Goal: Register for event/course

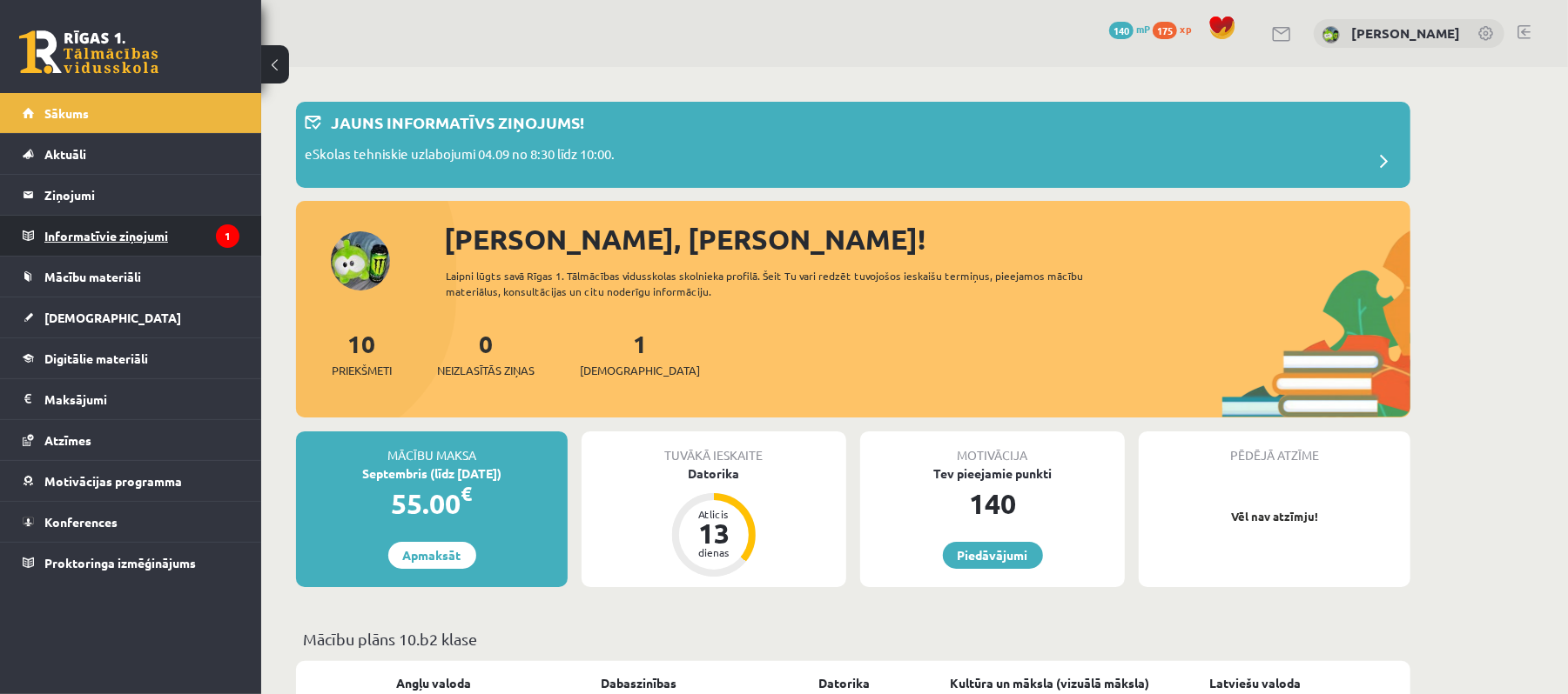
click at [187, 233] on legend "Informatīvie ziņojumi 1" at bounding box center [142, 236] width 195 height 40
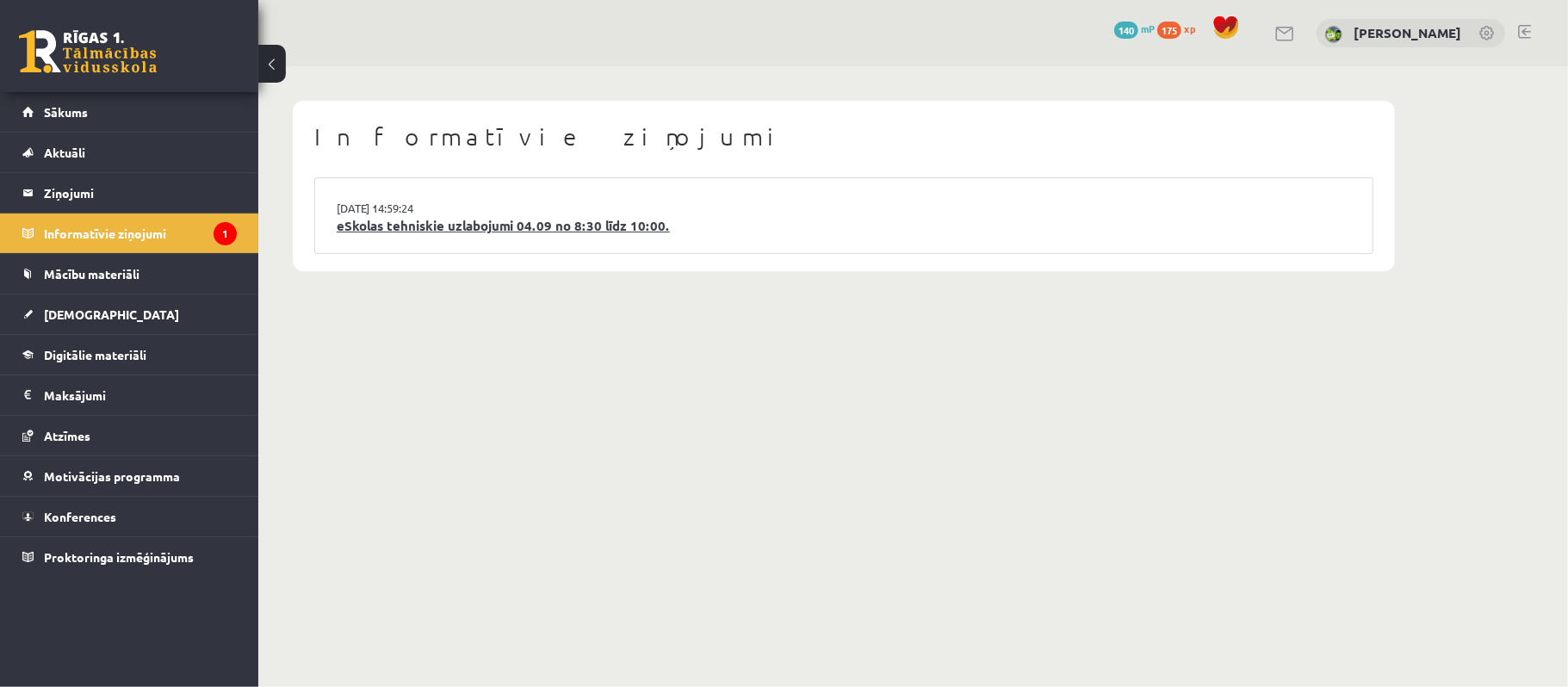
click at [510, 222] on link "eSkolas tehniskie uzlabojumi 04.09 no 8:30 līdz 10:00." at bounding box center [844, 226] width 1014 height 20
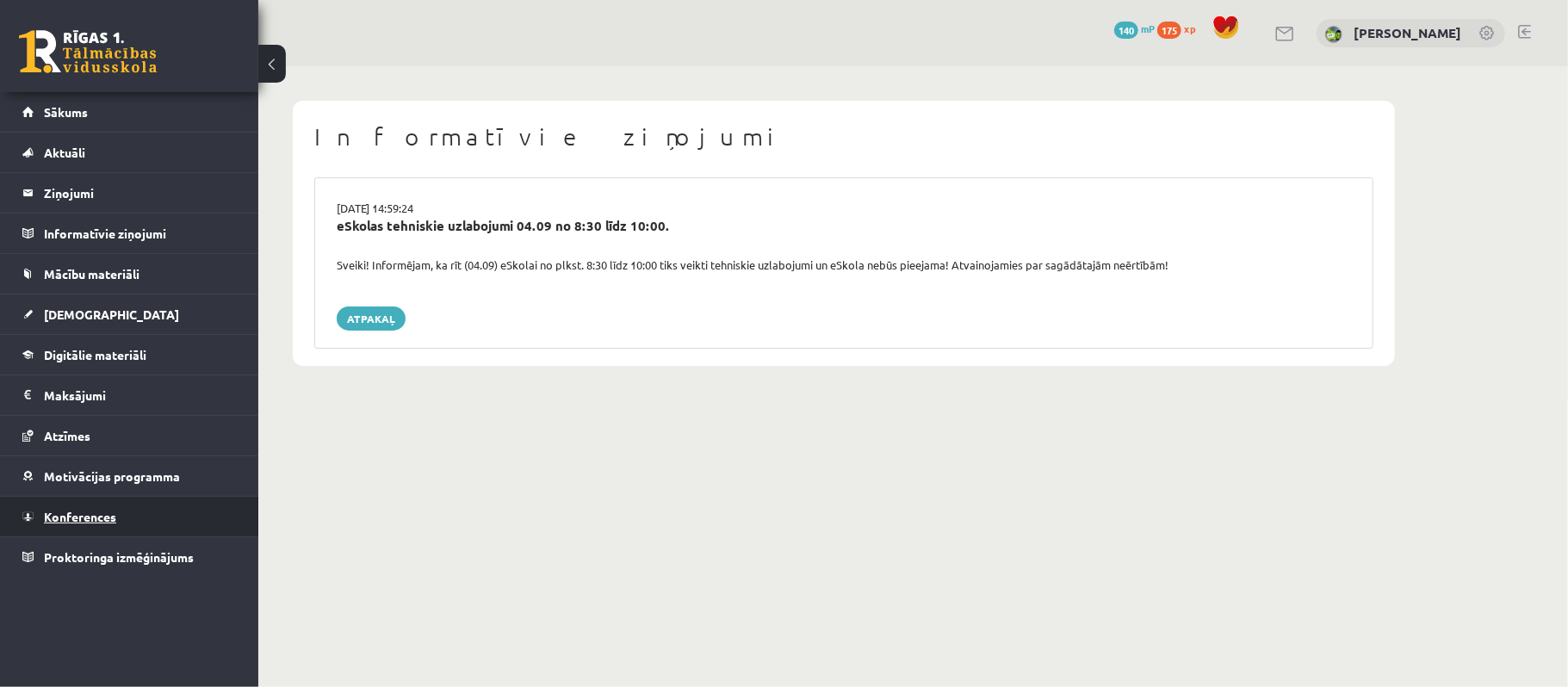
click at [176, 520] on link "Konferences" at bounding box center [129, 516] width 215 height 39
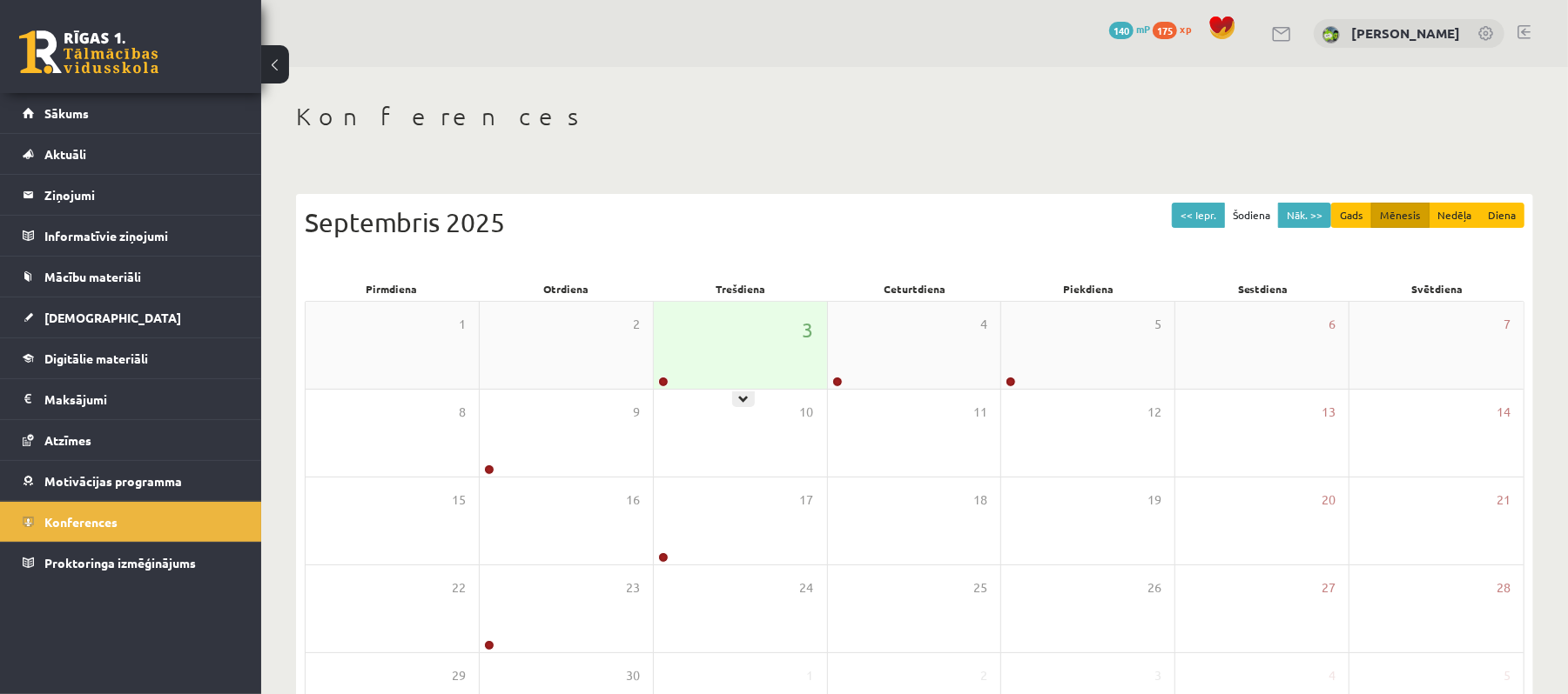
click at [718, 374] on div "3" at bounding box center [740, 346] width 173 height 87
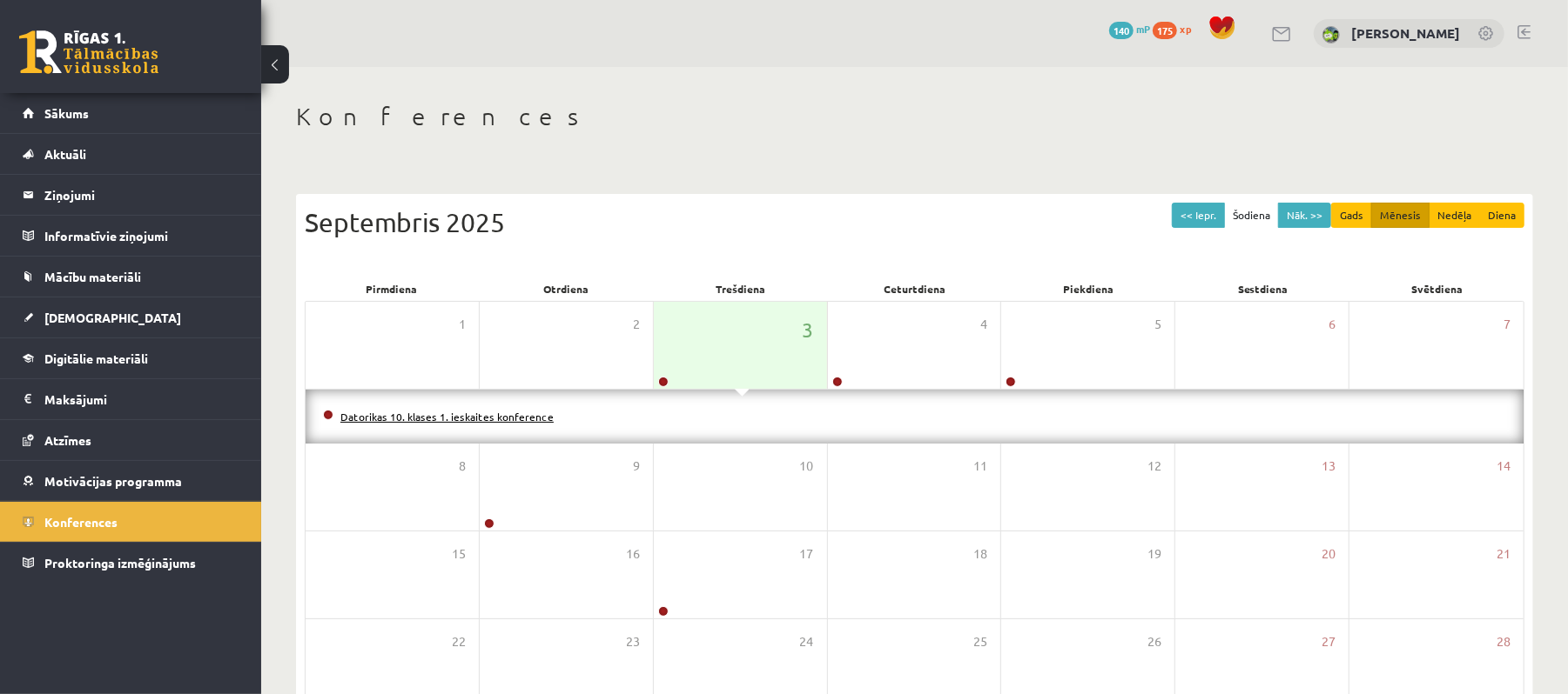
click at [524, 419] on link "Datorikas 10. klases 1. ieskaites konference" at bounding box center [446, 417] width 213 height 14
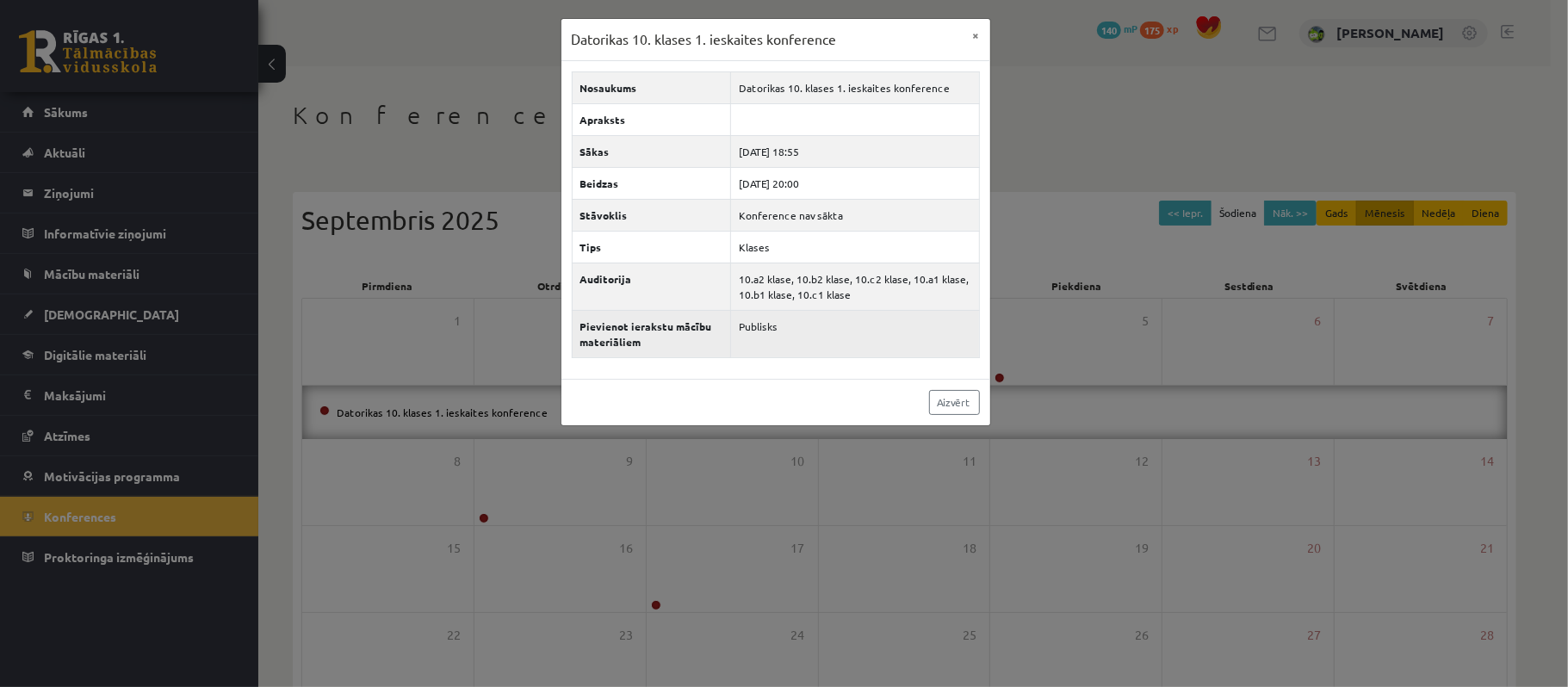
click at [700, 348] on th "Pievienot ierakstu mācību materiāliem" at bounding box center [651, 334] width 159 height 48
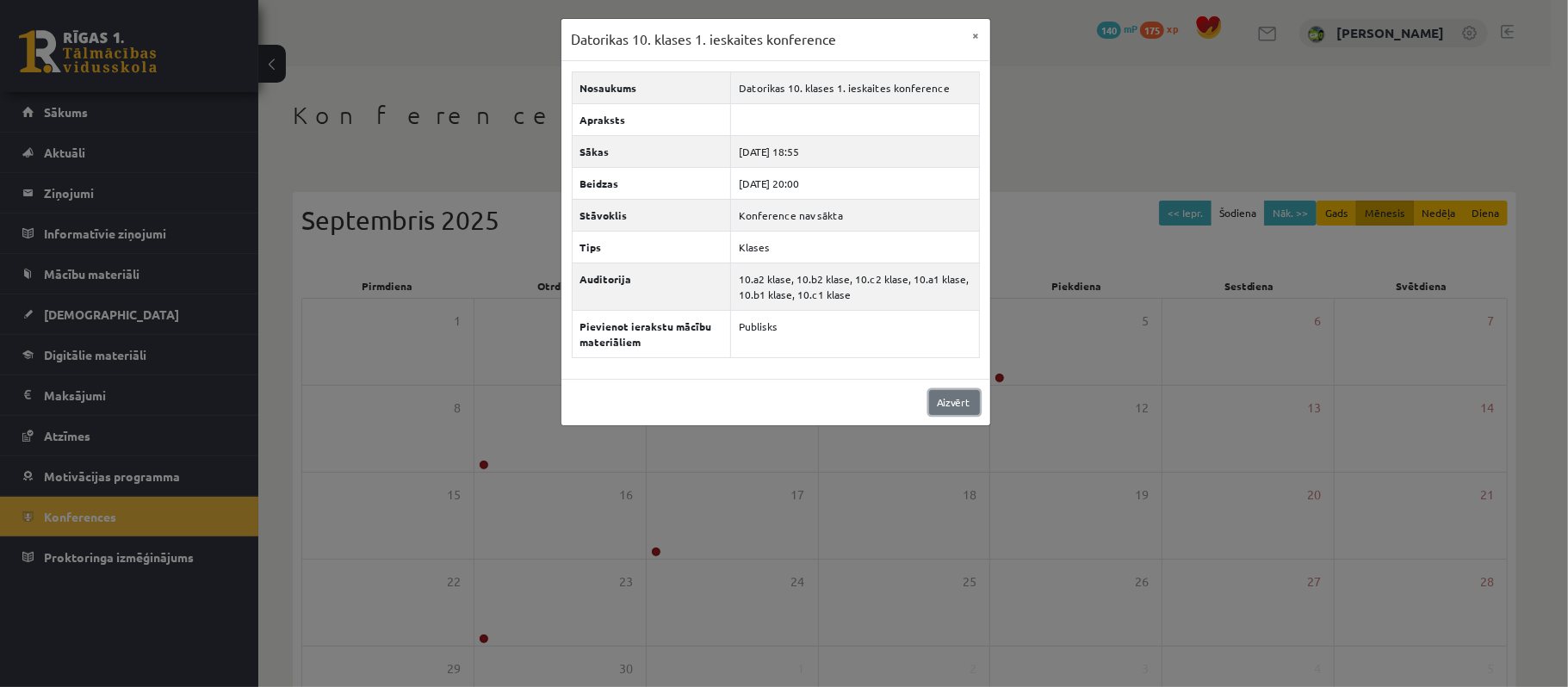
click at [950, 395] on link "Aizvērt" at bounding box center [954, 402] width 51 height 25
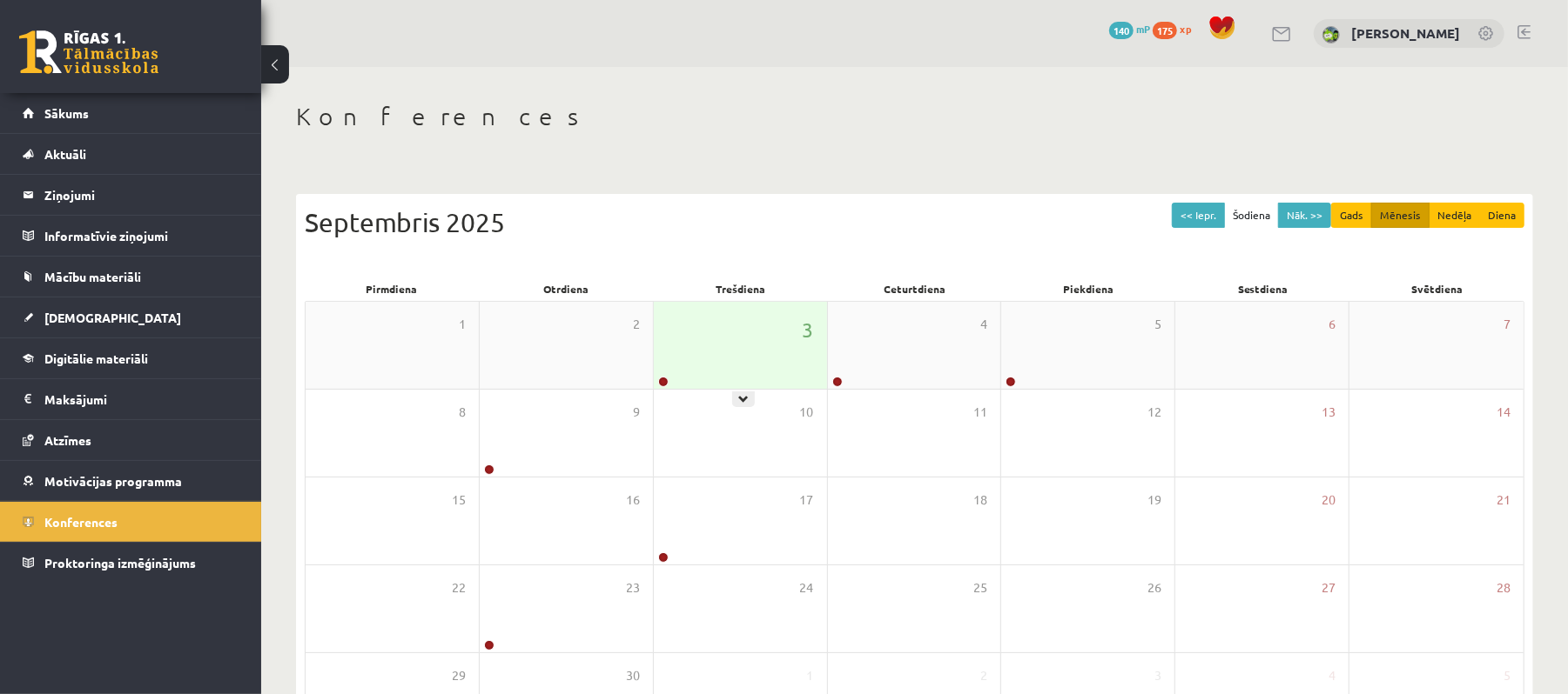
click at [708, 348] on div "3" at bounding box center [740, 346] width 173 height 87
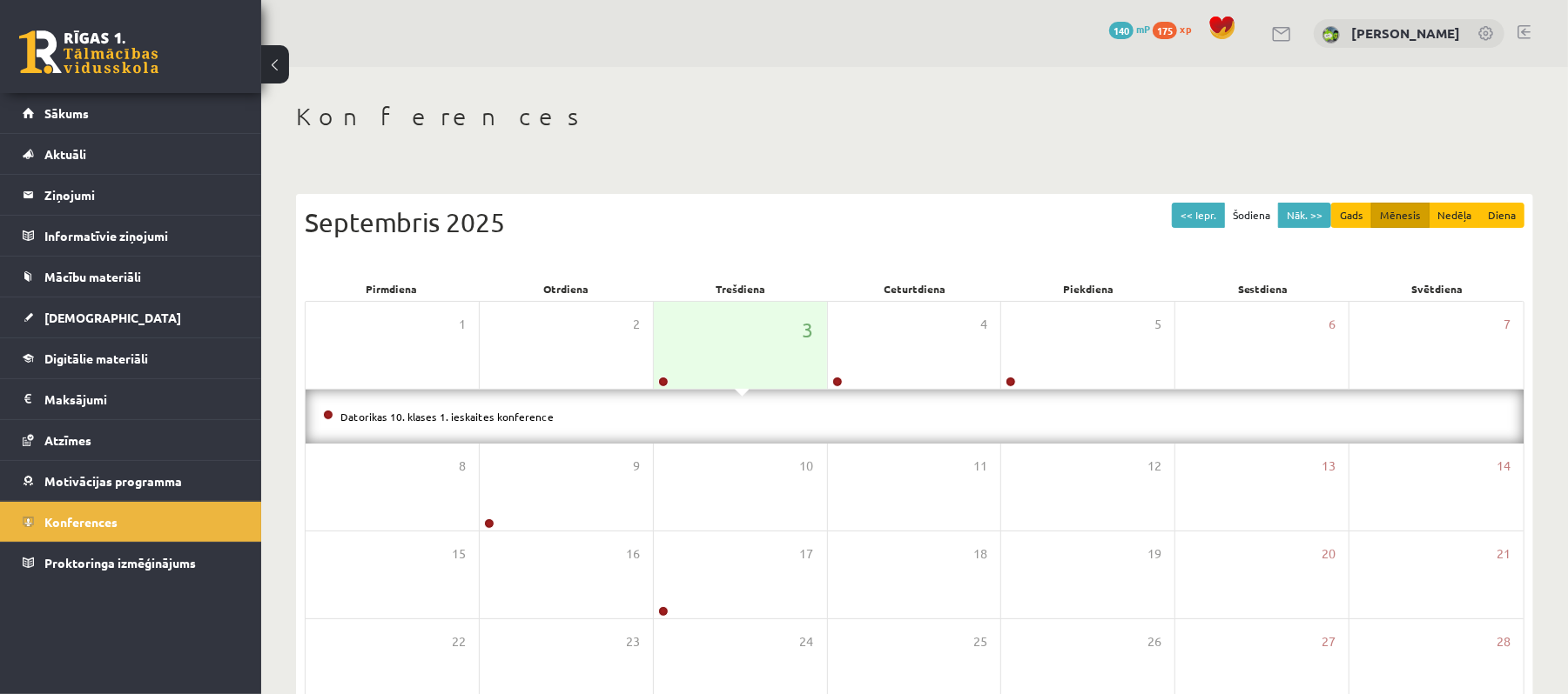
click at [709, 412] on li "Datorikas 10. klases 1. ieskaites konference" at bounding box center [914, 417] width 1183 height 19
click at [506, 412] on link "Datorikas 10. klases 1. ieskaites konference" at bounding box center [446, 417] width 213 height 14
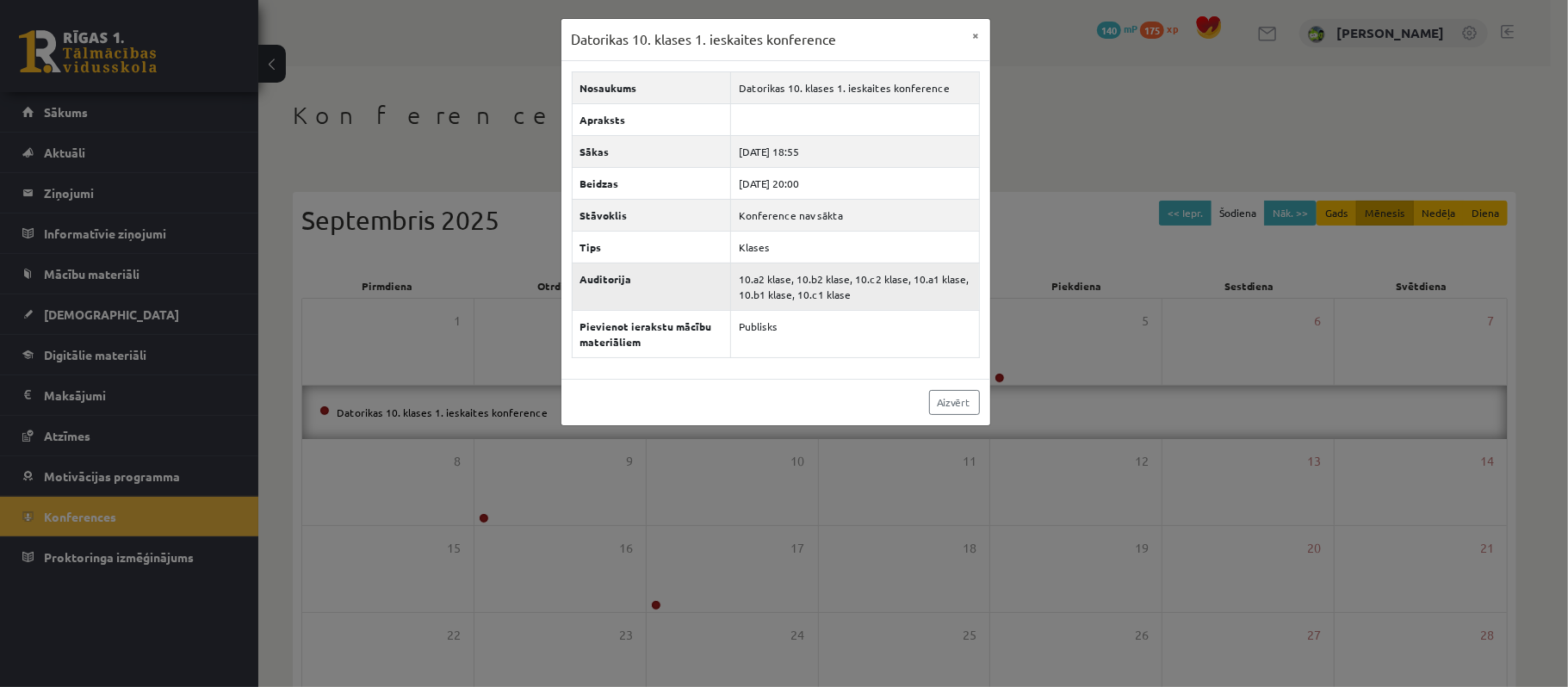
click at [771, 269] on td "10.a2 klase, 10.b2 klase, 10.c2 klase, 10.a1 klase, 10.b1 klase, 10.c1 klase" at bounding box center [855, 286] width 248 height 48
click at [771, 280] on td "10.a2 klase, 10.b2 klase, 10.c2 klase, 10.a1 klase, 10.b1 klase, 10.c1 klase" at bounding box center [855, 286] width 248 height 48
click at [956, 395] on link "Aizvērt" at bounding box center [954, 402] width 51 height 25
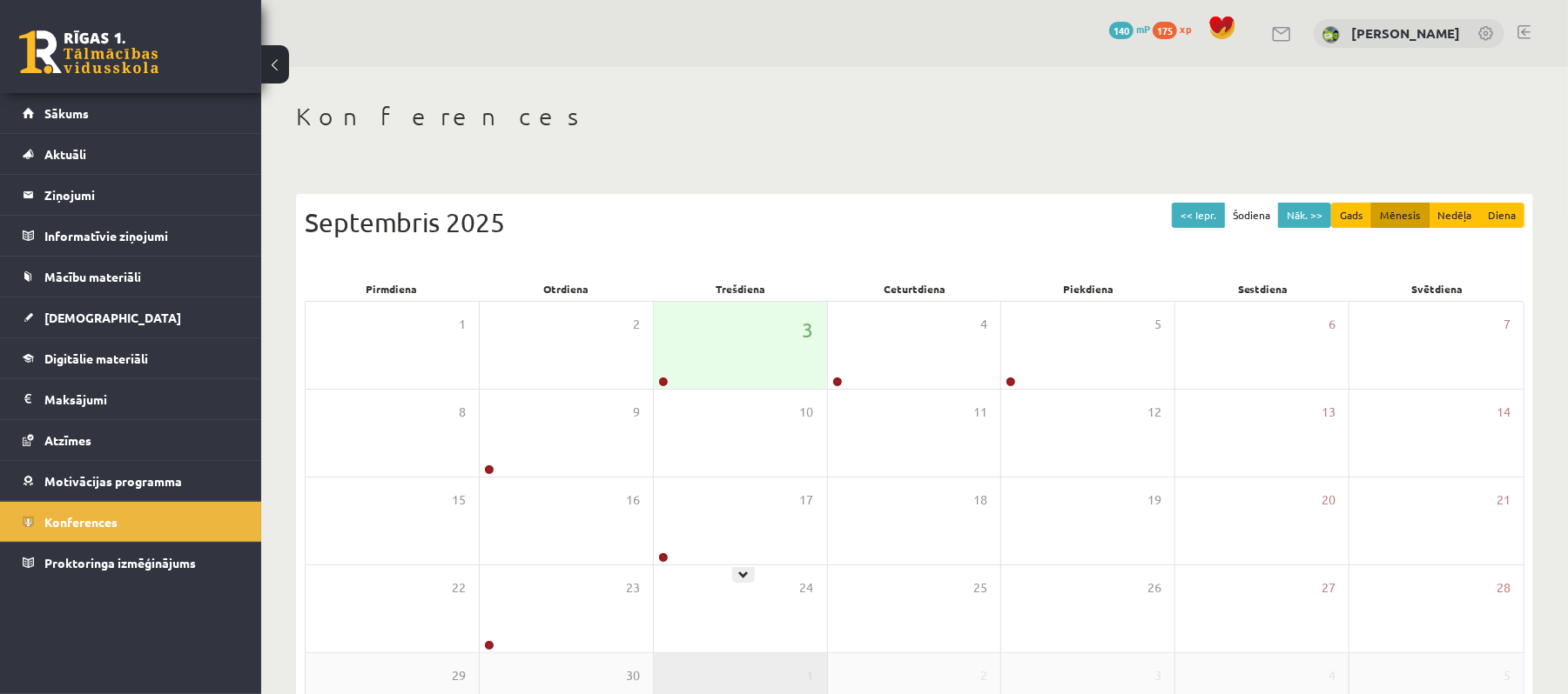
scroll to position [137, 0]
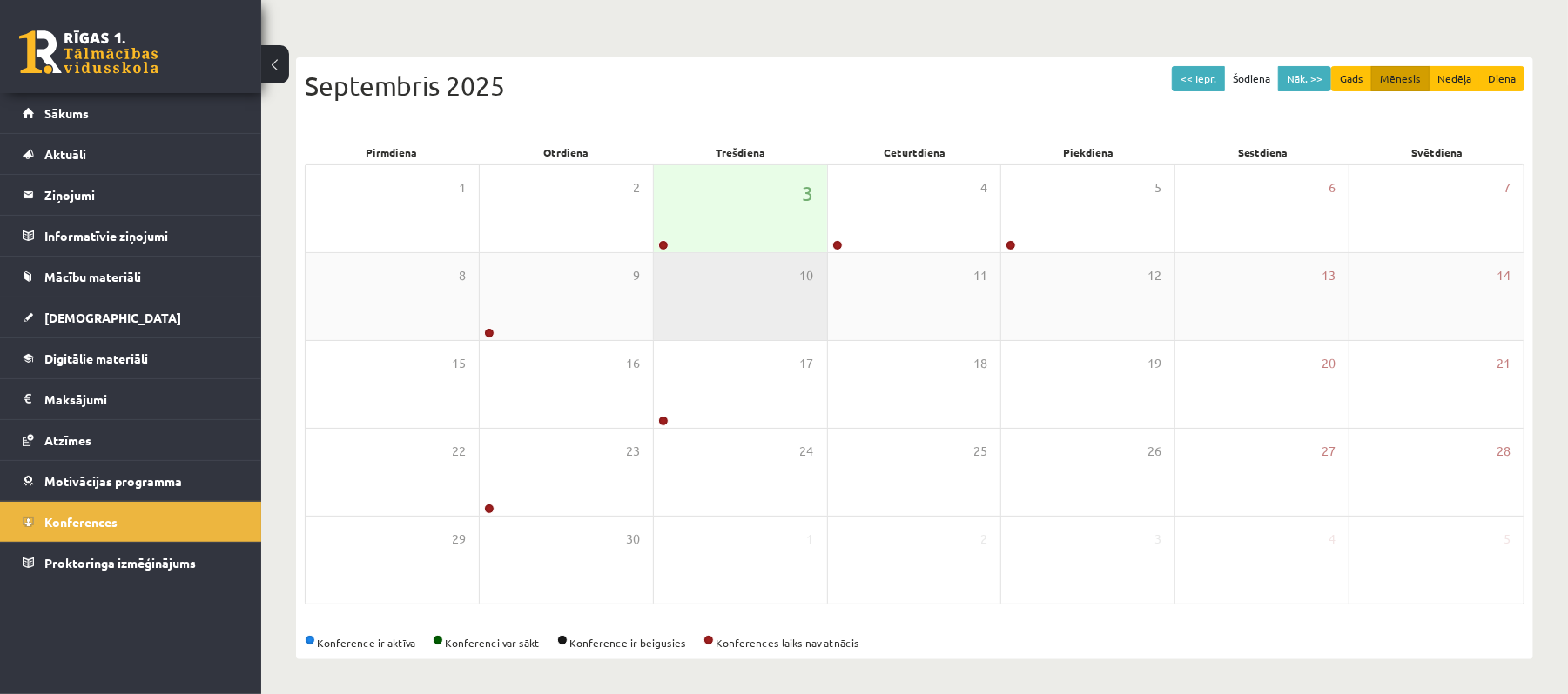
click at [723, 321] on div "10" at bounding box center [740, 296] width 173 height 87
click at [766, 233] on div "3" at bounding box center [740, 209] width 173 height 87
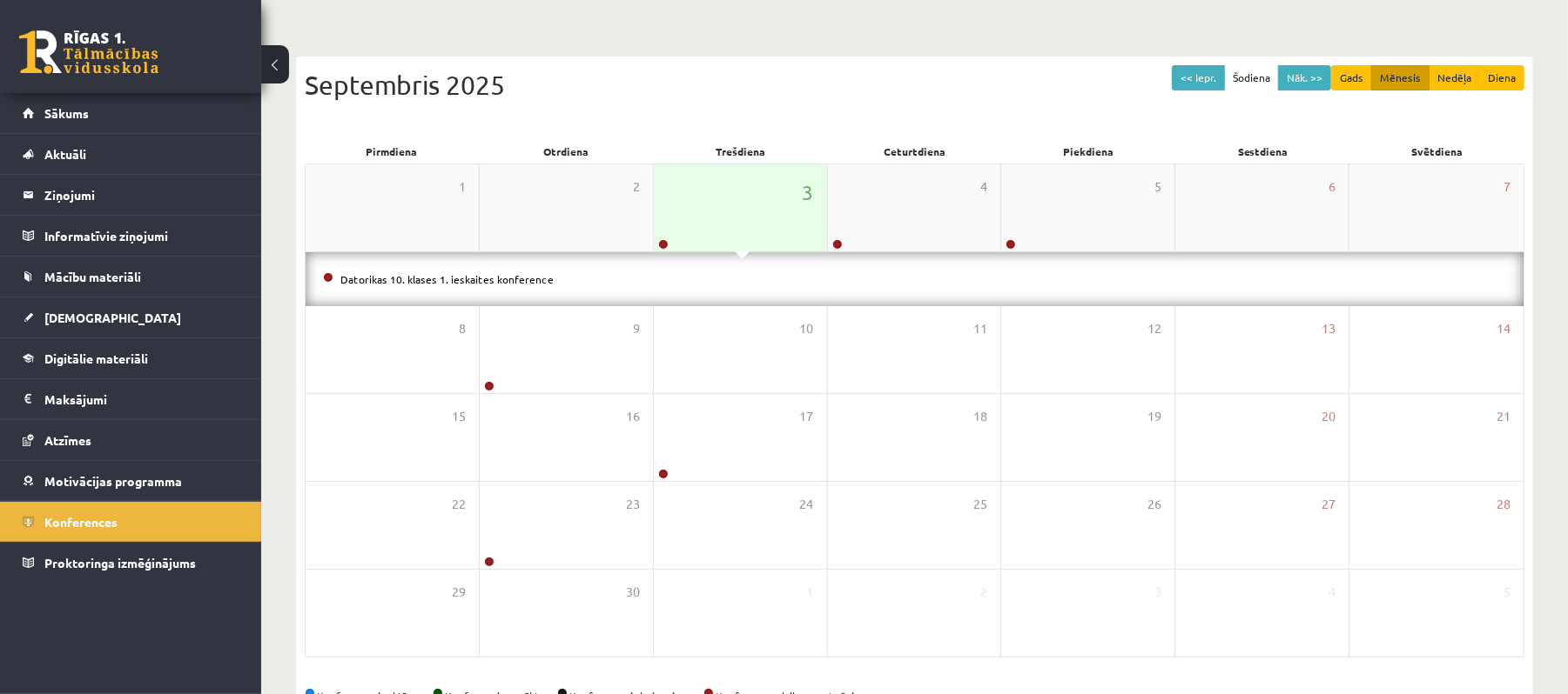
click at [722, 241] on div "3" at bounding box center [740, 208] width 173 height 87
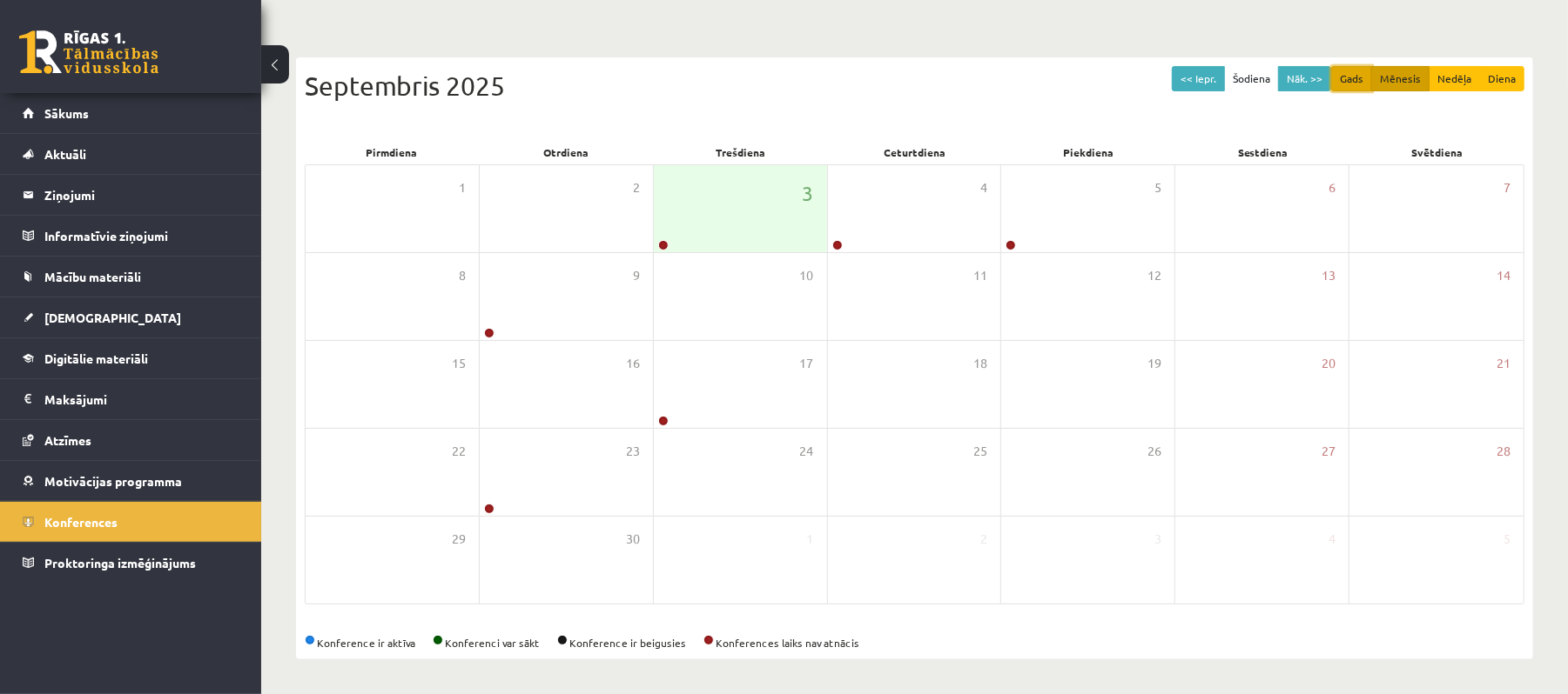
click at [1356, 79] on button "Gads" at bounding box center [1351, 79] width 41 height 26
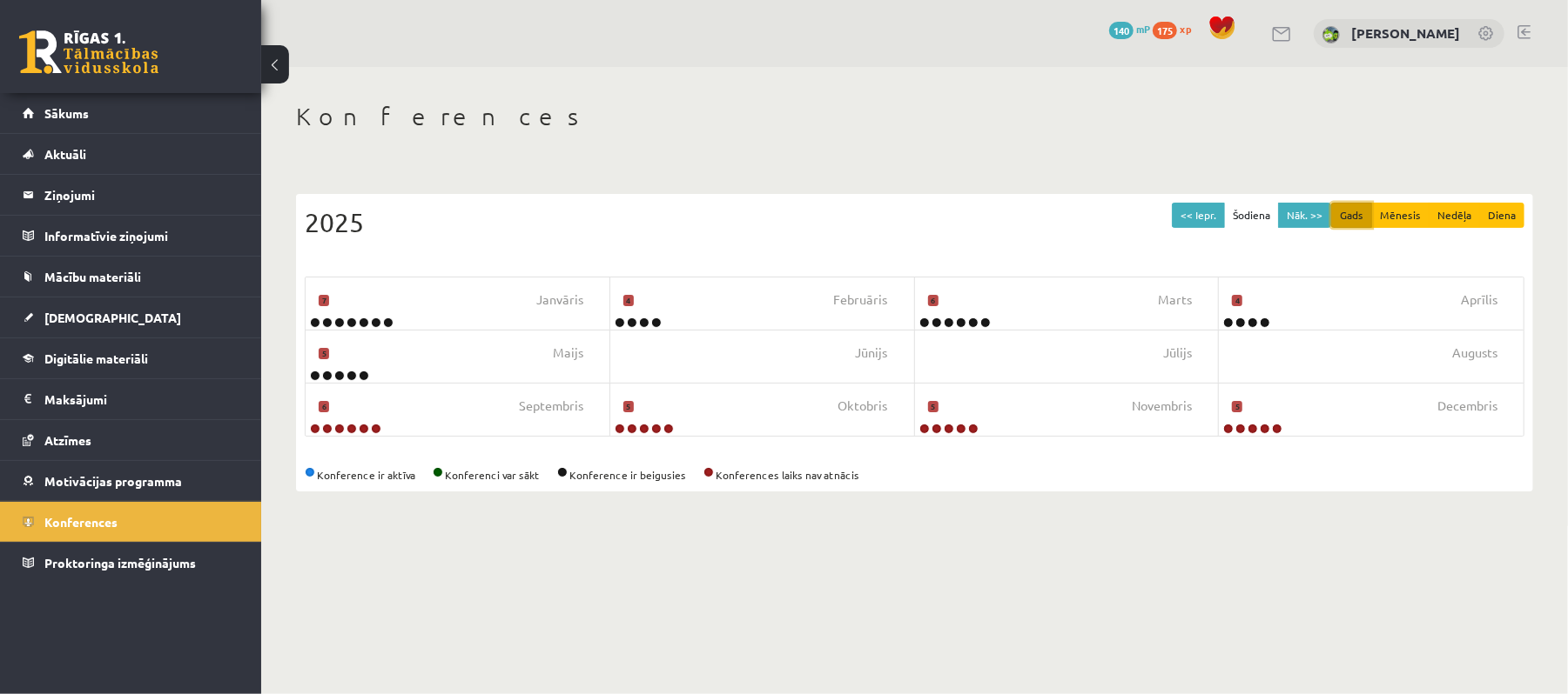
scroll to position [0, 0]
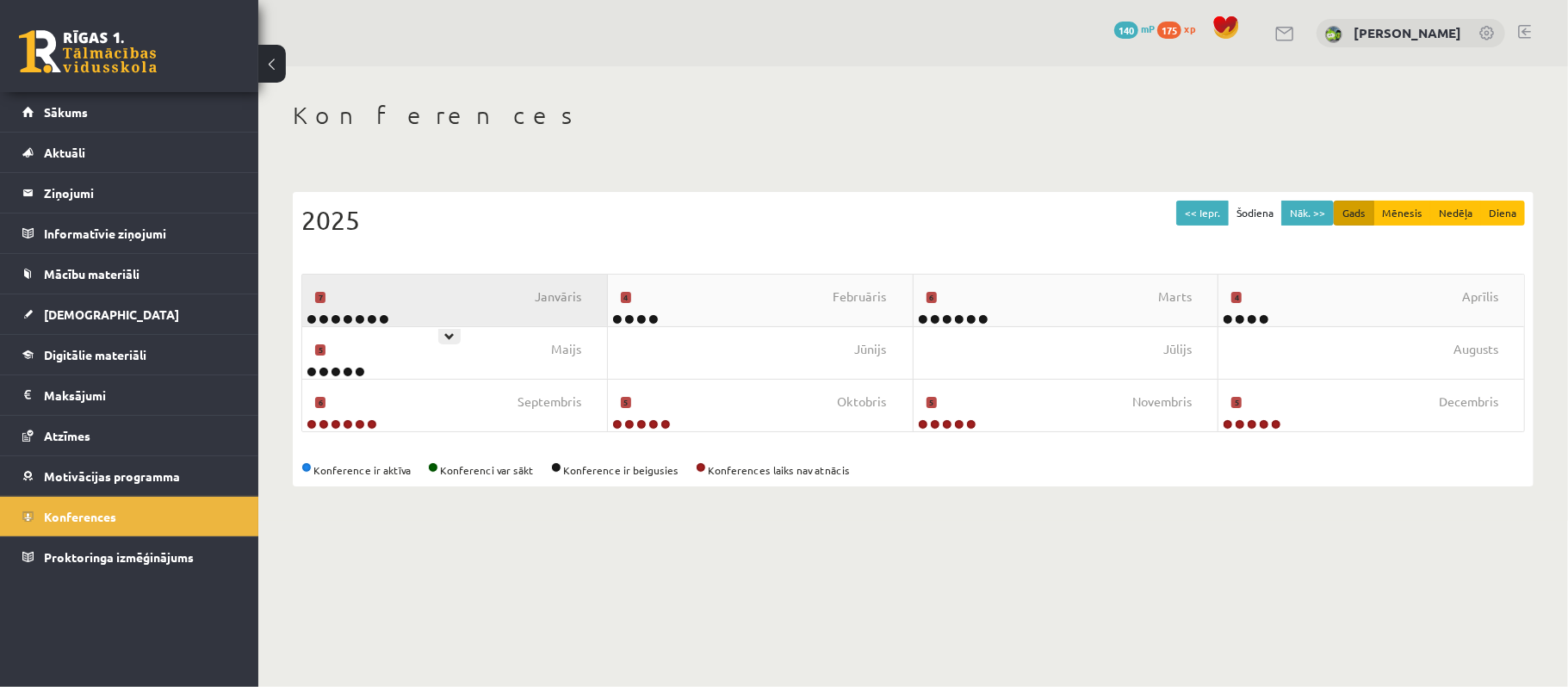
click at [442, 297] on div "Janvāris 7" at bounding box center [455, 300] width 306 height 52
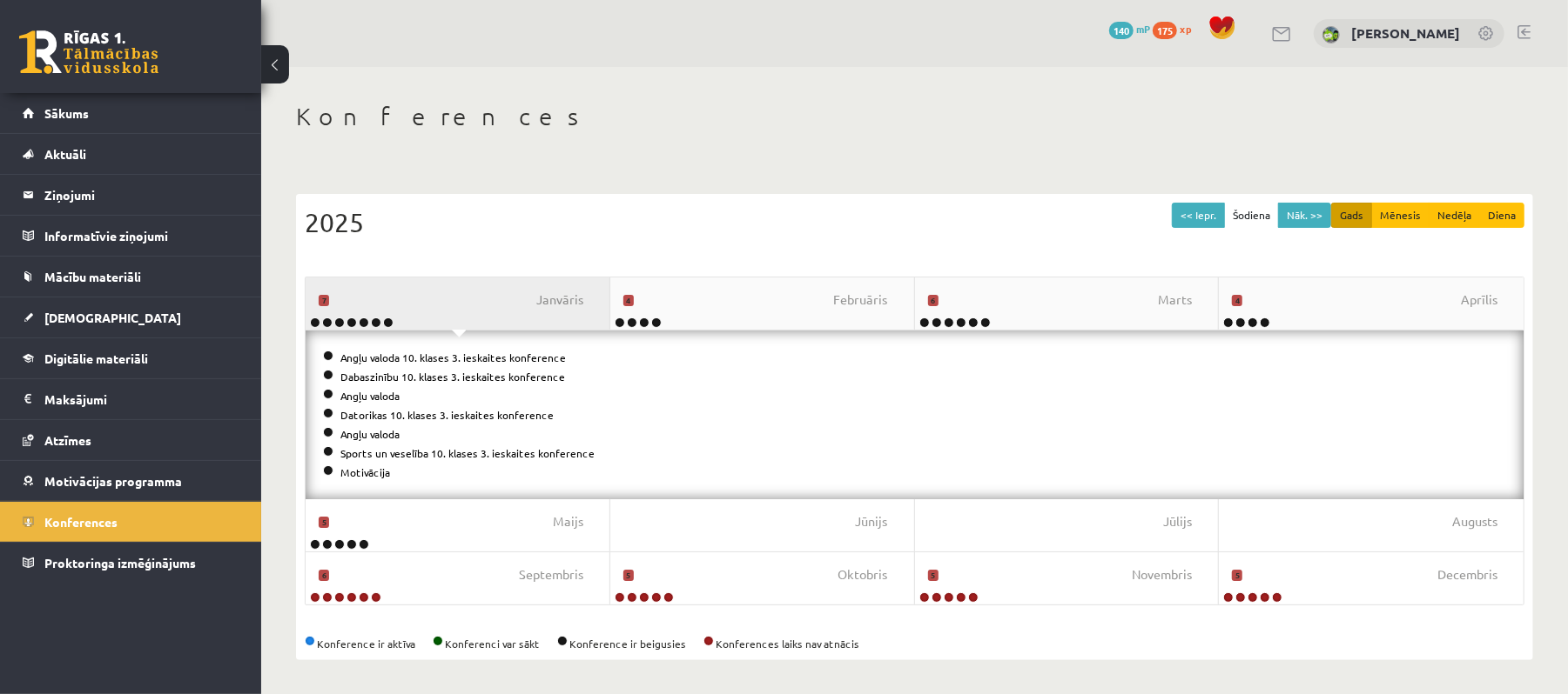
click at [498, 297] on div "Janvāris 7" at bounding box center [458, 303] width 305 height 52
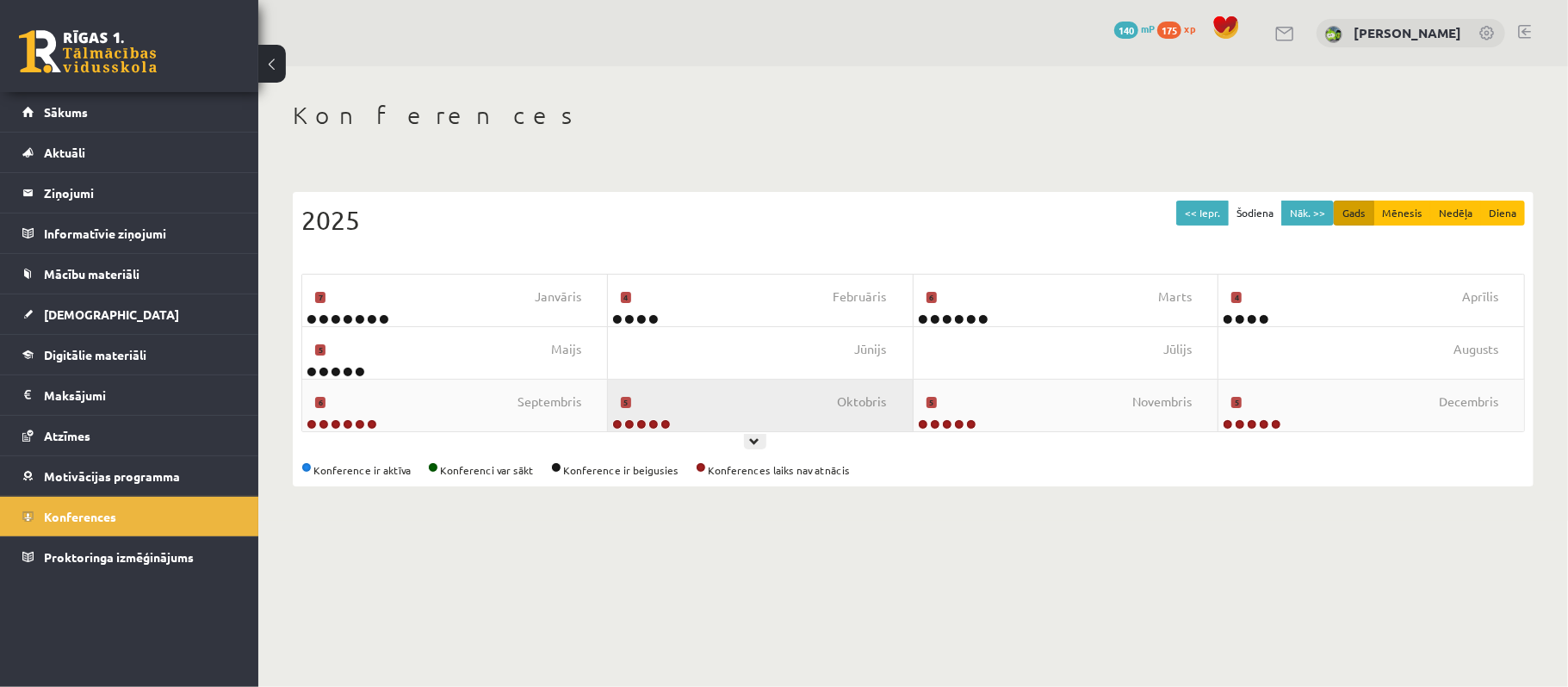
click at [721, 408] on div "Oktobris 5" at bounding box center [761, 405] width 306 height 52
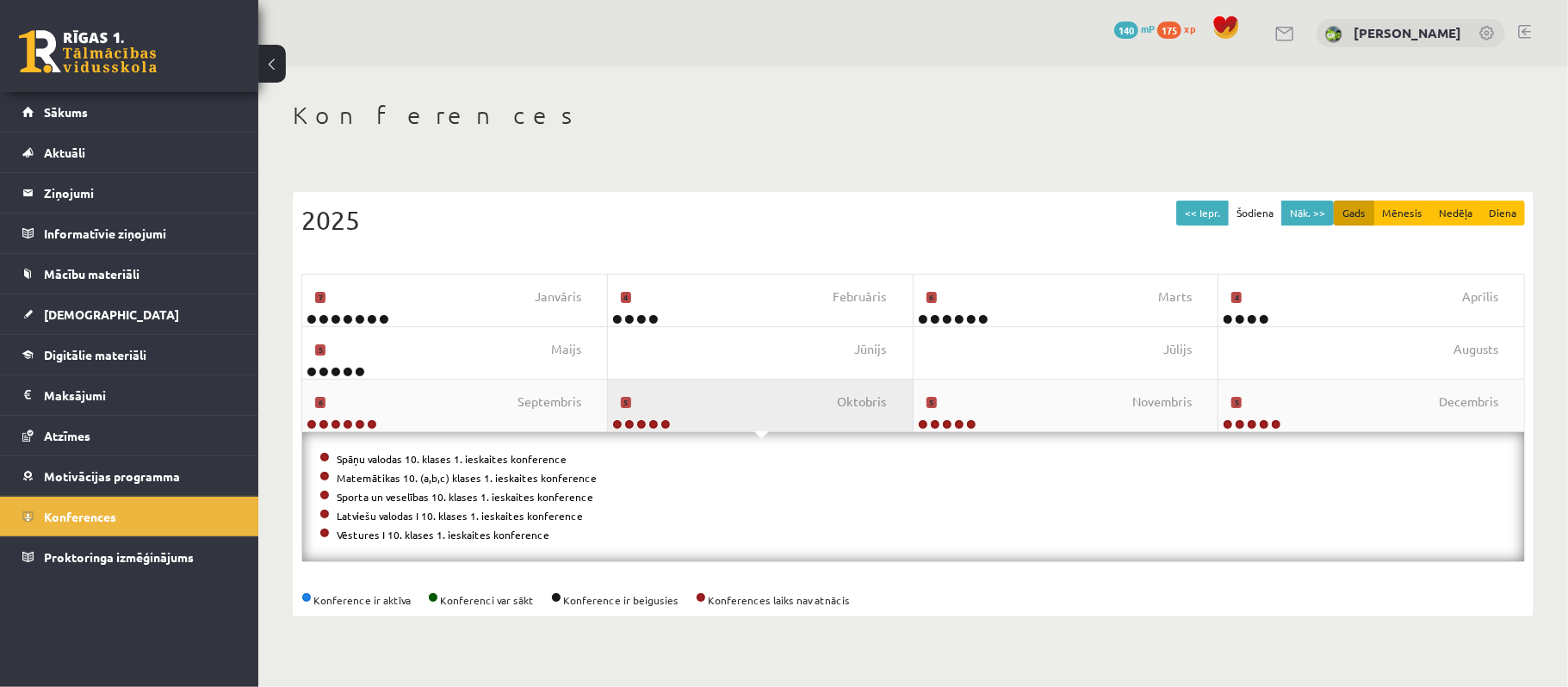
click at [718, 408] on div "Oktobris 5" at bounding box center [761, 405] width 306 height 52
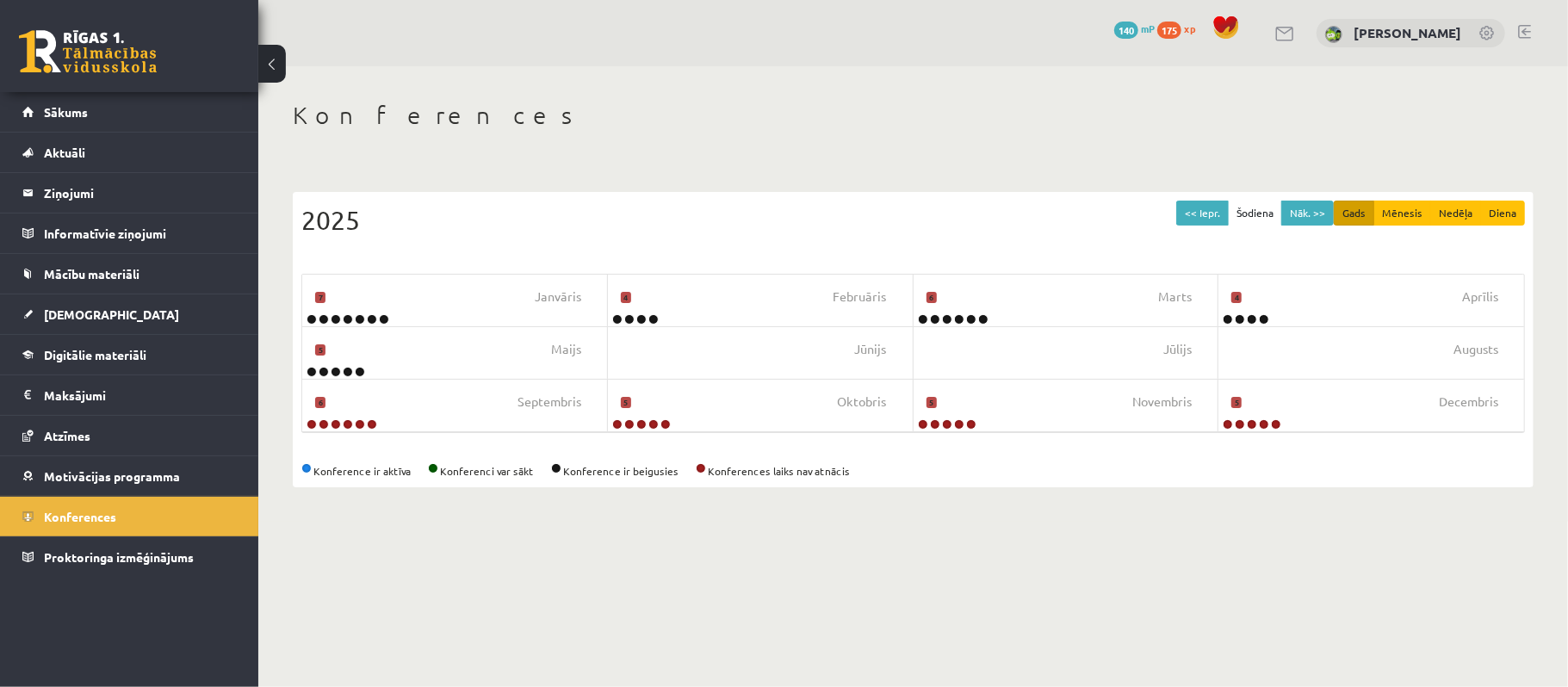
click at [978, 436] on div "<< Iepr. Šodiena Nāk. >> Gads Mēnesis Nedēļa Diena 2025 Janvāris 7 Februāris 4 …" at bounding box center [913, 339] width 1241 height 295
click at [1012, 387] on div "Novembris 5" at bounding box center [1067, 405] width 306 height 52
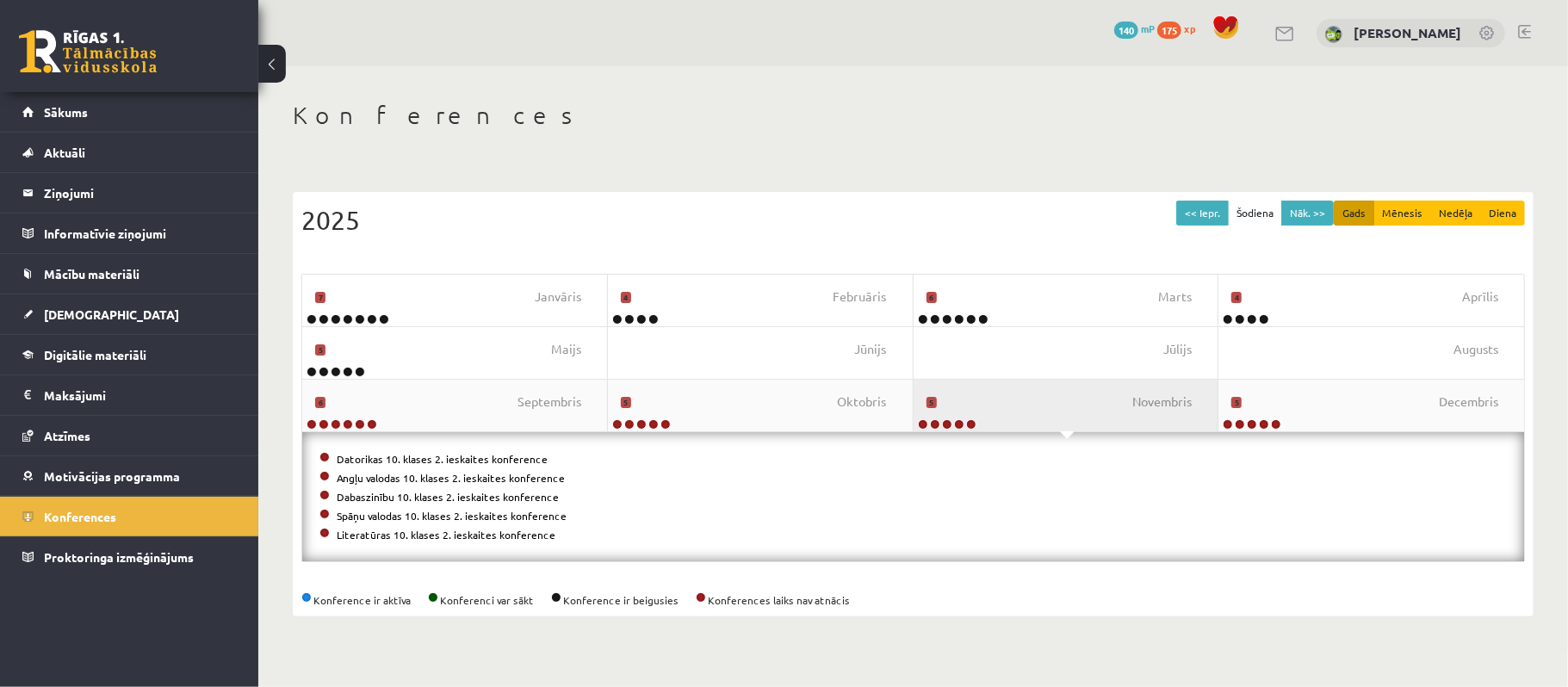
click at [1001, 395] on div "Novembris 5" at bounding box center [1067, 405] width 306 height 52
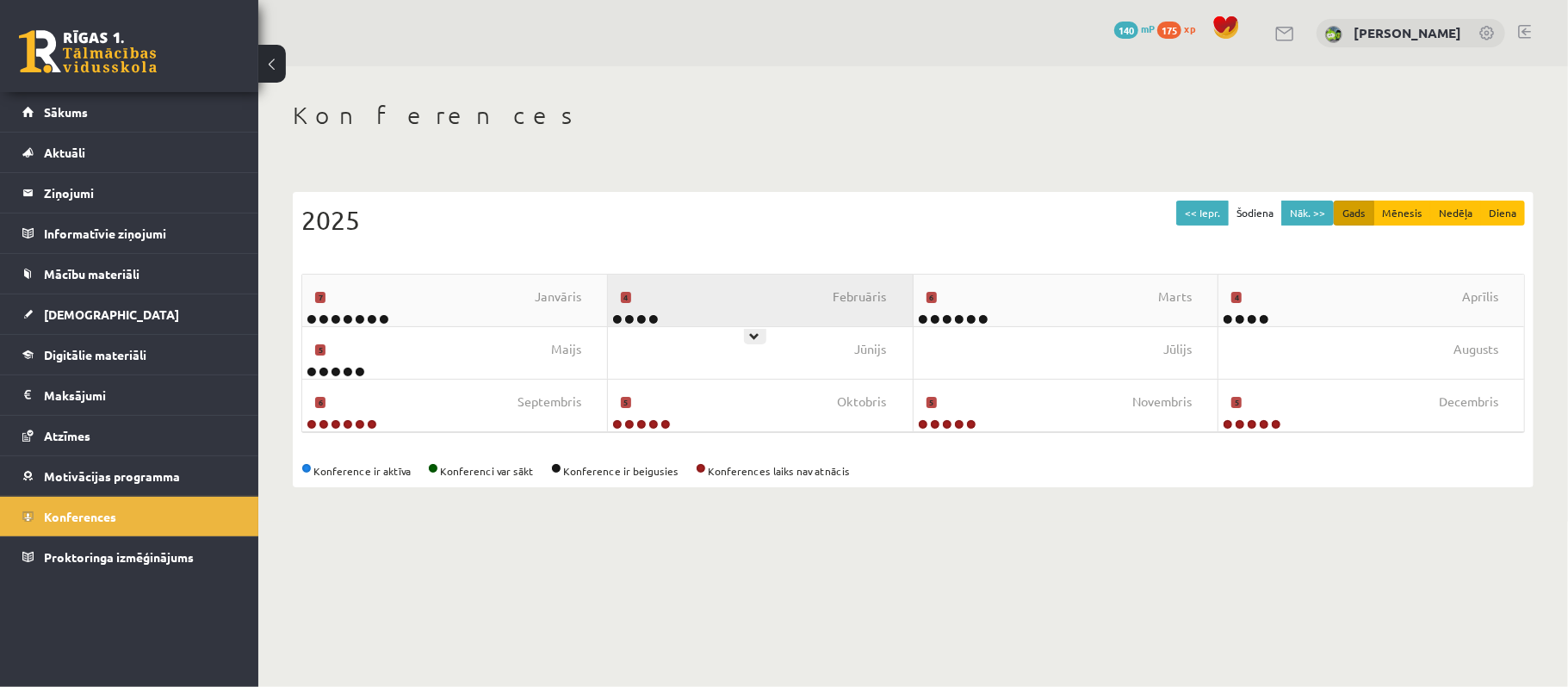
click at [906, 286] on div "Februāris 4" at bounding box center [761, 300] width 306 height 52
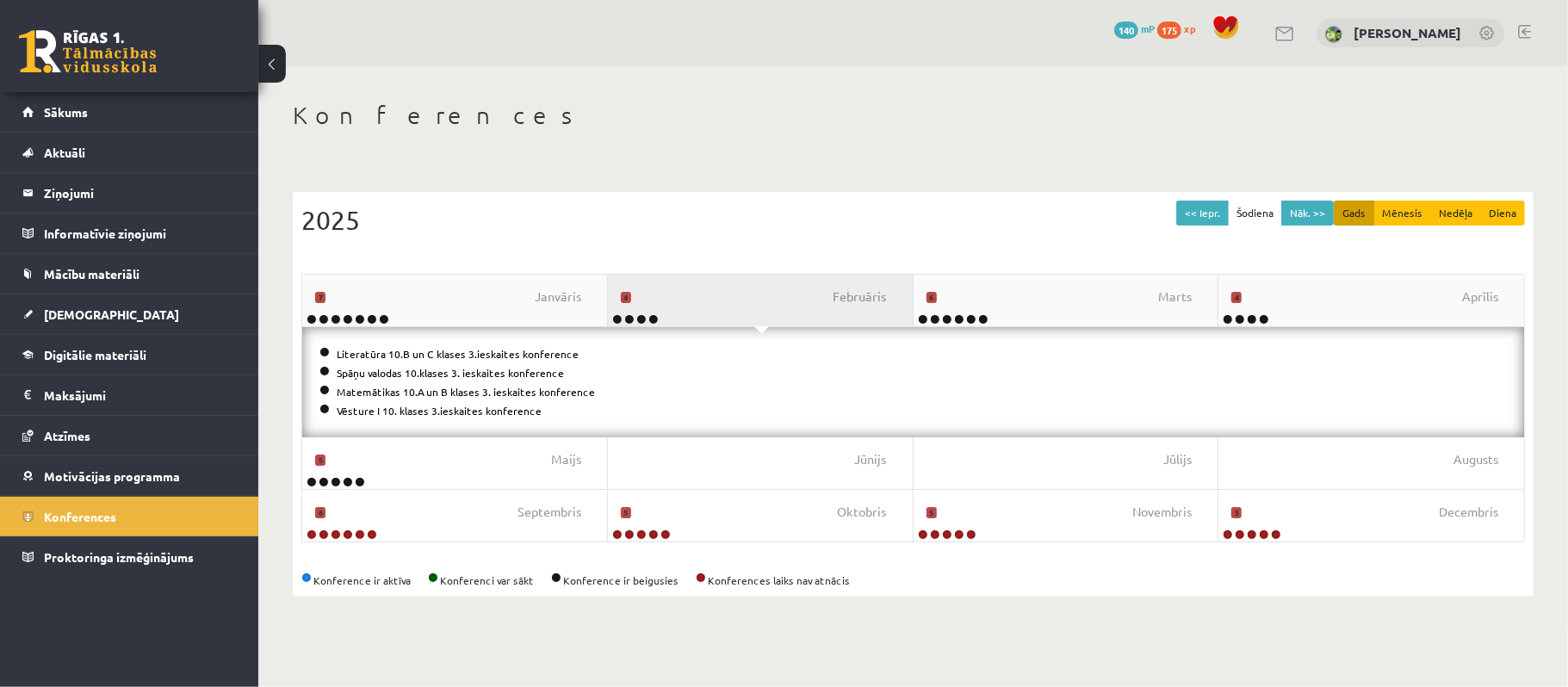
click at [903, 286] on div "Februāris 4" at bounding box center [761, 300] width 306 height 52
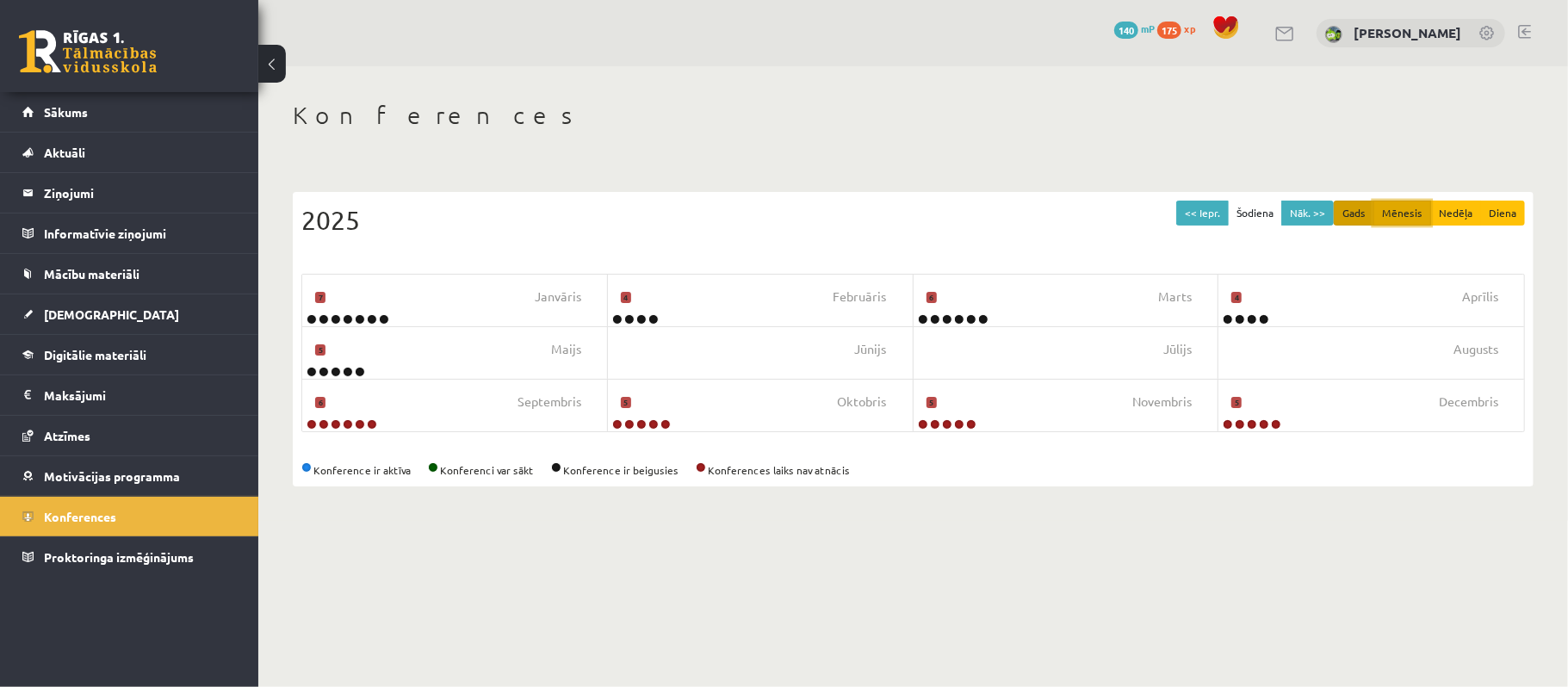
click at [1415, 208] on button "Mēnesis" at bounding box center [1402, 213] width 58 height 25
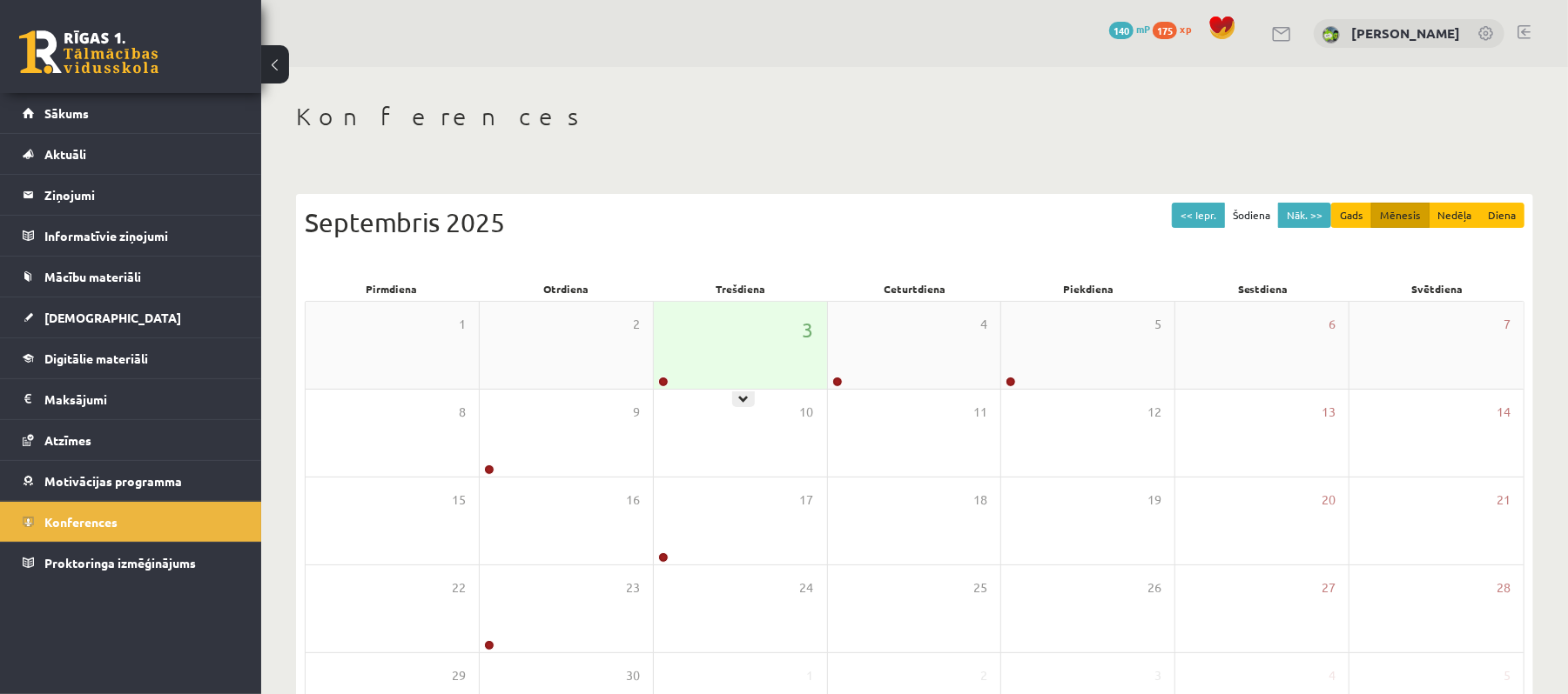
click at [654, 326] on div "3" at bounding box center [740, 346] width 173 height 87
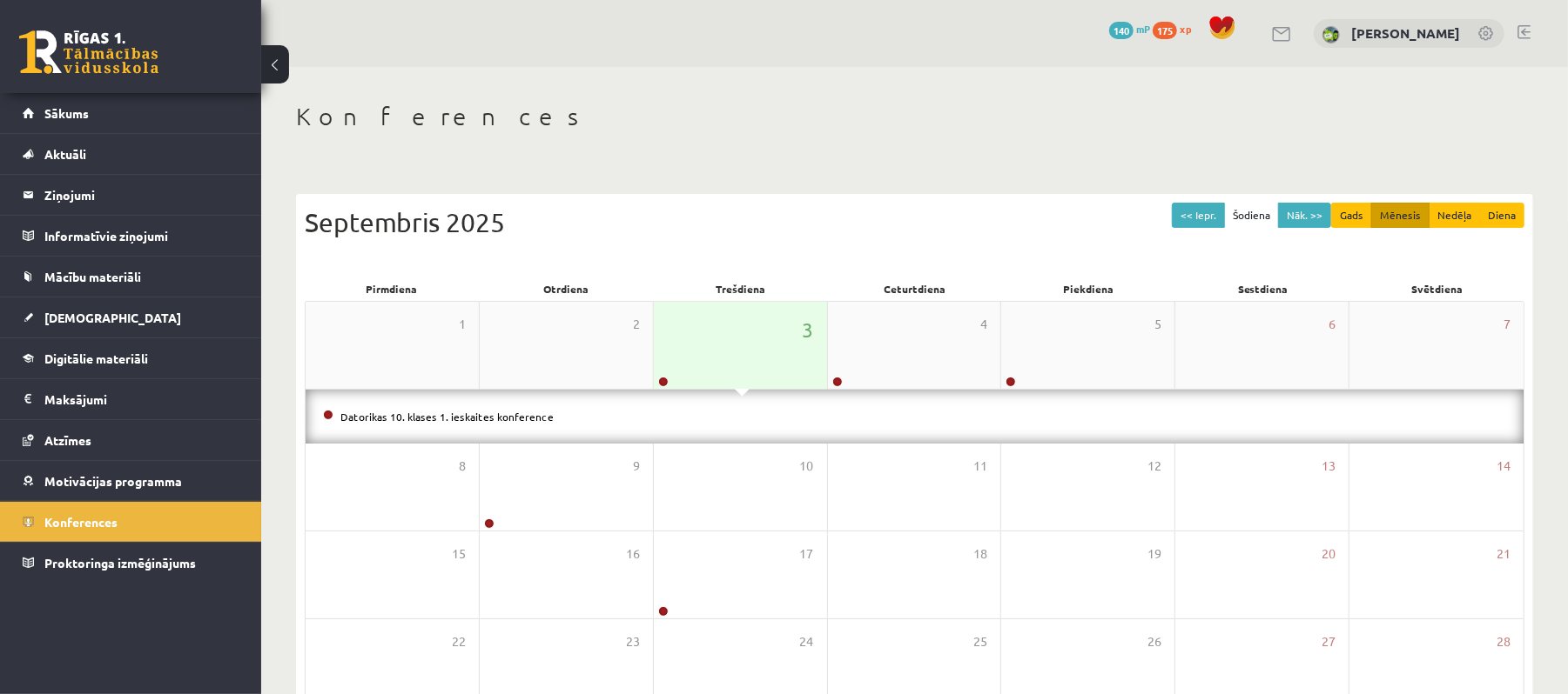
click at [711, 338] on div "3" at bounding box center [740, 346] width 173 height 87
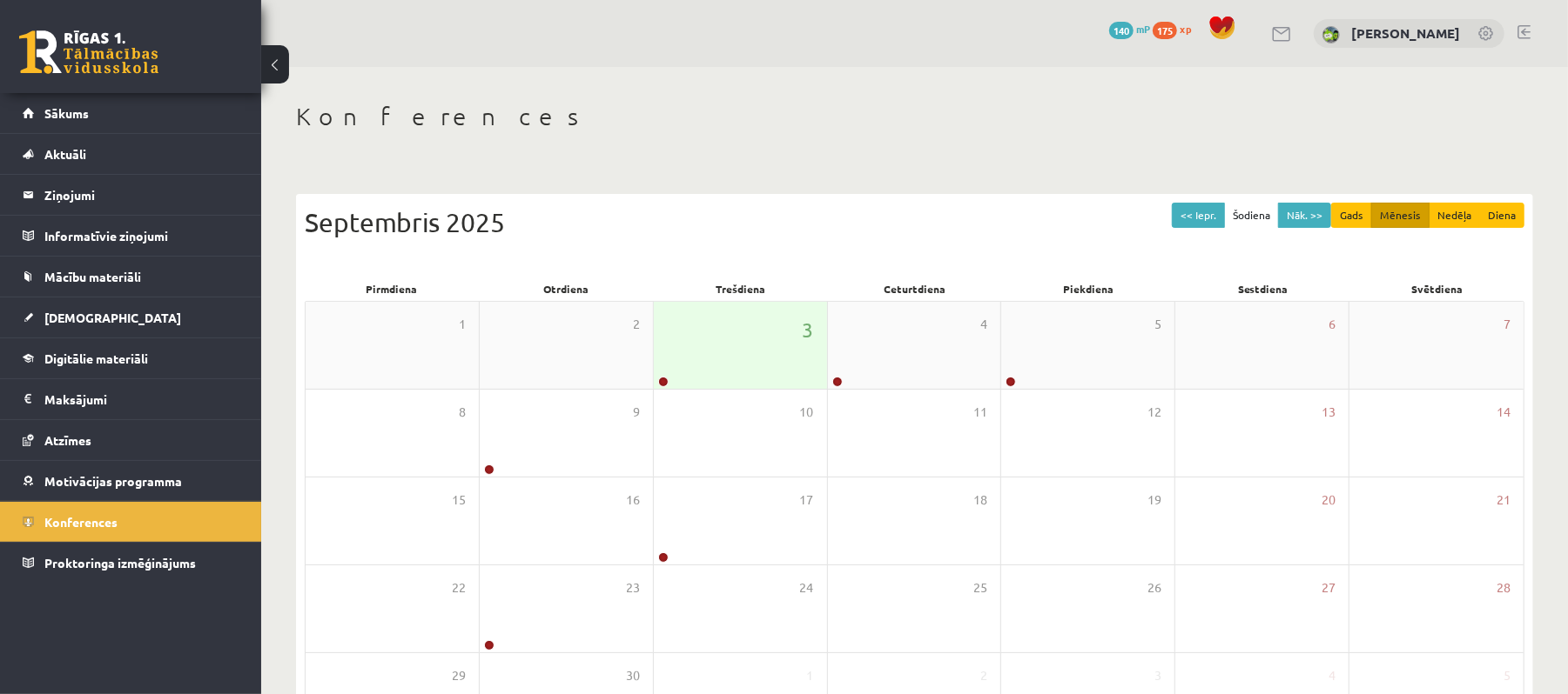
click at [711, 338] on div "3" at bounding box center [740, 346] width 173 height 87
click at [674, 348] on div "3" at bounding box center [740, 346] width 173 height 87
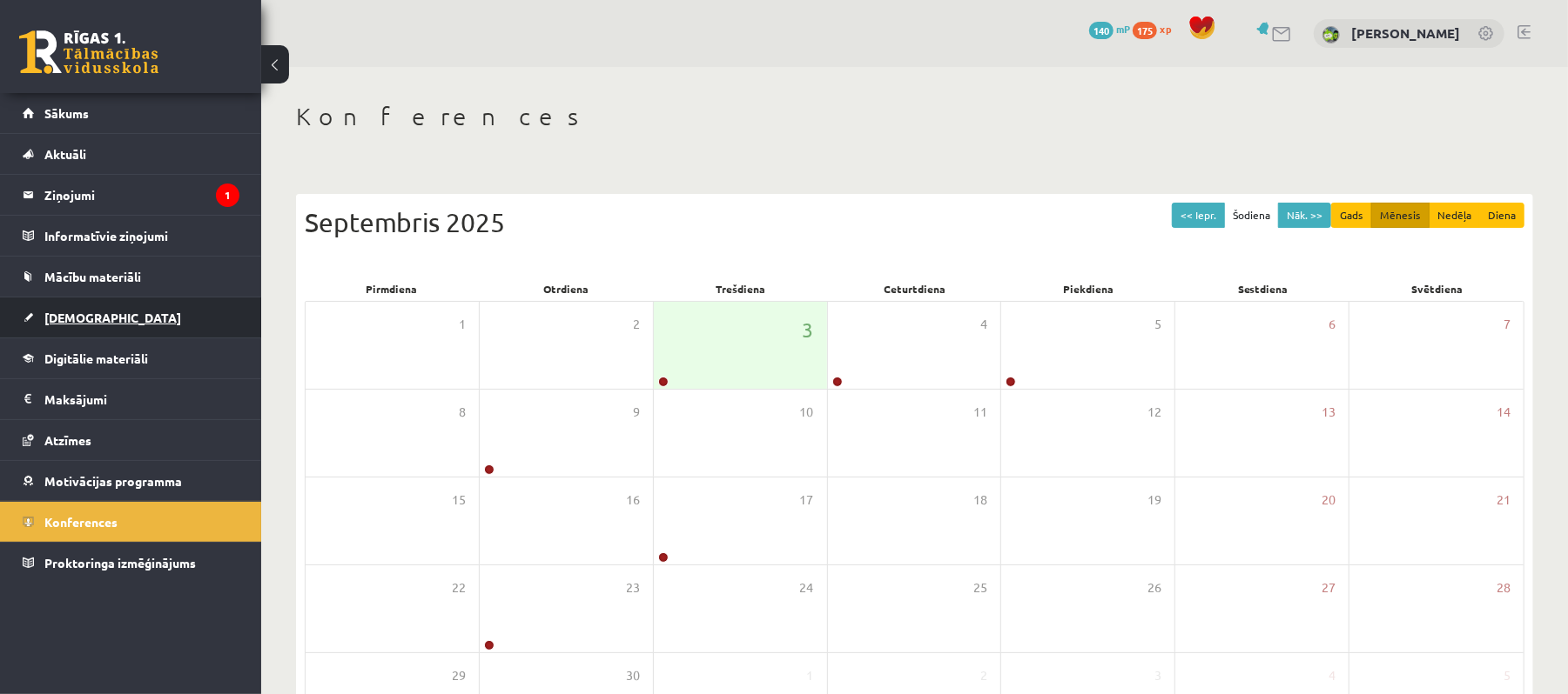
click at [115, 316] on link "[DEMOGRAPHIC_DATA]" at bounding box center [131, 317] width 217 height 40
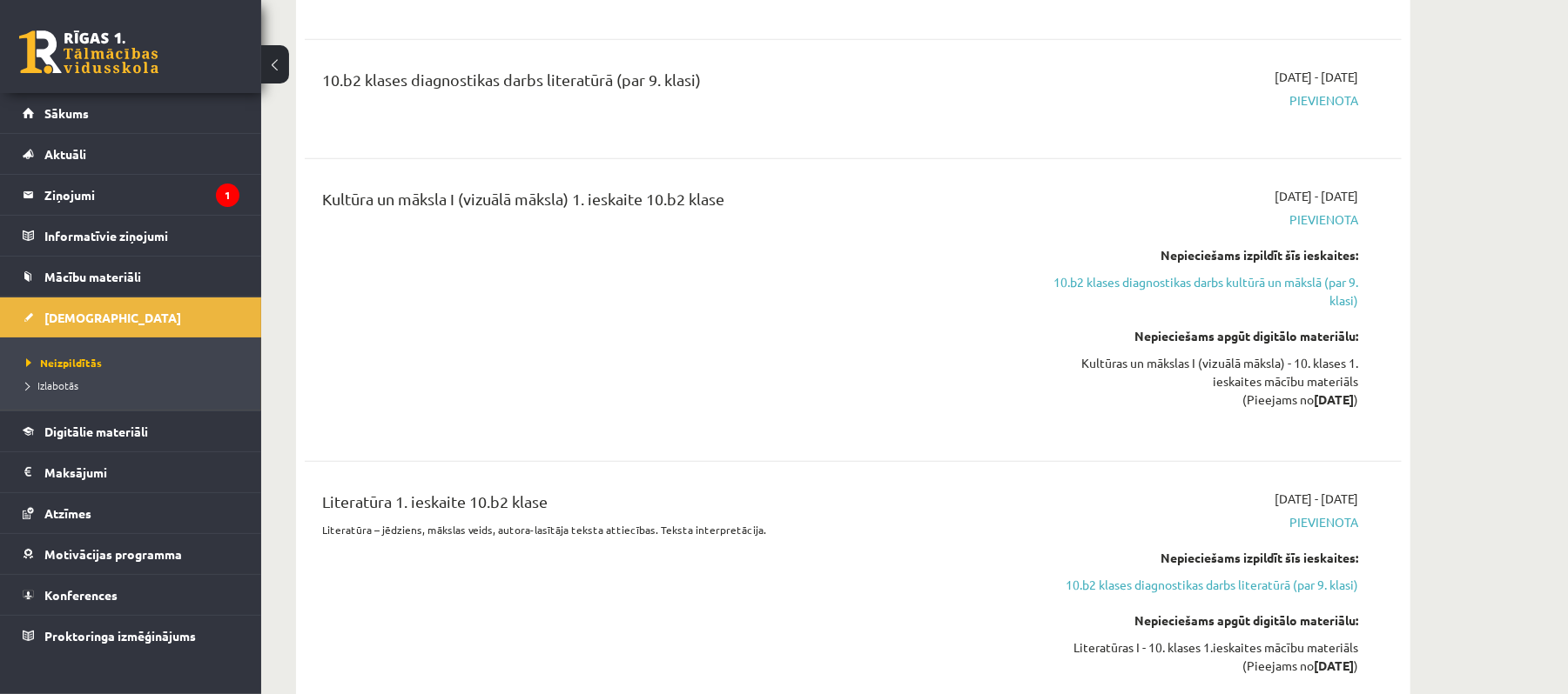
scroll to position [927, 0]
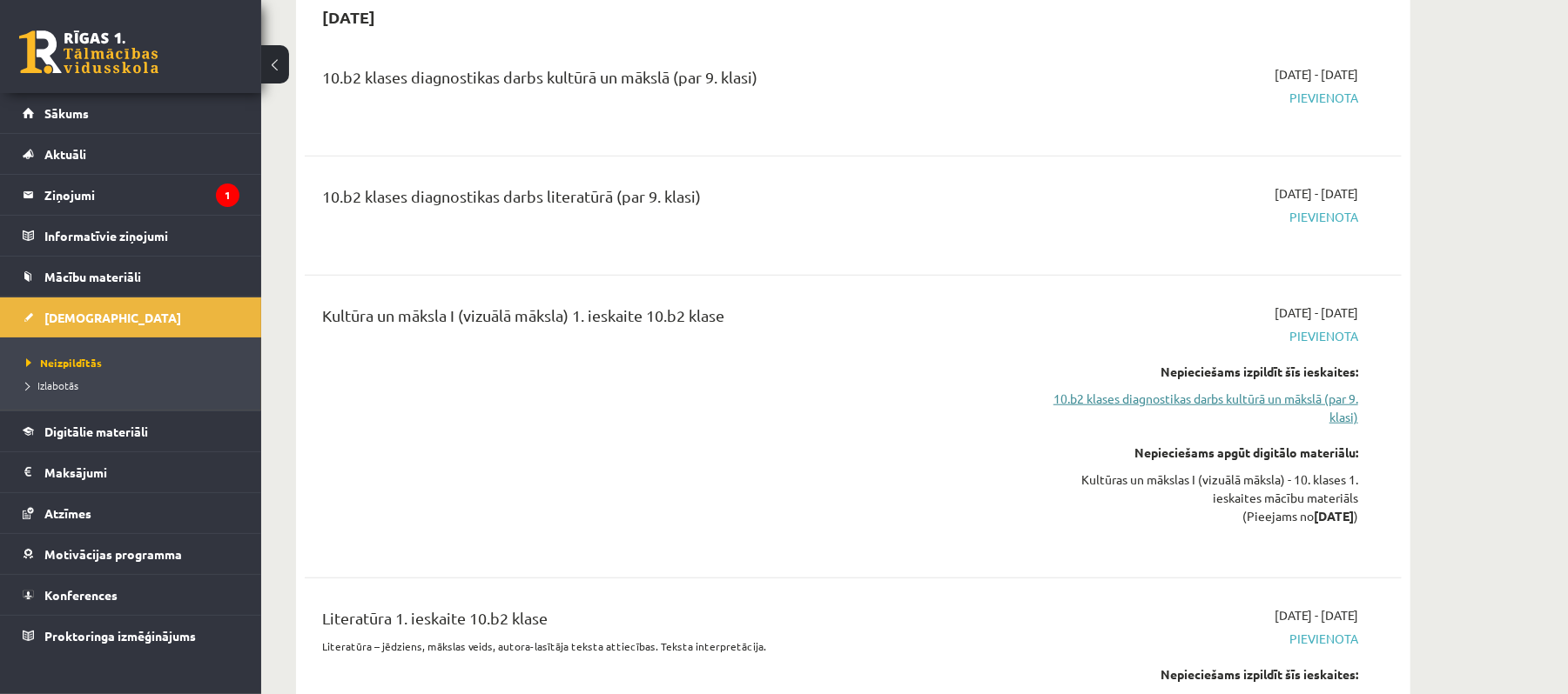
click at [1309, 424] on link "10.b2 klases diagnostikas darbs kultūrā un mākslā (par 9. klasi)" at bounding box center [1194, 408] width 328 height 37
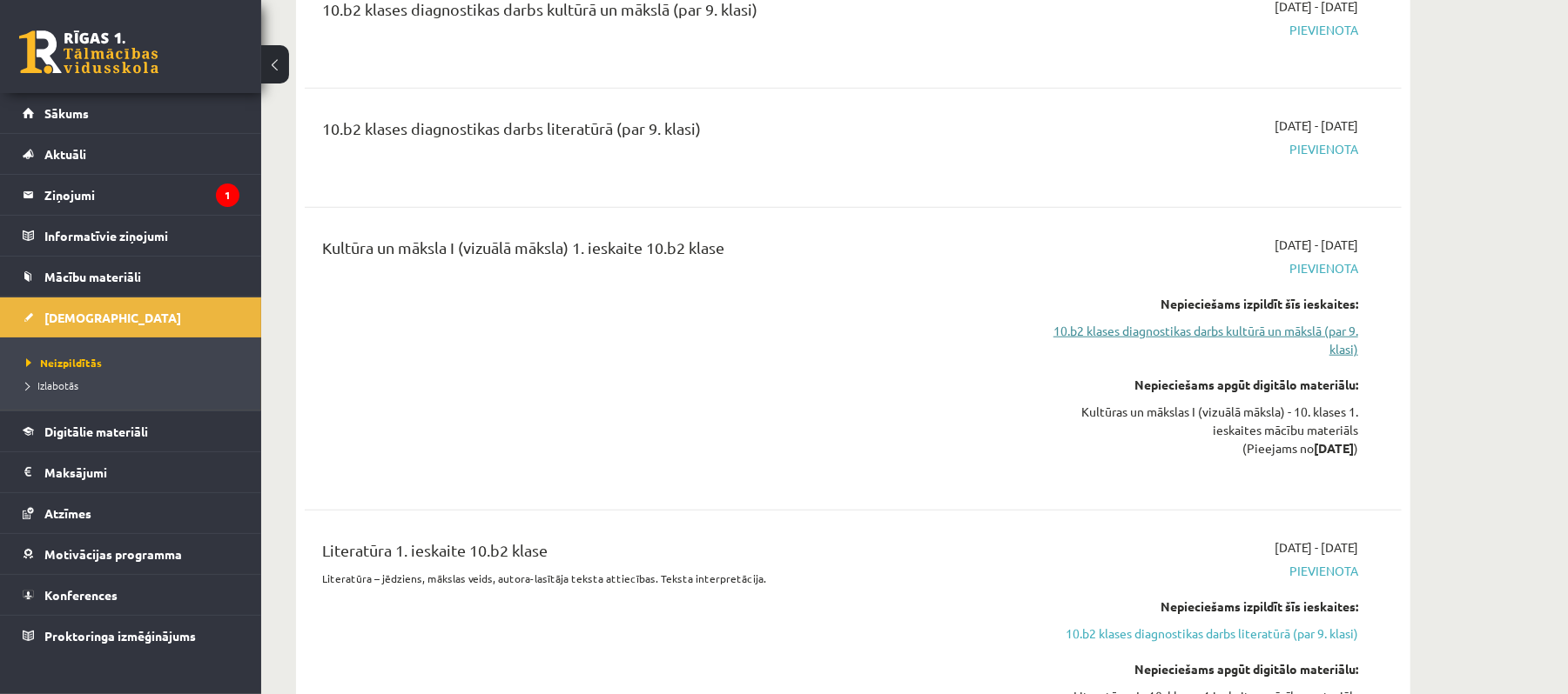
click at [1286, 352] on link "10.b2 klases diagnostikas darbs kultūrā un mākslā (par 9. klasi)" at bounding box center [1194, 340] width 328 height 37
click at [1311, 351] on link "10.b2 klases diagnostikas darbs kultūrā un mākslā (par 9. klasi)" at bounding box center [1194, 340] width 328 height 37
click at [1311, 349] on link "10.b2 klases diagnostikas darbs kultūrā un mākslā (par 9. klasi)" at bounding box center [1194, 340] width 328 height 37
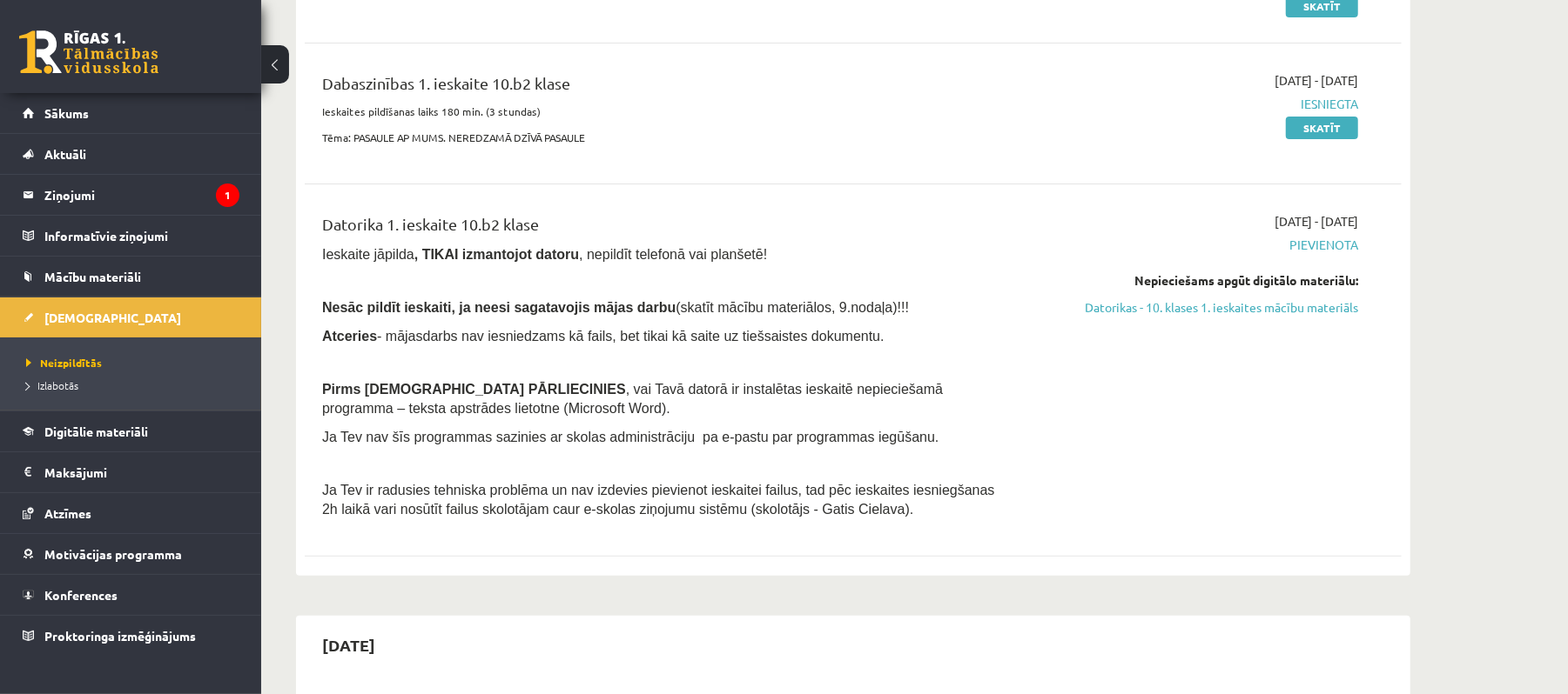
scroll to position [0, 0]
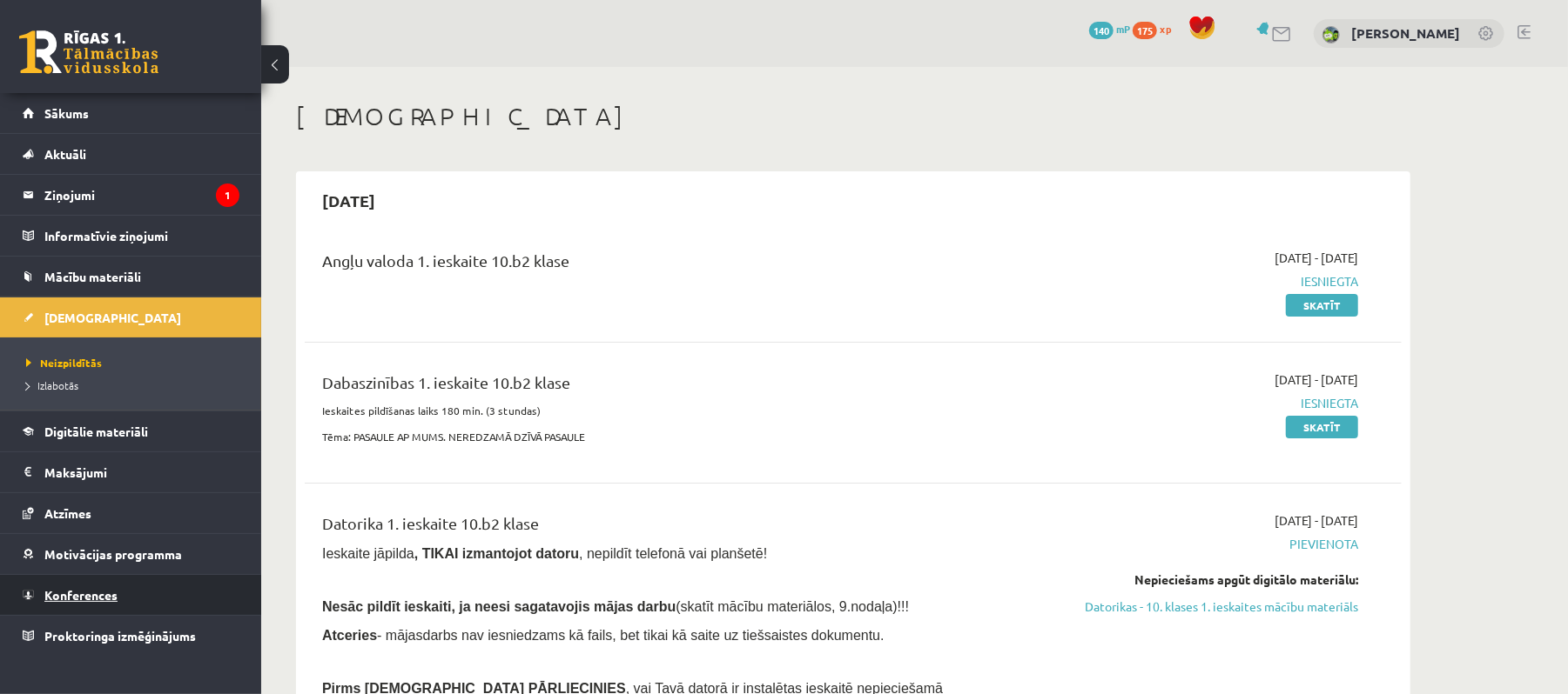
click at [196, 603] on link "Konferences" at bounding box center [131, 595] width 217 height 40
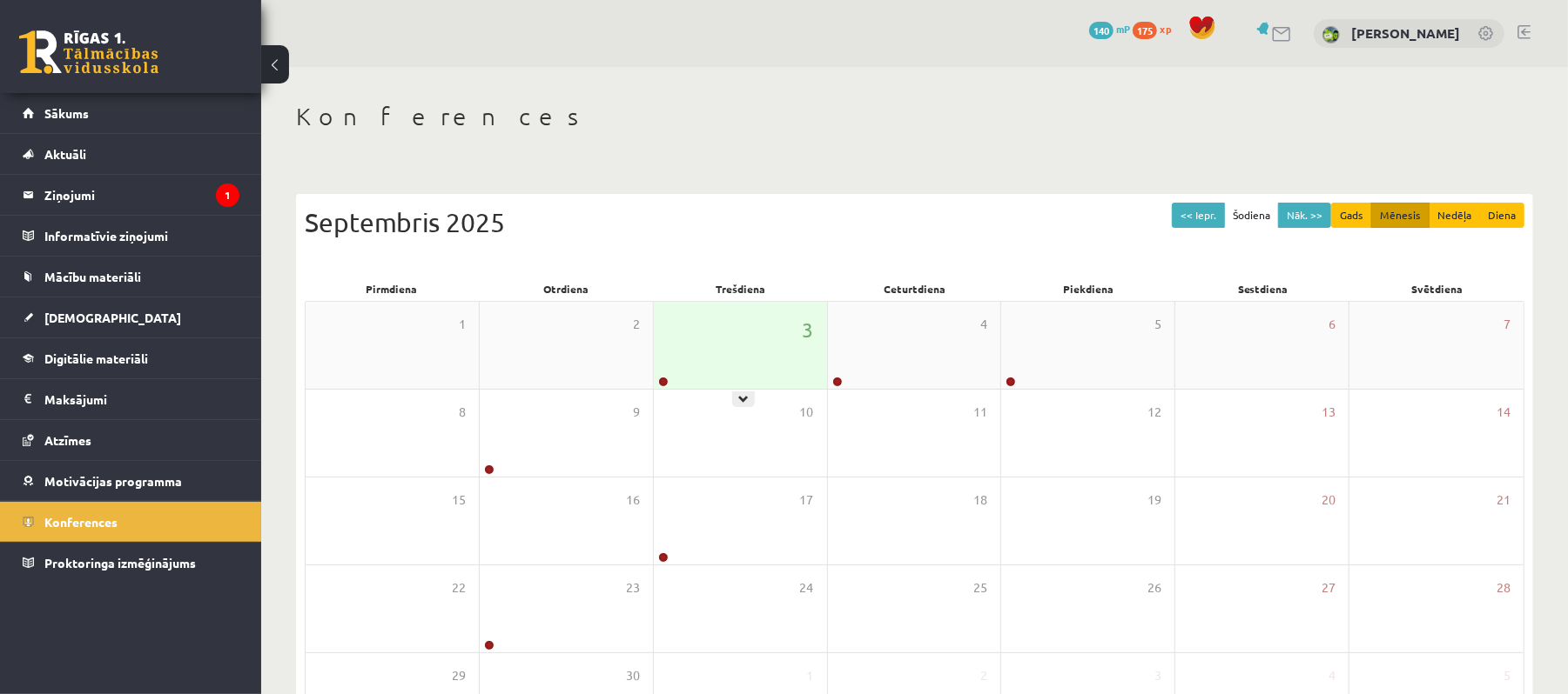
click at [763, 369] on div "3" at bounding box center [740, 346] width 173 height 87
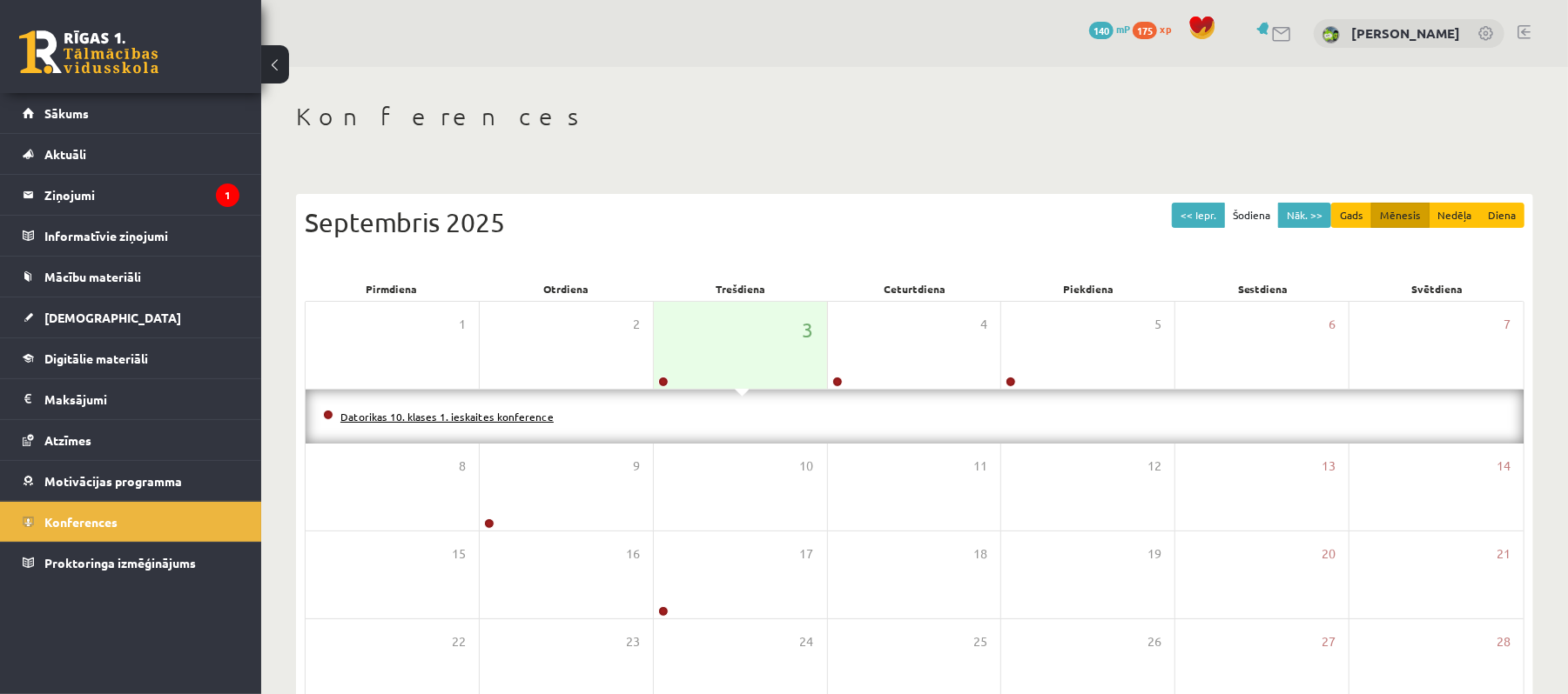
click at [487, 411] on link "Datorikas 10. klases 1. ieskaites konference" at bounding box center [446, 417] width 213 height 14
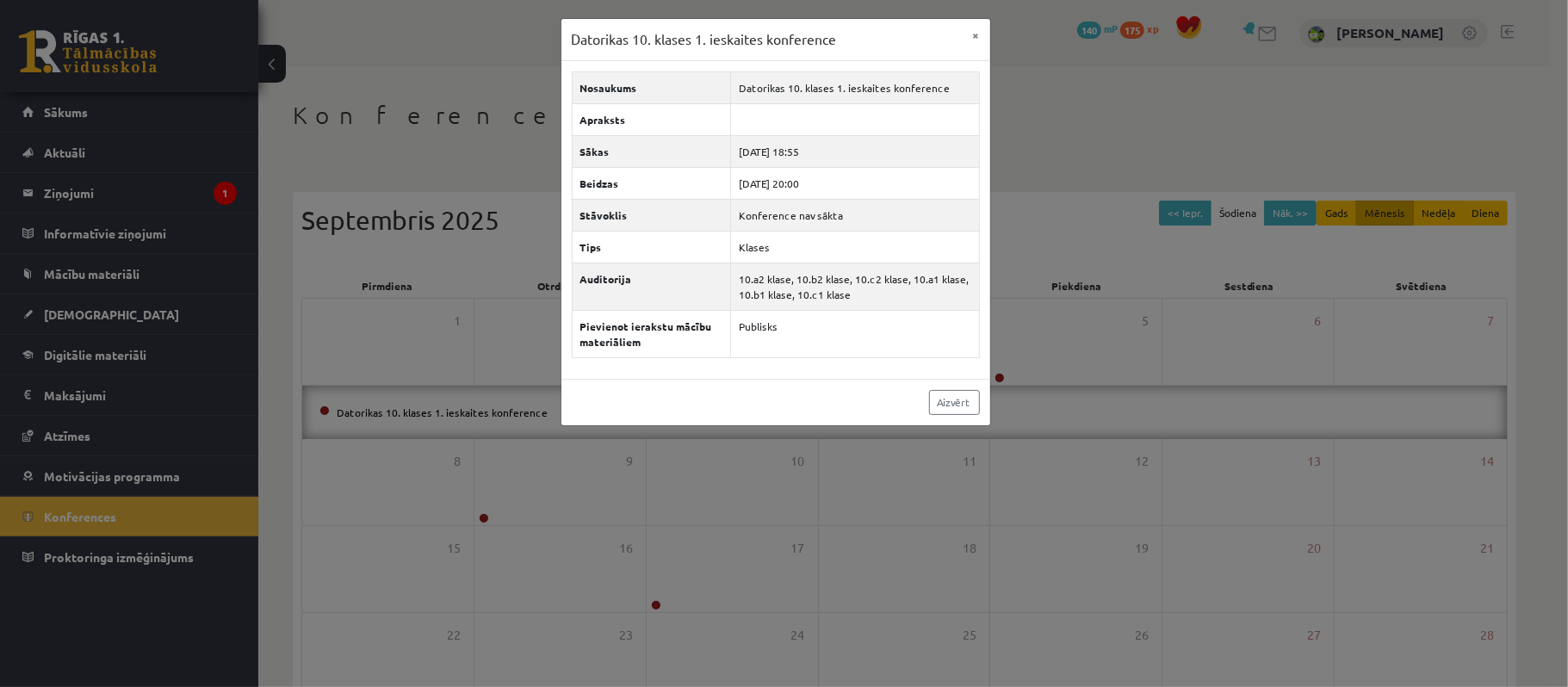
click at [882, 376] on div "Nosaukums Datorikas 10. klases 1. ieskaites konference Apraksts Sākas 2025-09-0…" at bounding box center [776, 219] width 429 height 318
click at [944, 411] on link "Aizvērt" at bounding box center [954, 402] width 51 height 25
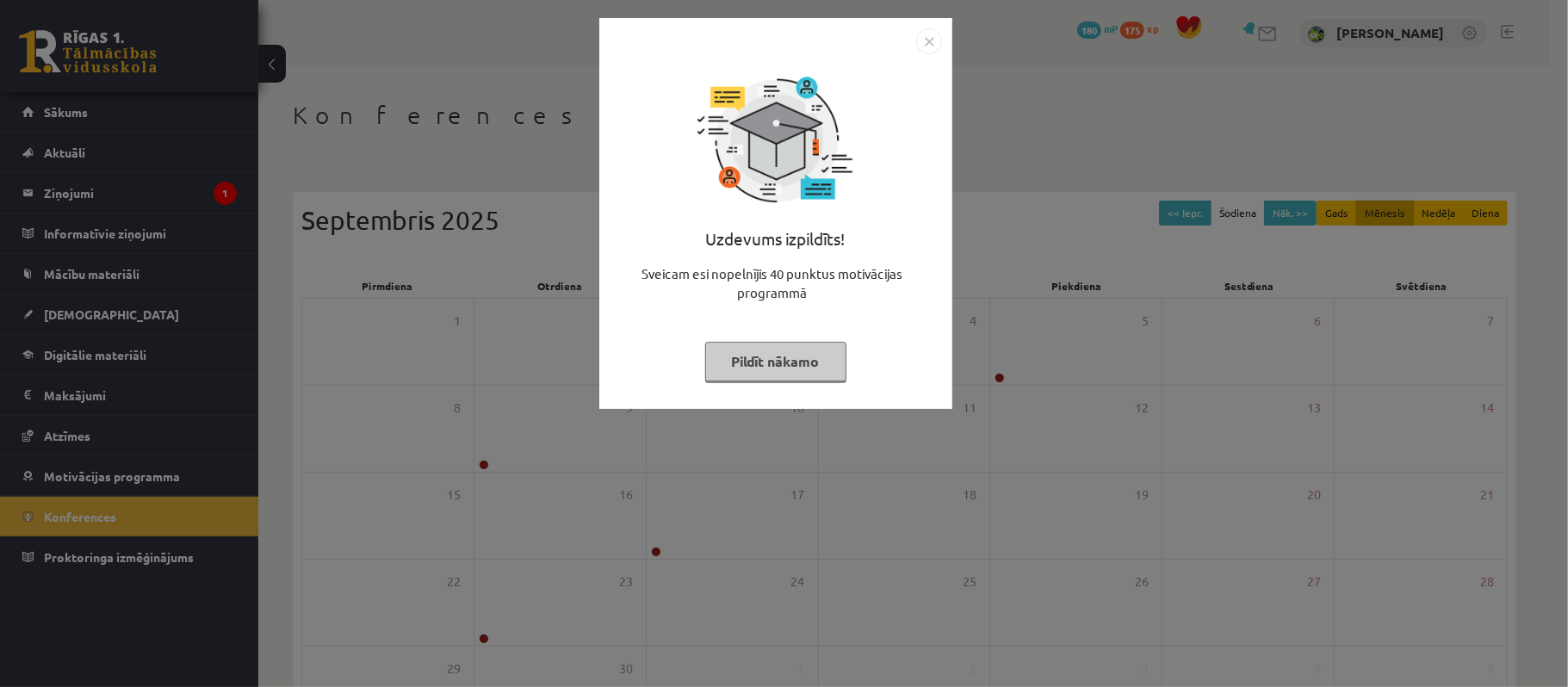
click at [1008, 288] on div "Uzdevums izpildīts! Sveicam esi nopelnījis 40 punktus motivācijas programmā Pil…" at bounding box center [784, 343] width 1568 height 687
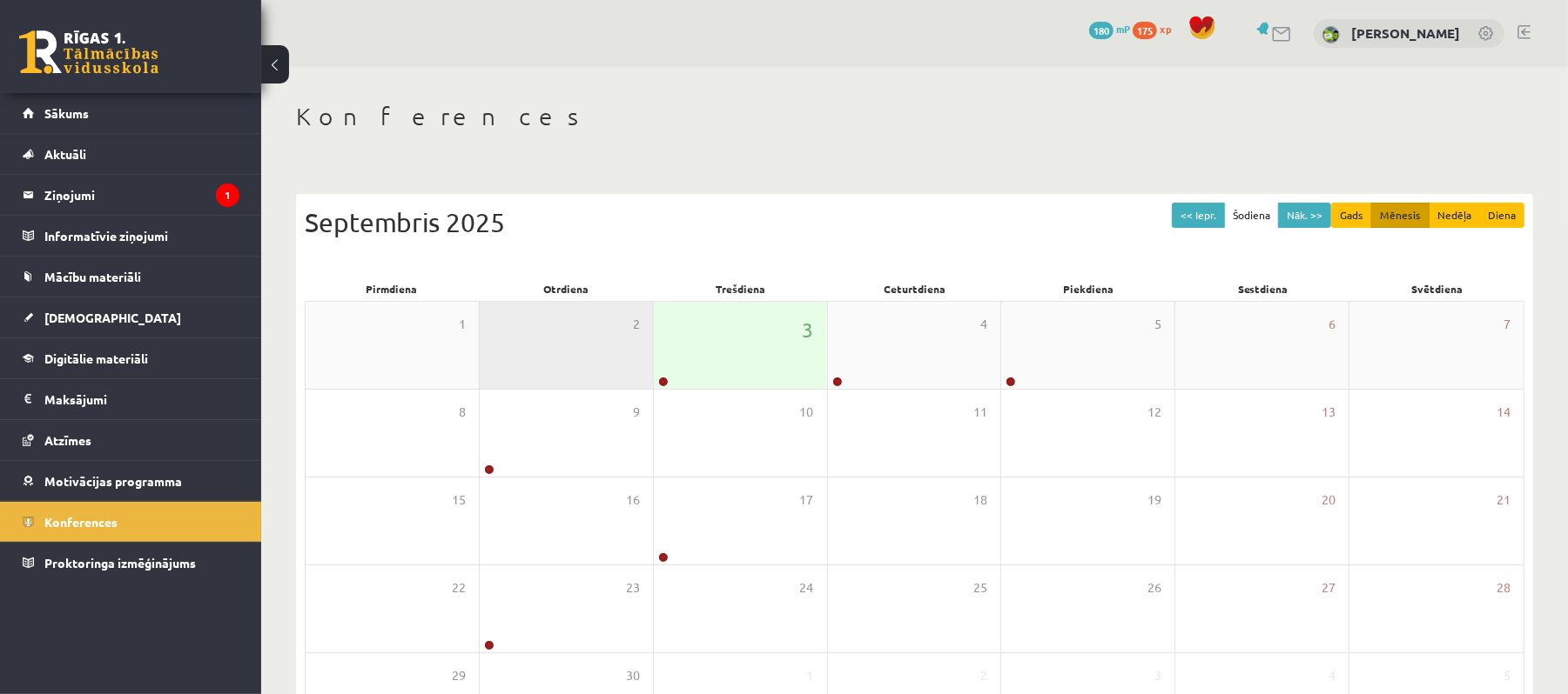
click at [638, 310] on div "2" at bounding box center [566, 346] width 173 height 87
click at [712, 328] on div "3" at bounding box center [740, 346] width 173 height 87
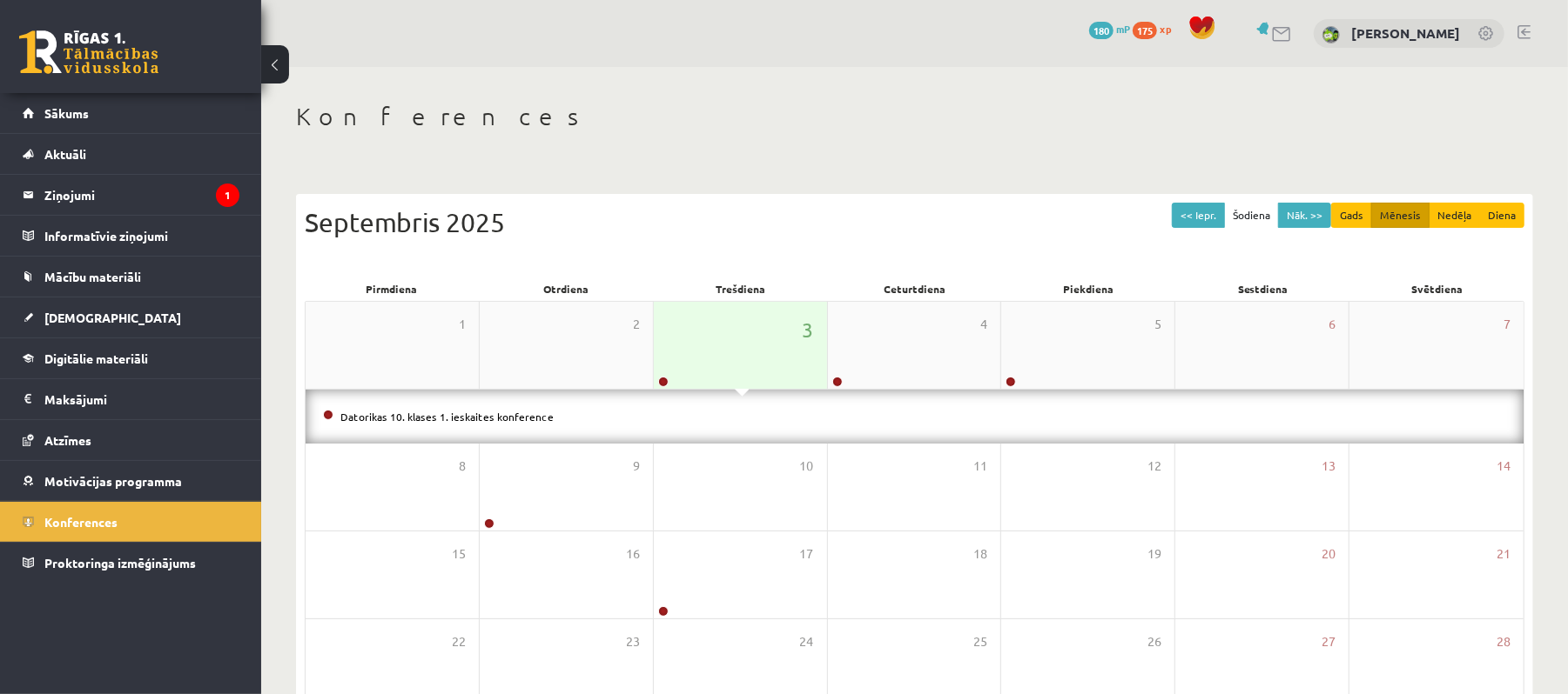
scroll to position [191, 0]
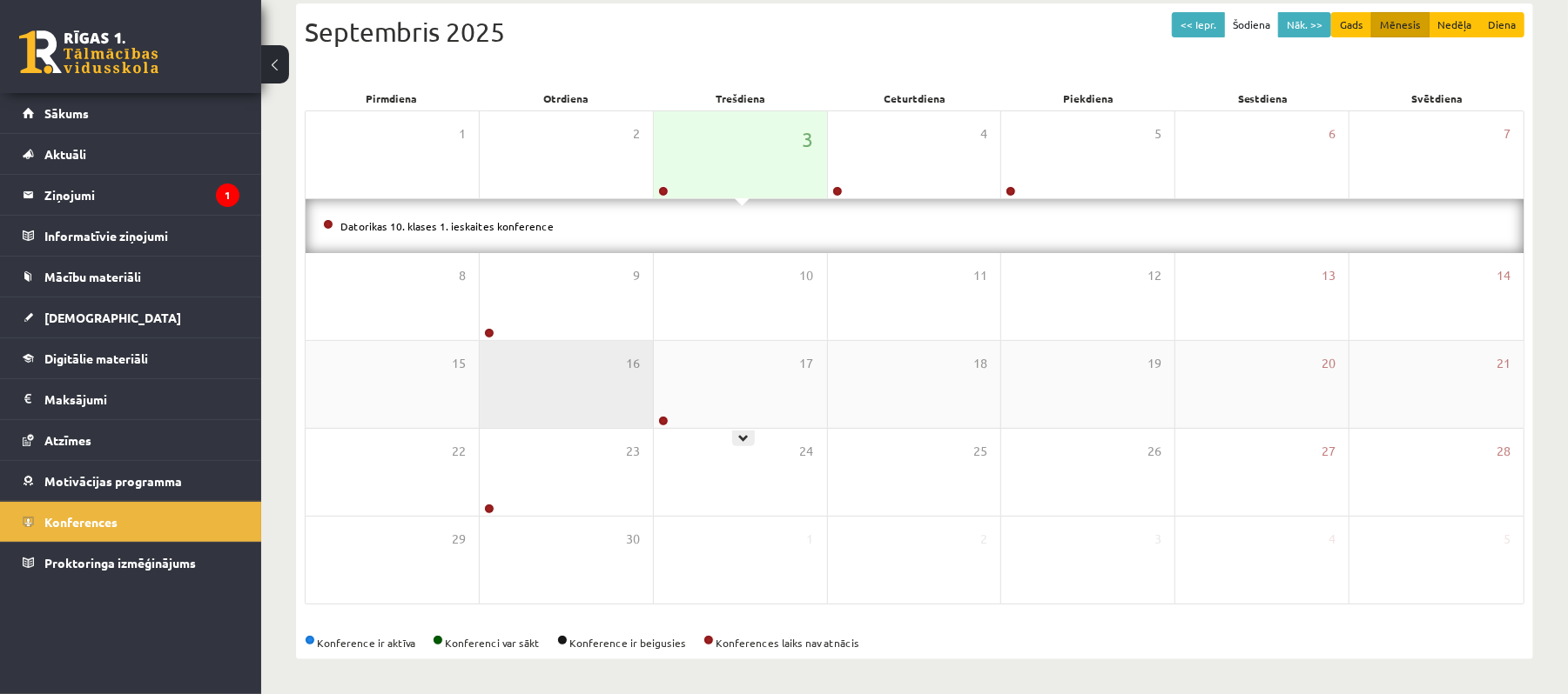
click at [644, 387] on div "16" at bounding box center [566, 384] width 173 height 87
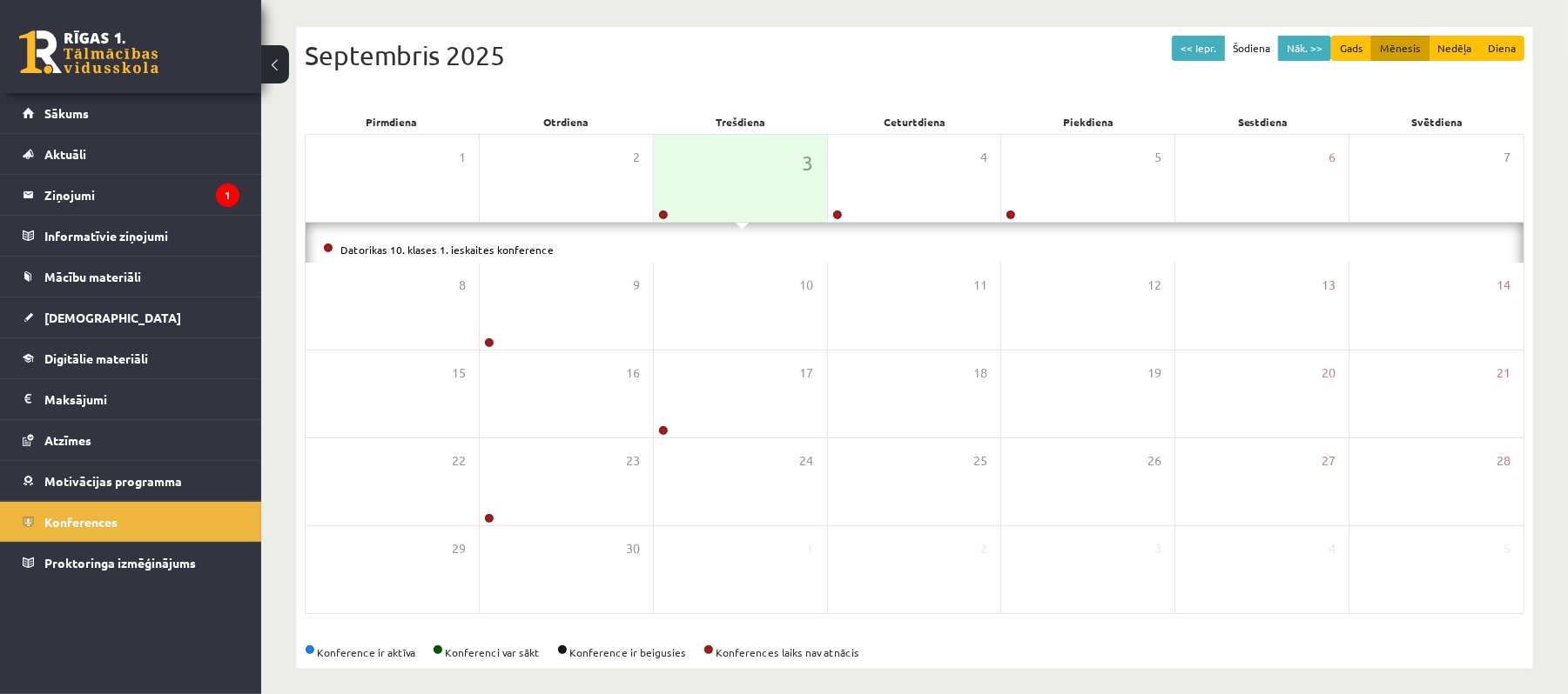
scroll to position [137, 0]
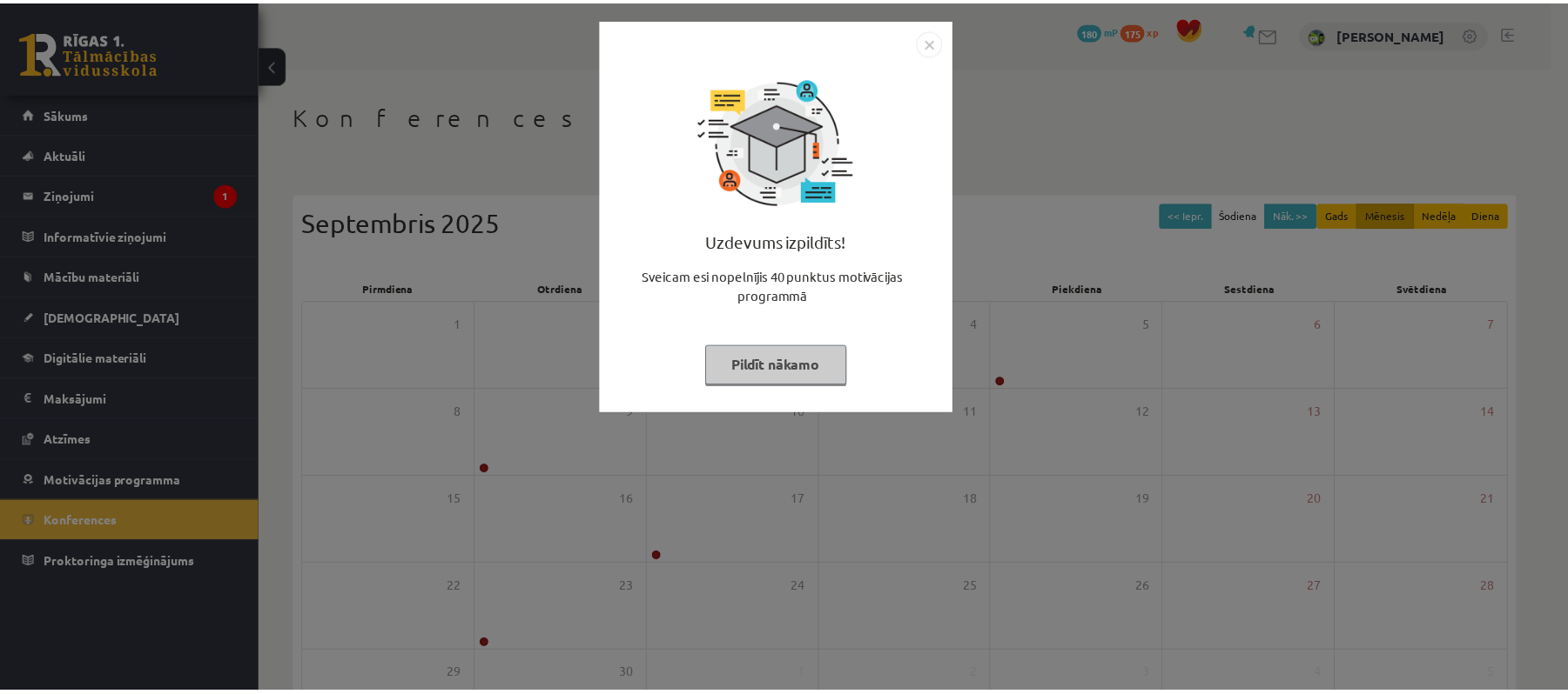
scroll to position [137, 0]
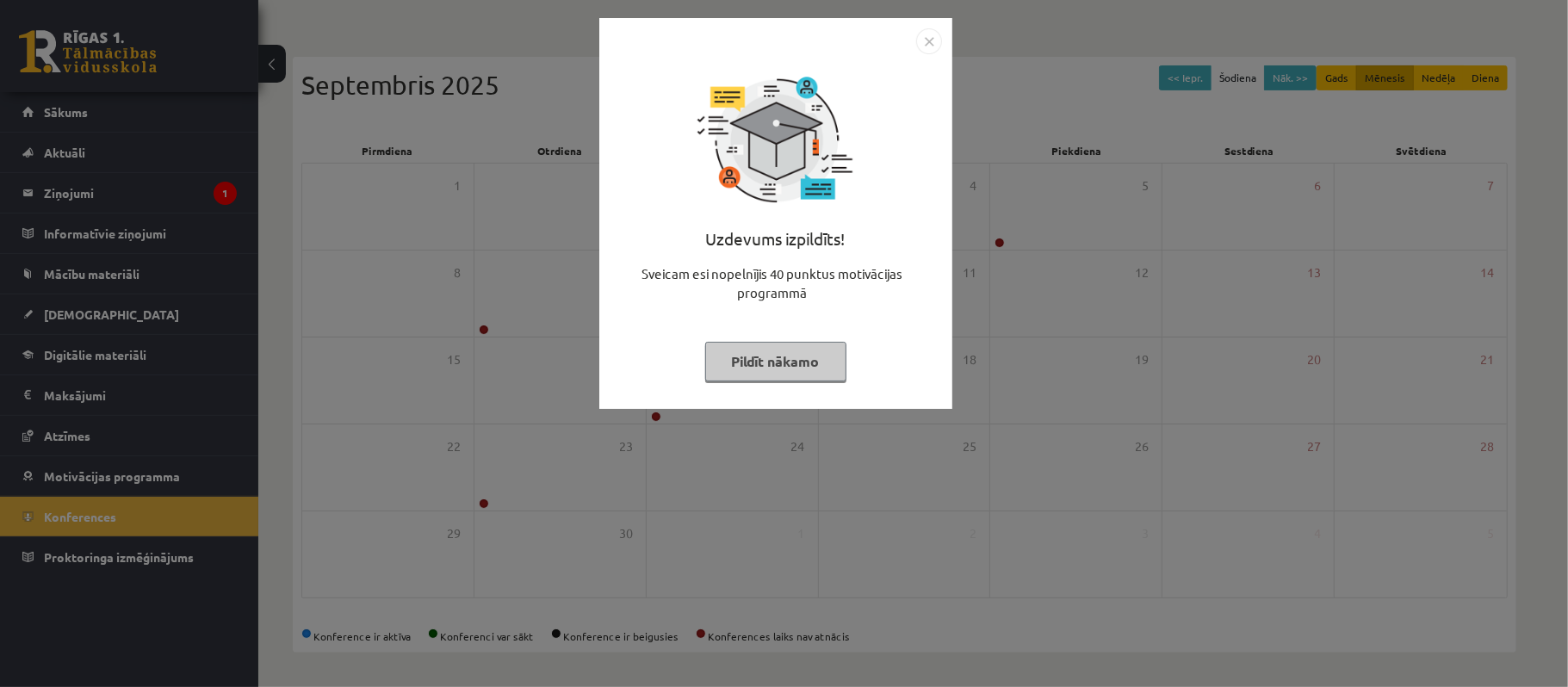
click at [924, 49] on img "Close" at bounding box center [930, 41] width 26 height 26
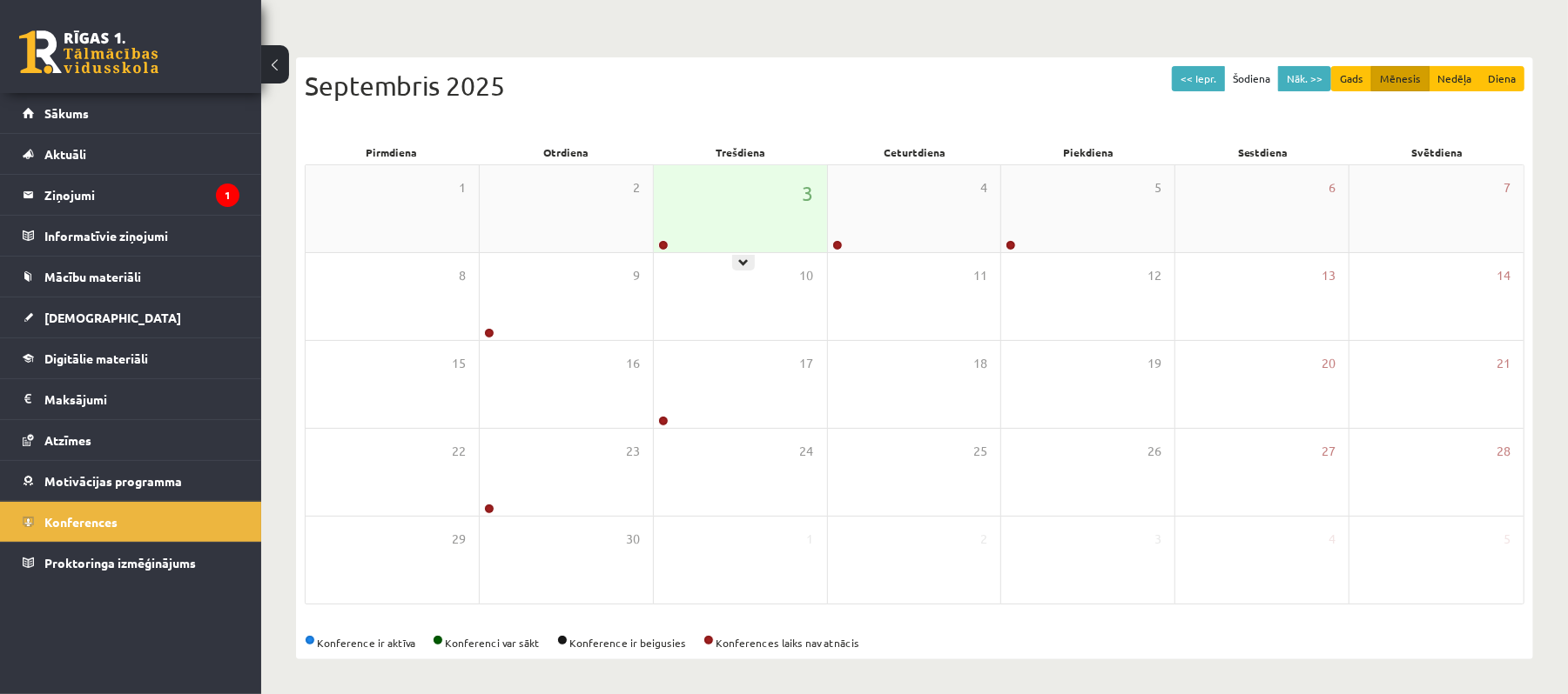
click at [775, 210] on div "3" at bounding box center [740, 209] width 173 height 87
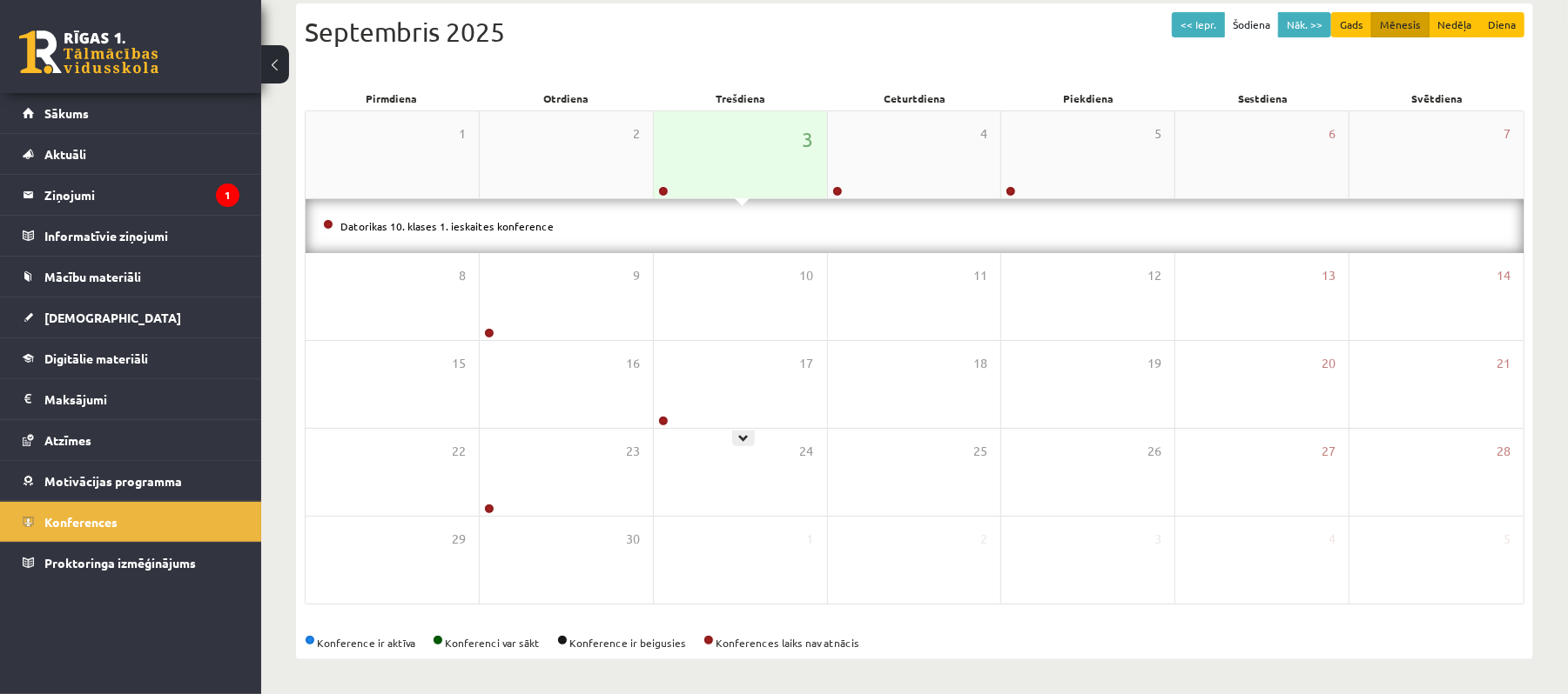
scroll to position [0, 0]
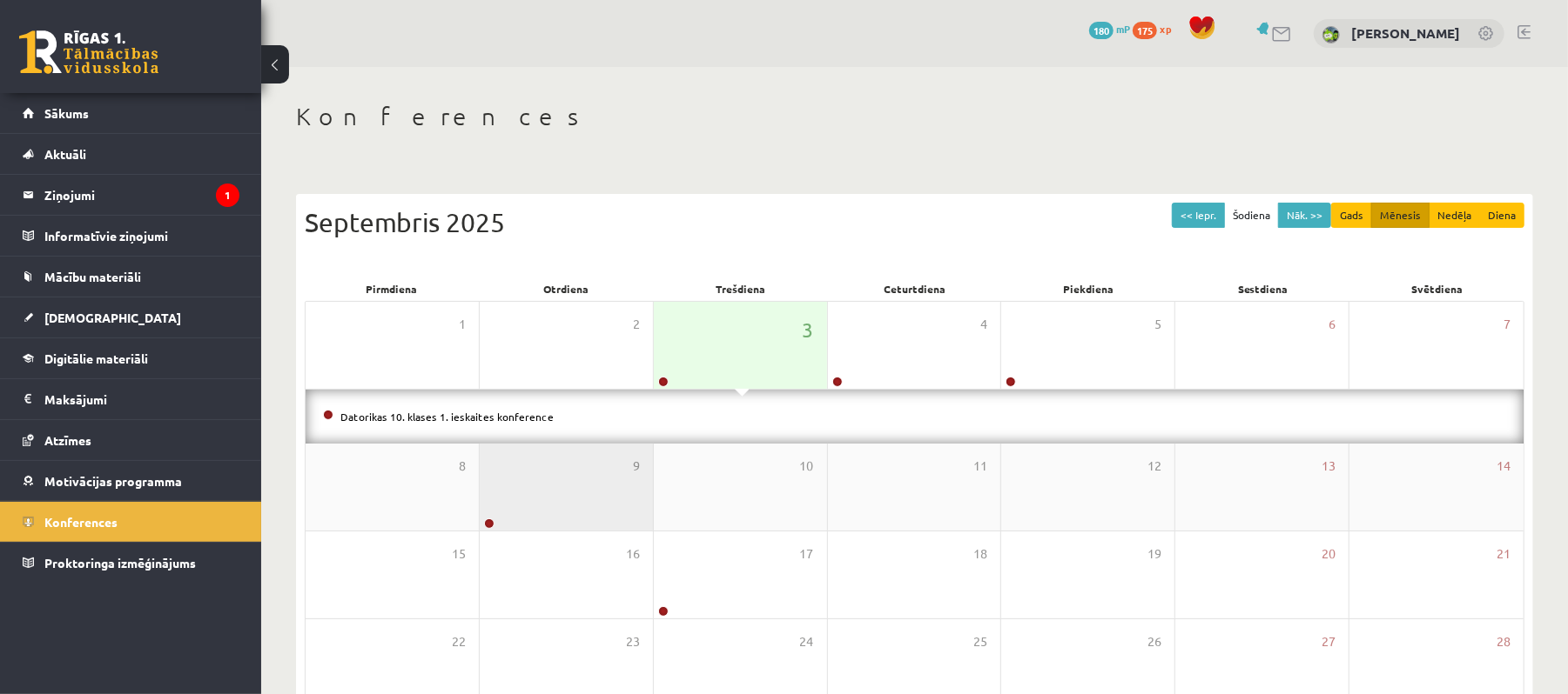
click at [584, 446] on div "9" at bounding box center [566, 488] width 173 height 87
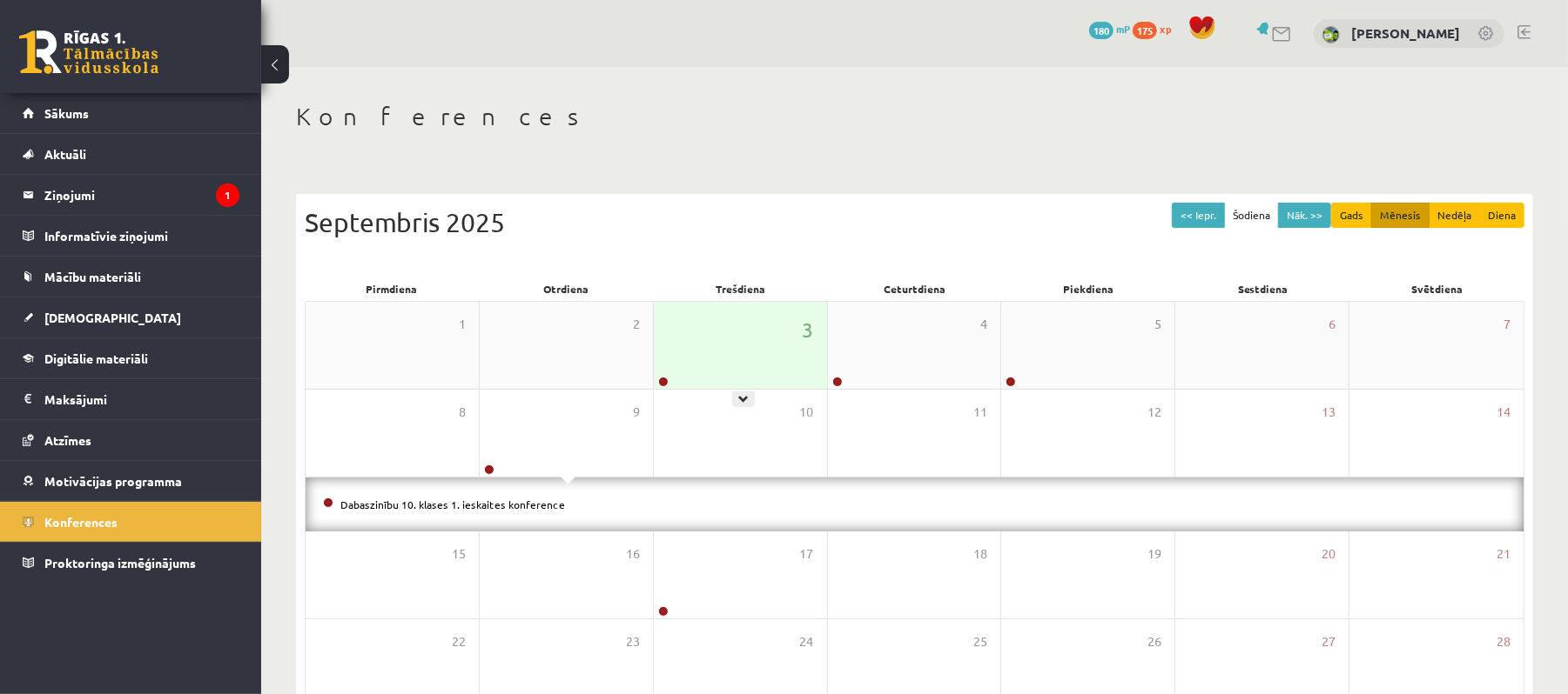
click at [766, 326] on div "3" at bounding box center [740, 346] width 173 height 87
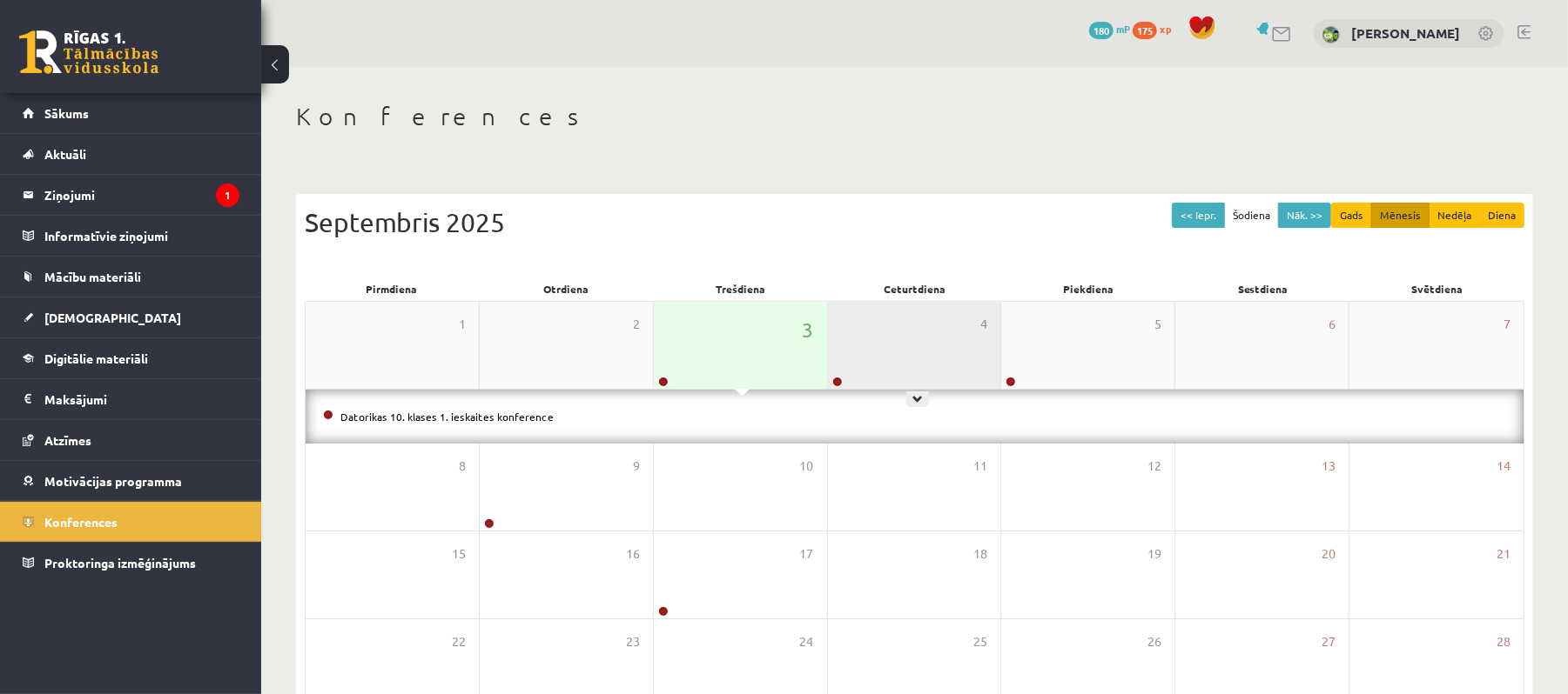
click at [937, 331] on div "4" at bounding box center [914, 346] width 173 height 87
click at [937, 330] on div "4" at bounding box center [914, 346] width 173 height 87
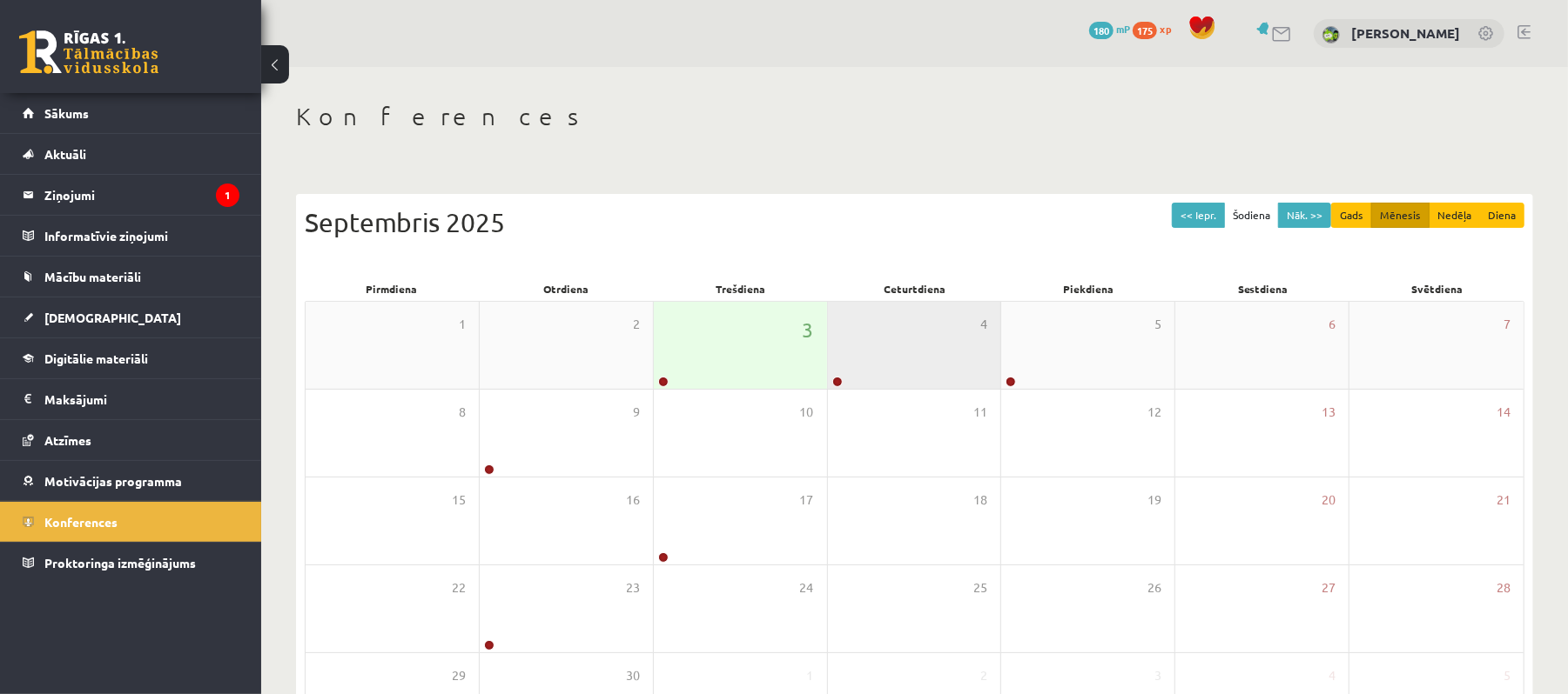
click at [937, 328] on div "4" at bounding box center [914, 346] width 173 height 87
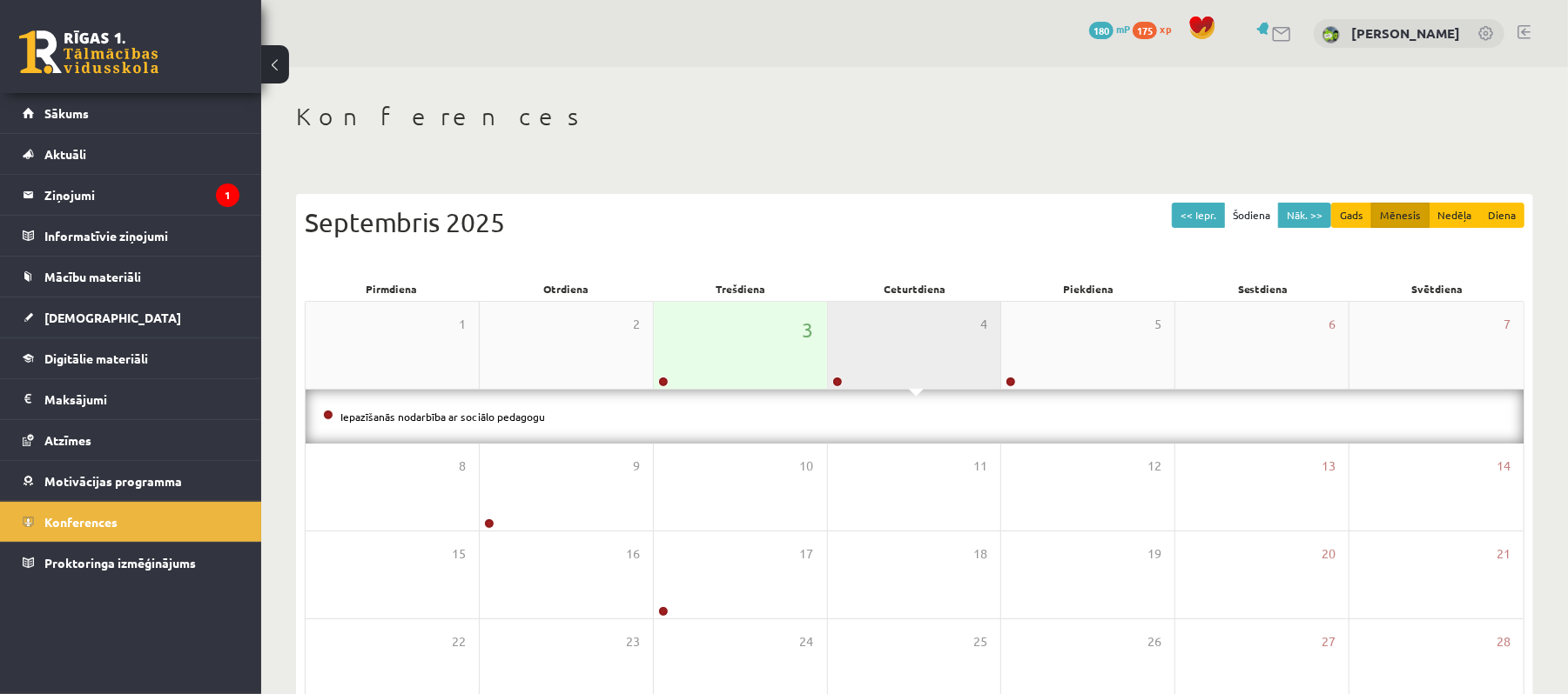
click at [914, 336] on div "4" at bounding box center [914, 346] width 173 height 87
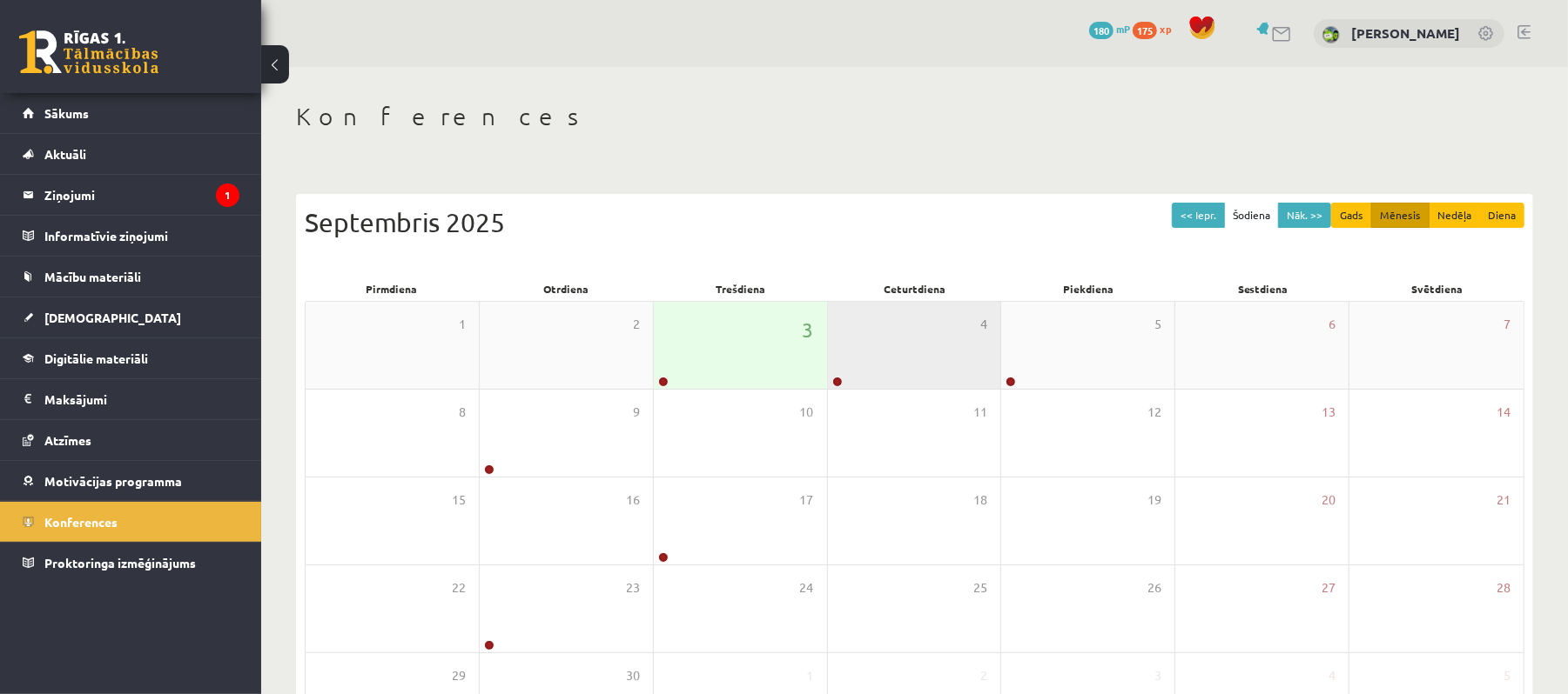
click at [914, 336] on div "4" at bounding box center [914, 346] width 173 height 87
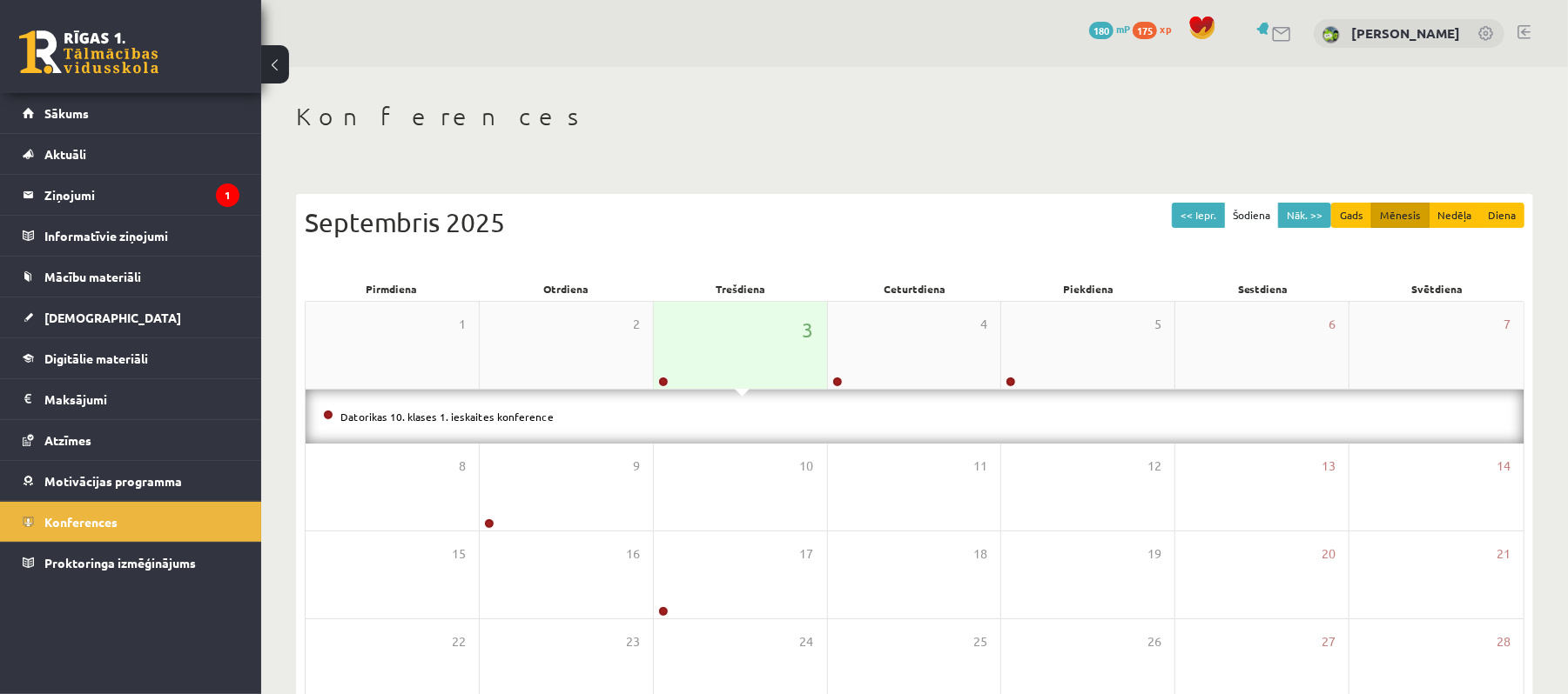
click at [743, 369] on div "3" at bounding box center [740, 346] width 173 height 87
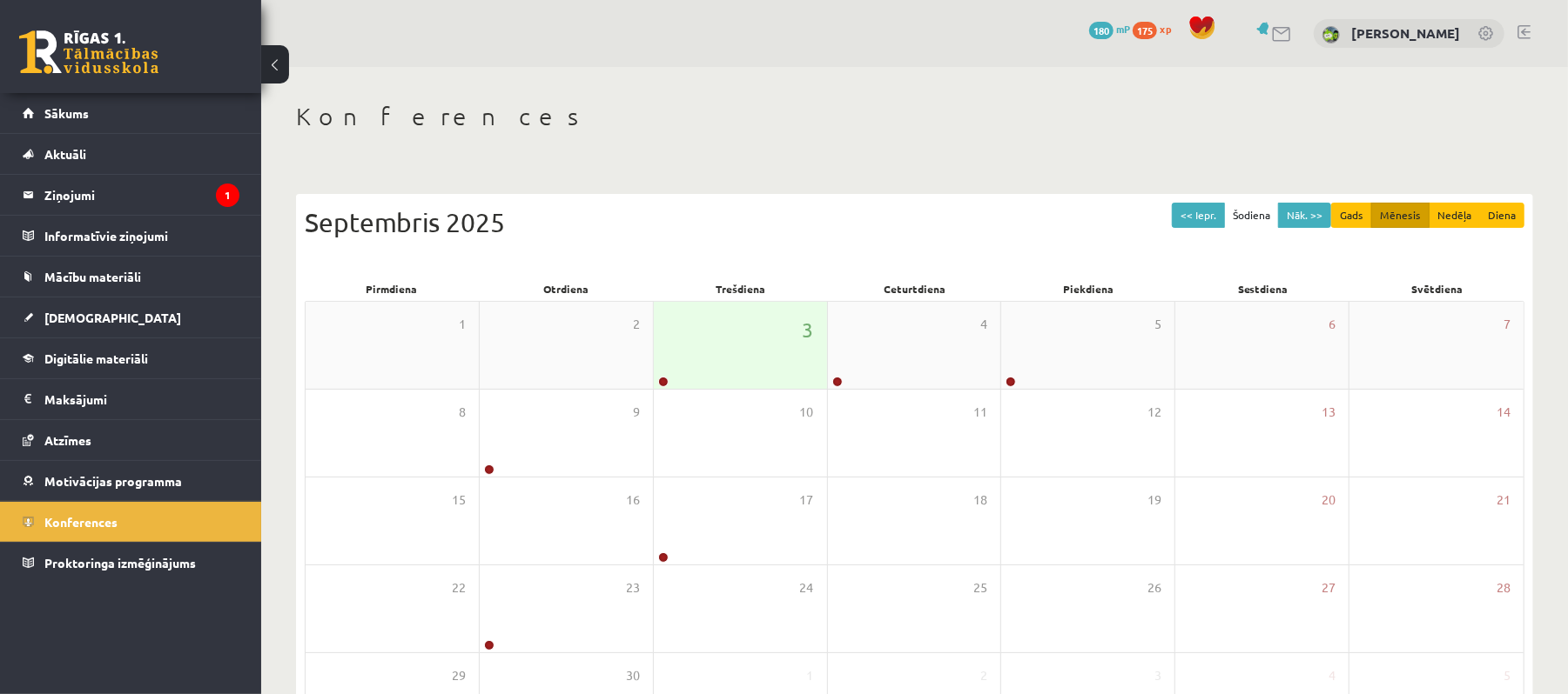
click at [750, 360] on div "3" at bounding box center [740, 346] width 173 height 87
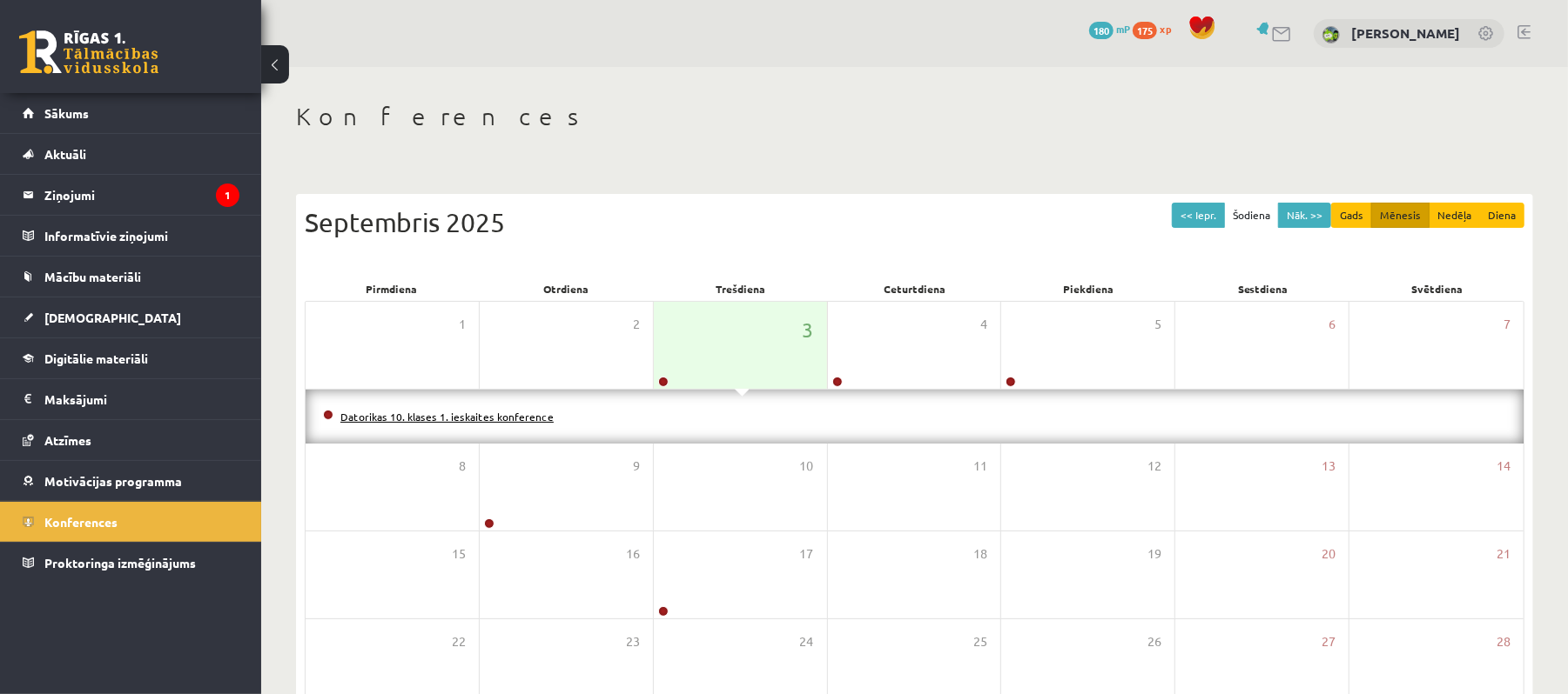
click at [422, 422] on link "Datorikas 10. klases 1. ieskaites konference" at bounding box center [446, 417] width 213 height 14
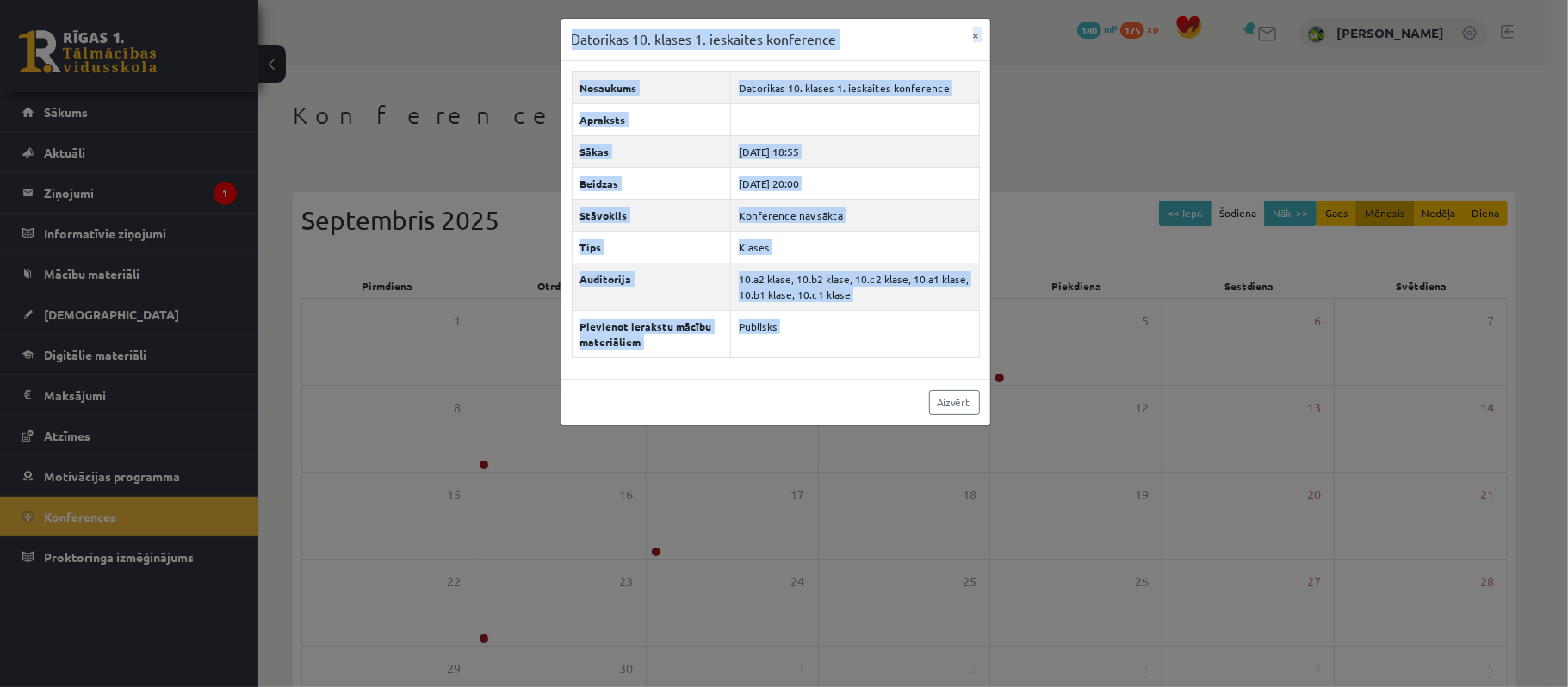
click at [507, 436] on div "Datorikas 10. klases 1. ieskaites konference × Nosaukums Datorikas 10. klases 1…" at bounding box center [784, 343] width 1568 height 687
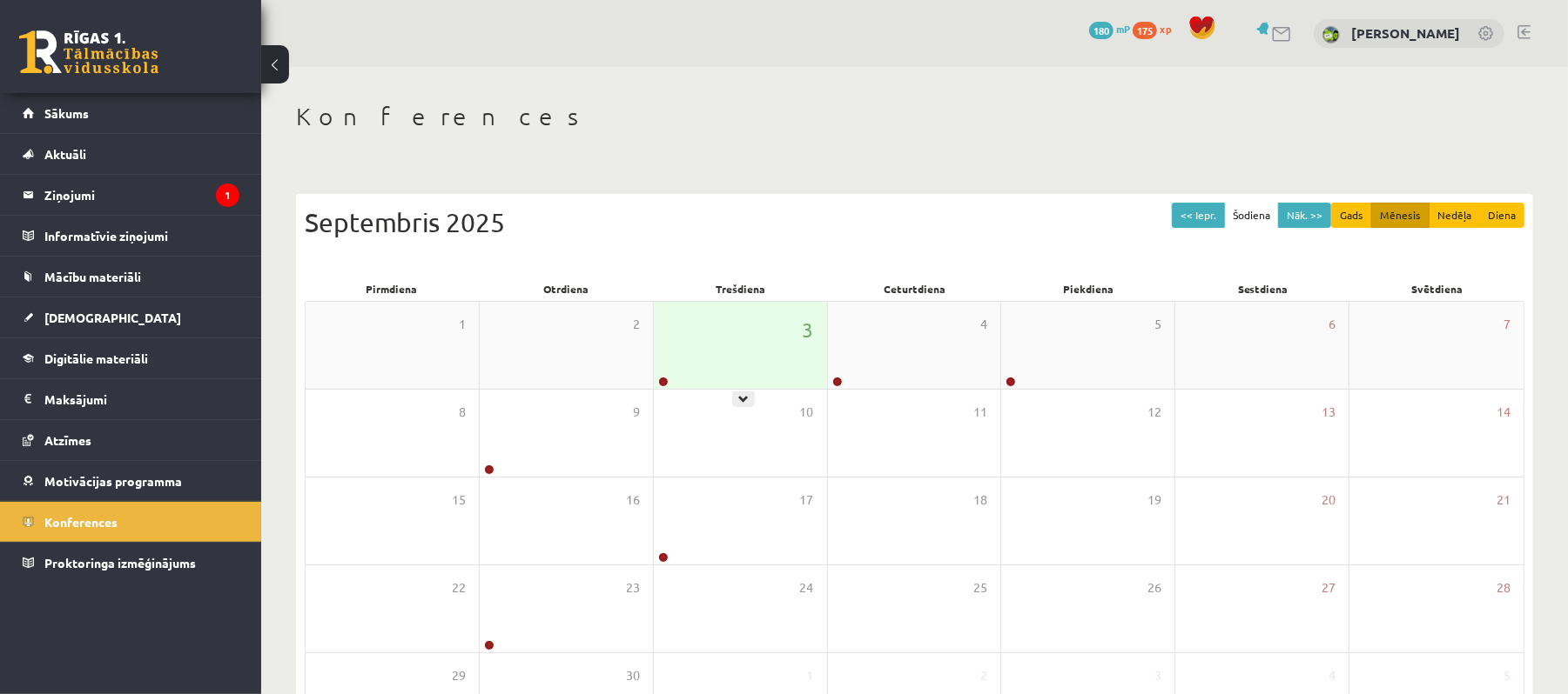
click at [796, 347] on div "3" at bounding box center [740, 346] width 173 height 87
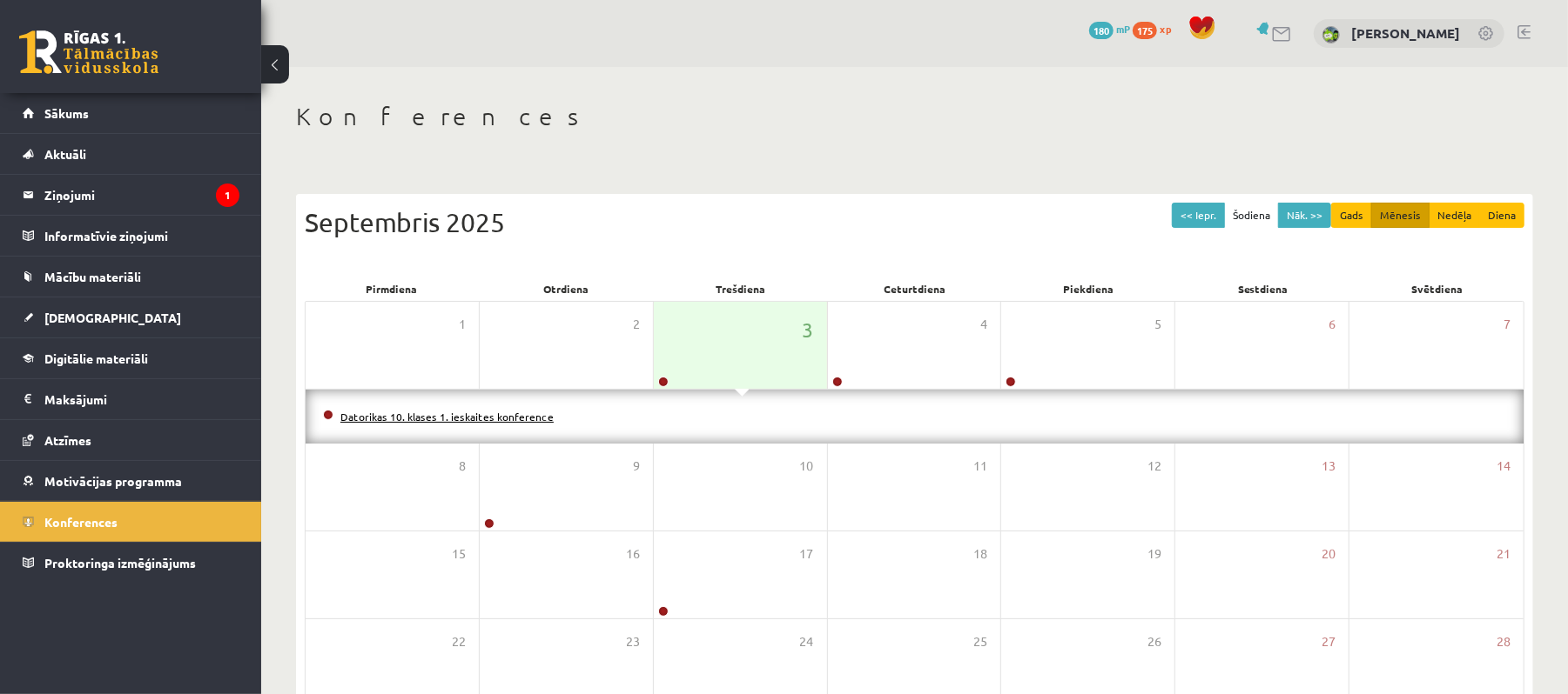
click at [487, 410] on link "Datorikas 10. klases 1. ieskaites konference" at bounding box center [446, 417] width 213 height 14
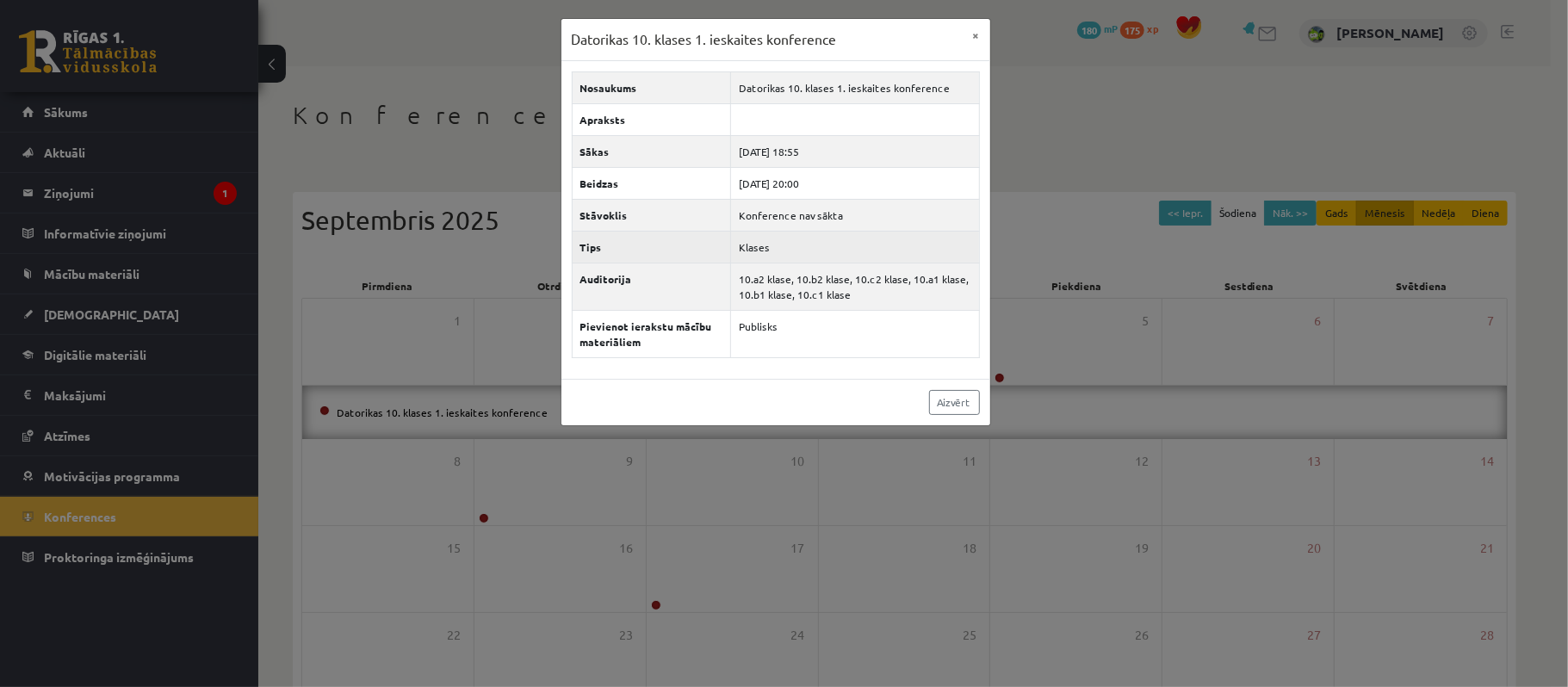
drag, startPoint x: 808, startPoint y: 238, endPoint x: 821, endPoint y: 252, distance: 19.1
click at [813, 242] on td "Klases" at bounding box center [855, 246] width 248 height 32
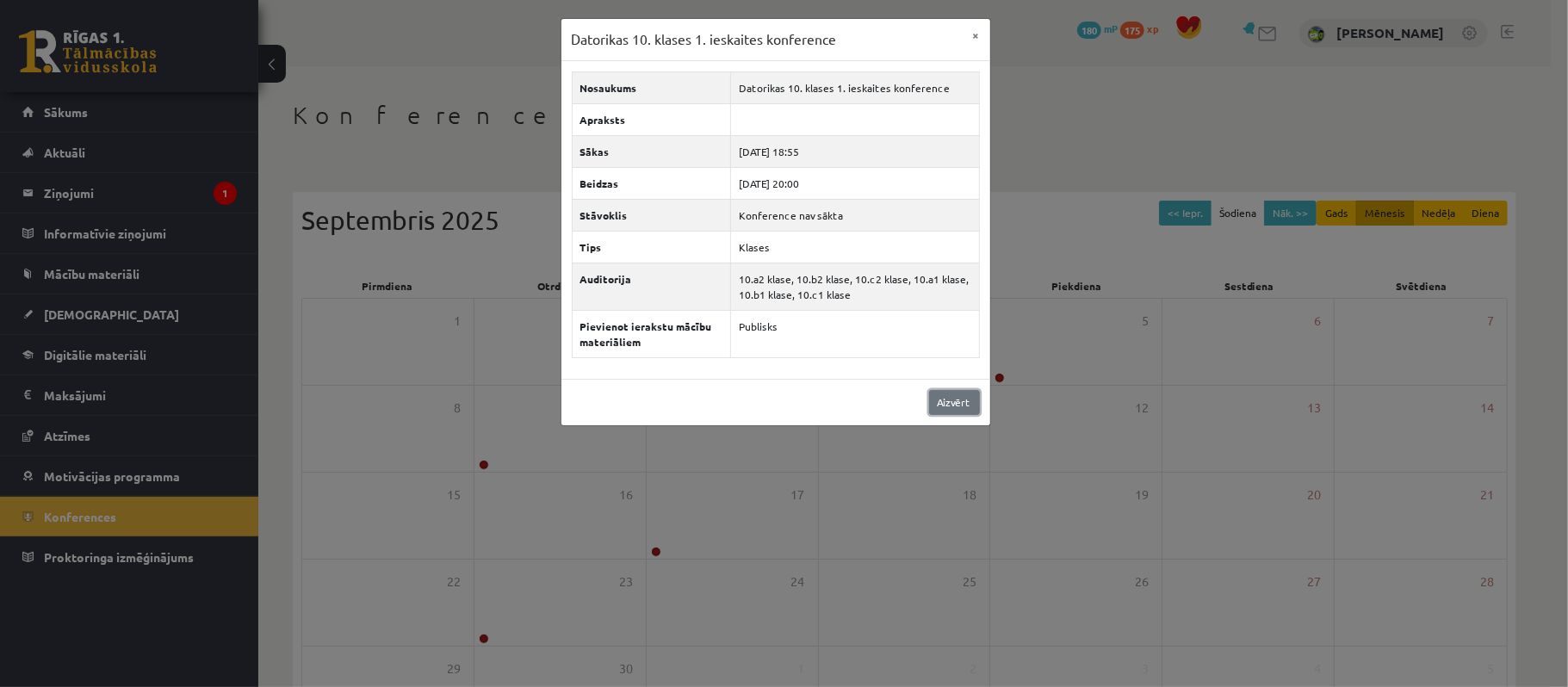
click at [954, 397] on link "Aizvērt" at bounding box center [954, 402] width 51 height 25
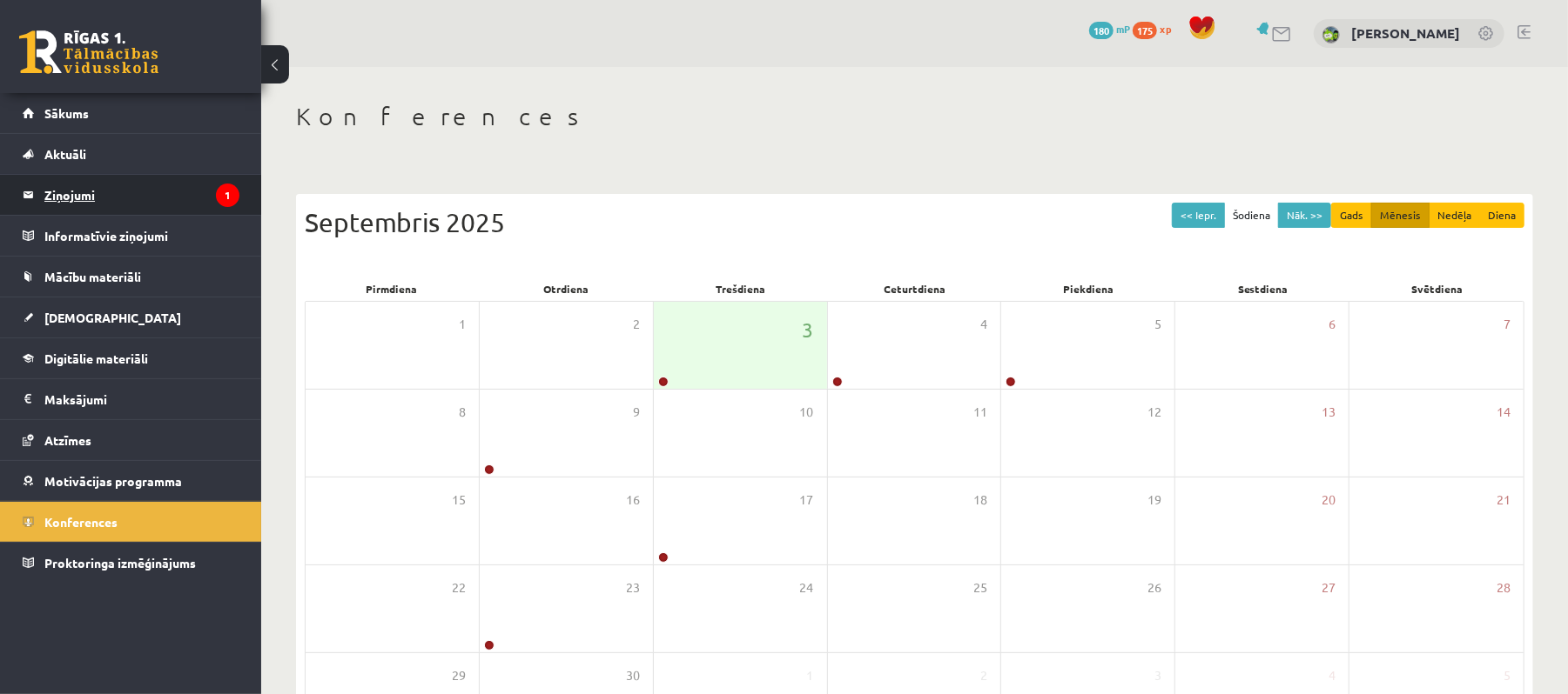
click at [106, 191] on legend "Ziņojumi 1" at bounding box center [142, 195] width 195 height 40
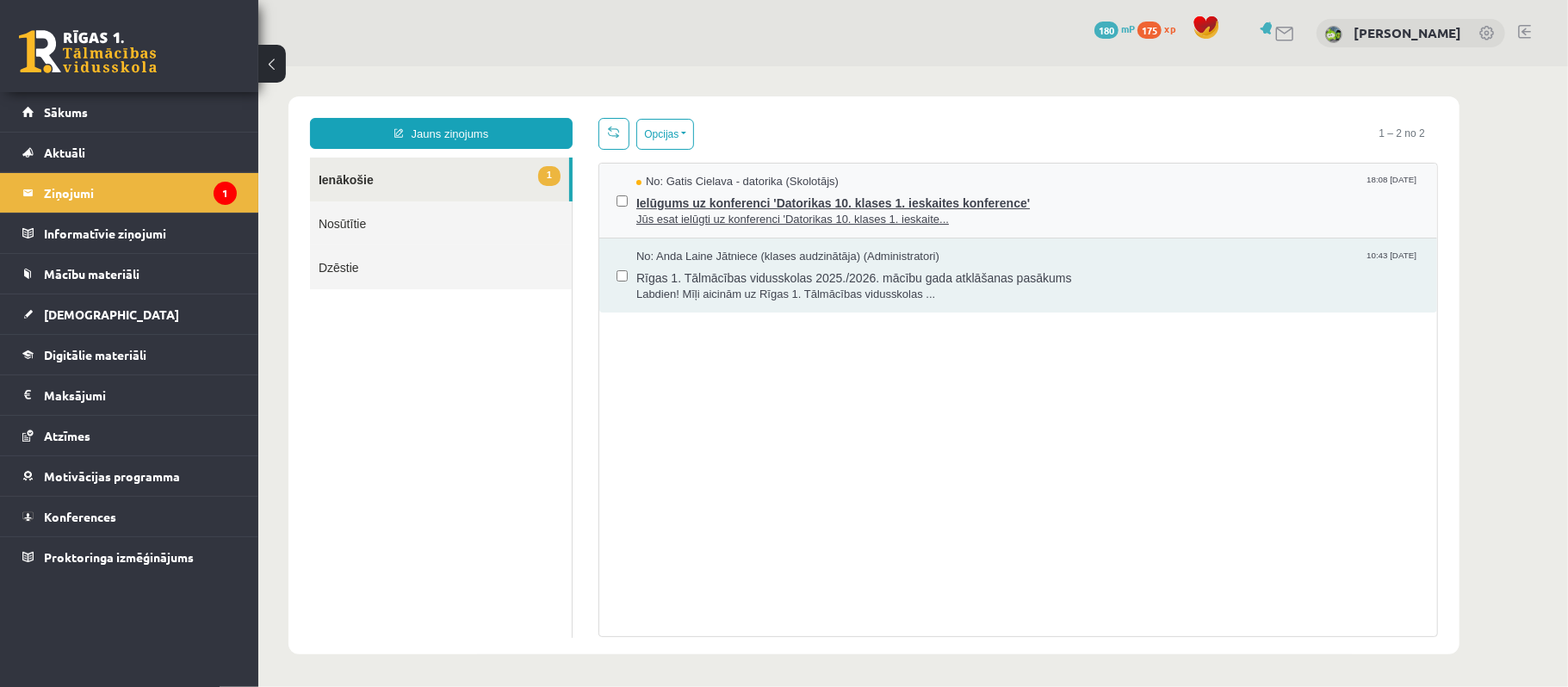
click at [817, 207] on span "Ielūgums uz konferenci 'Datorikas 10. klases 1. ieskaites konference'" at bounding box center [1027, 200] width 784 height 22
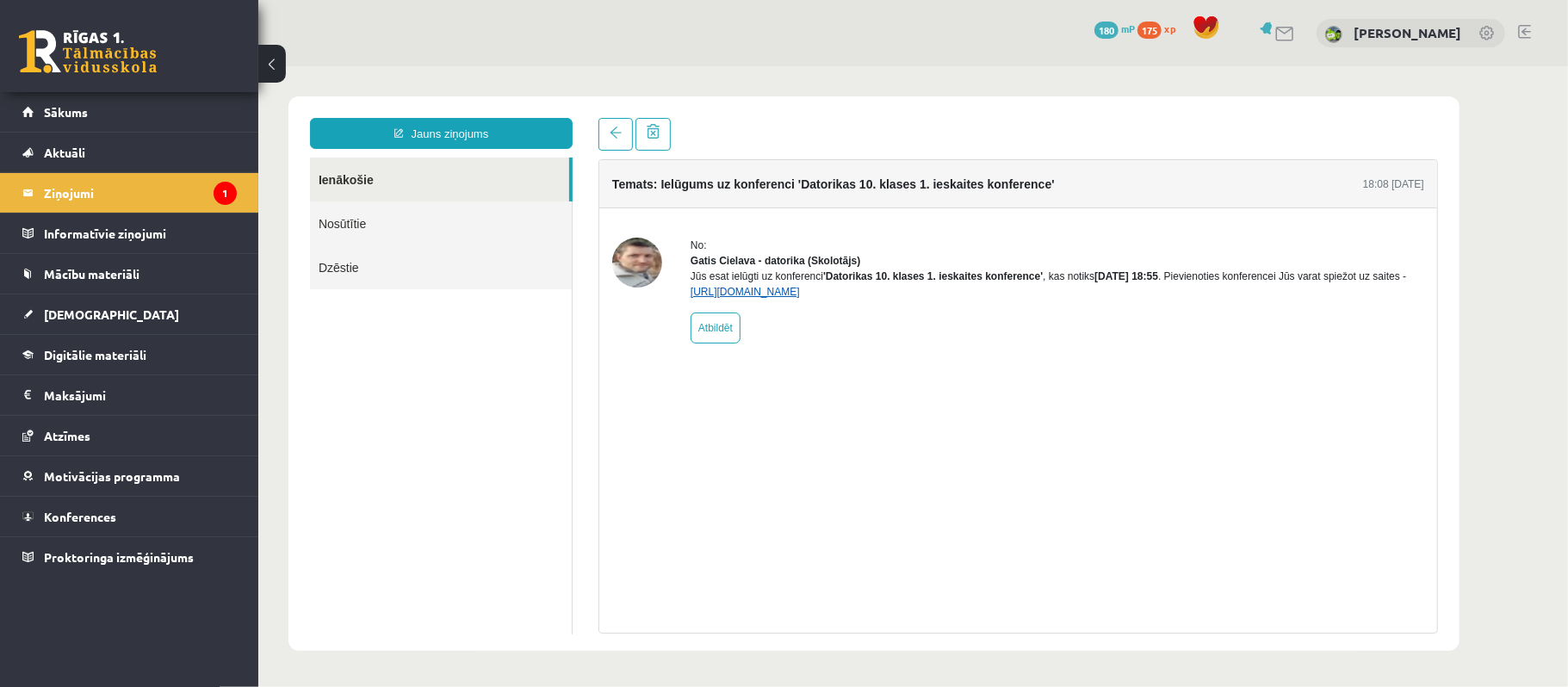
click at [784, 297] on link "[URL][DOMAIN_NAME]" at bounding box center [744, 291] width 110 height 12
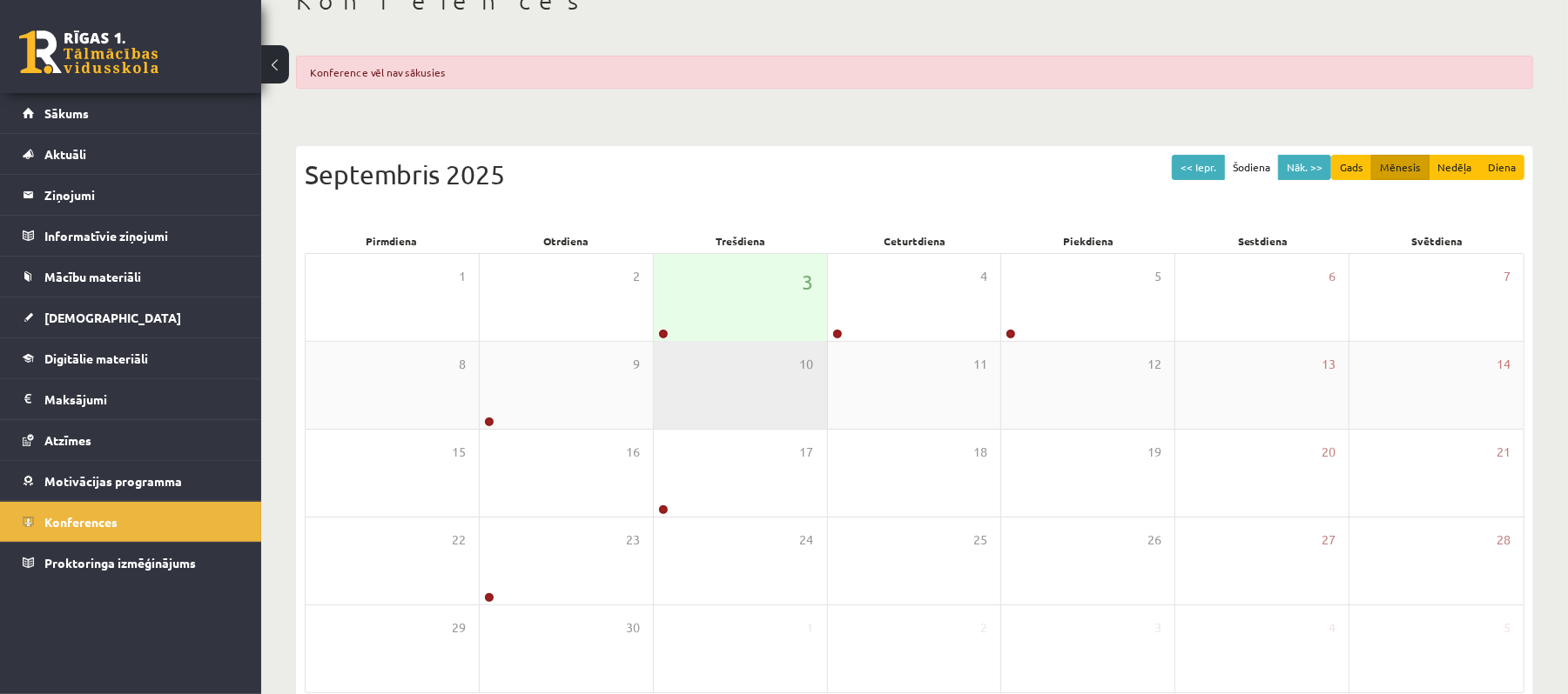
scroll to position [206, 0]
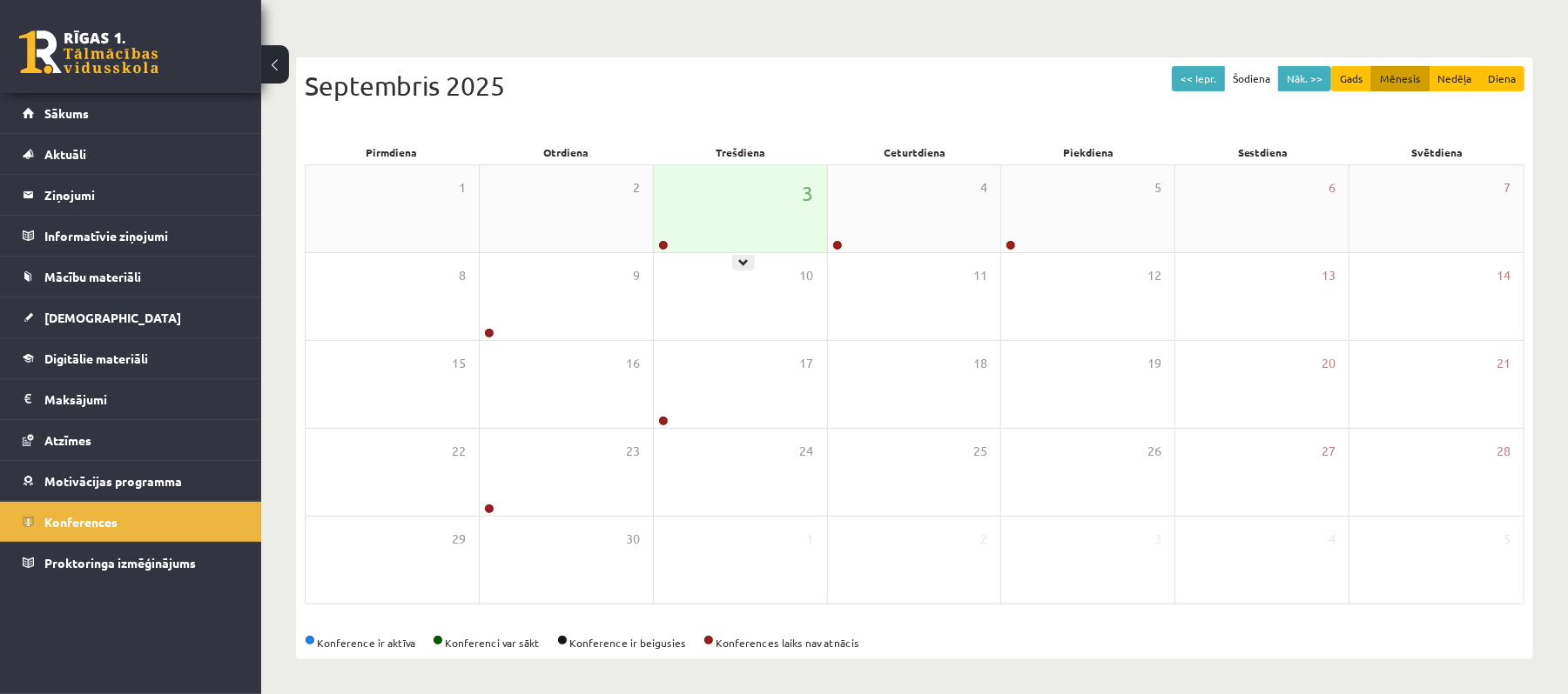
click at [708, 220] on div "3" at bounding box center [740, 209] width 173 height 87
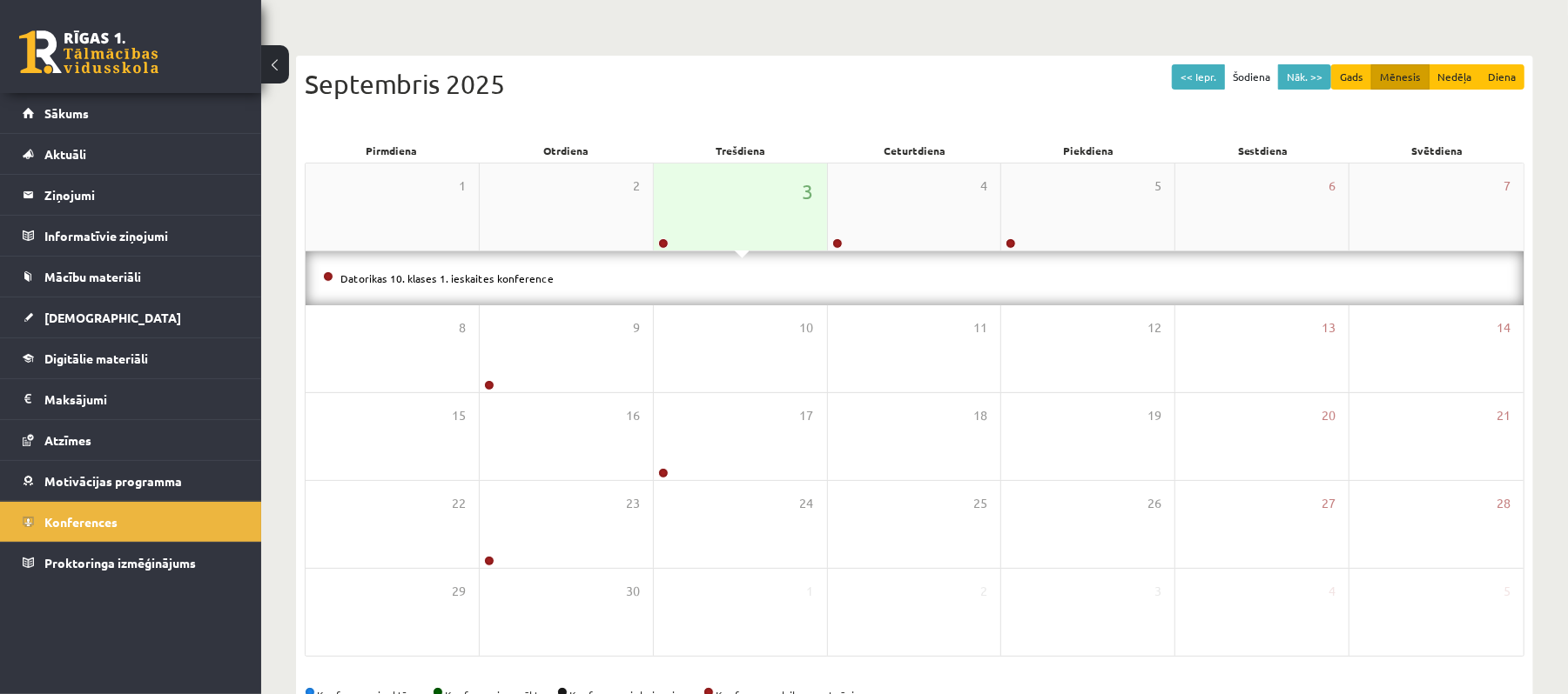
click at [694, 238] on div "3" at bounding box center [740, 207] width 173 height 87
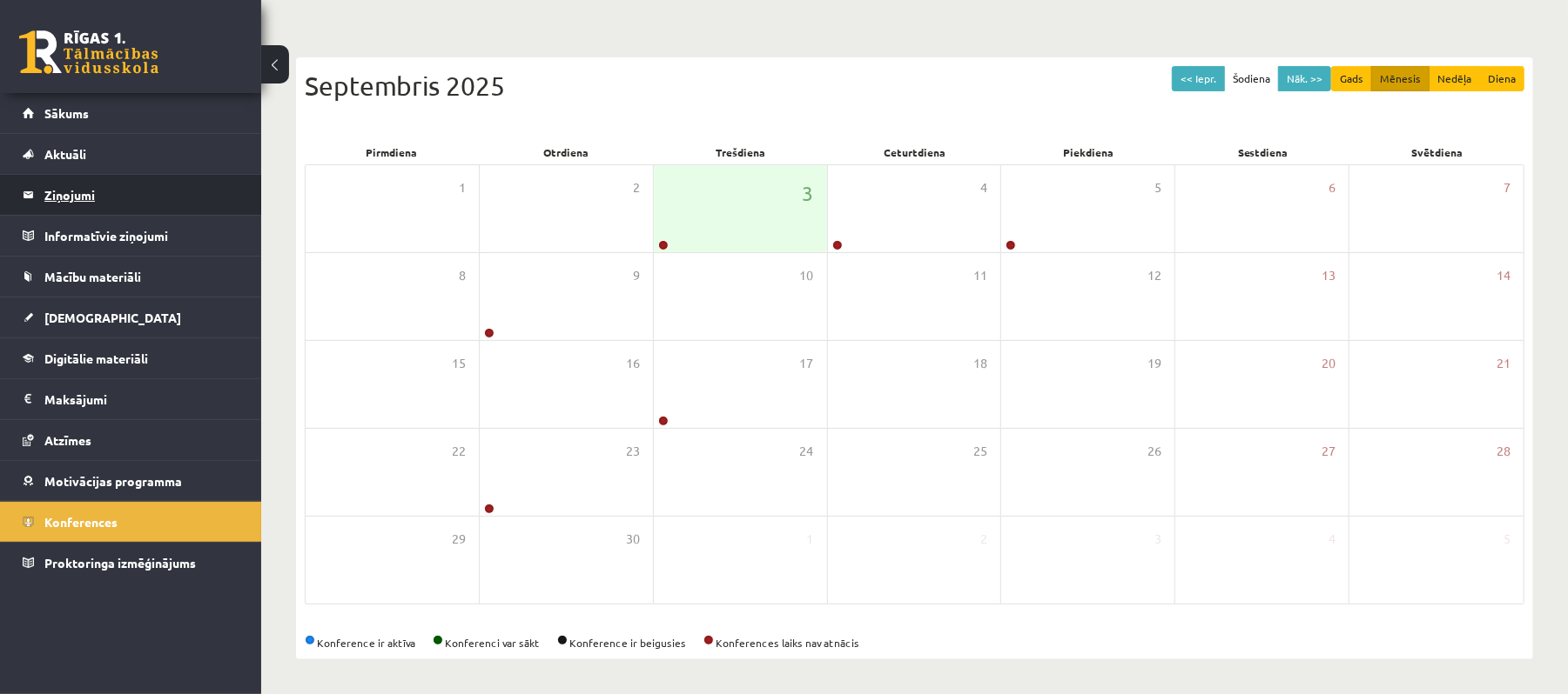
click at [214, 205] on legend "Ziņojumi 0" at bounding box center [142, 195] width 195 height 40
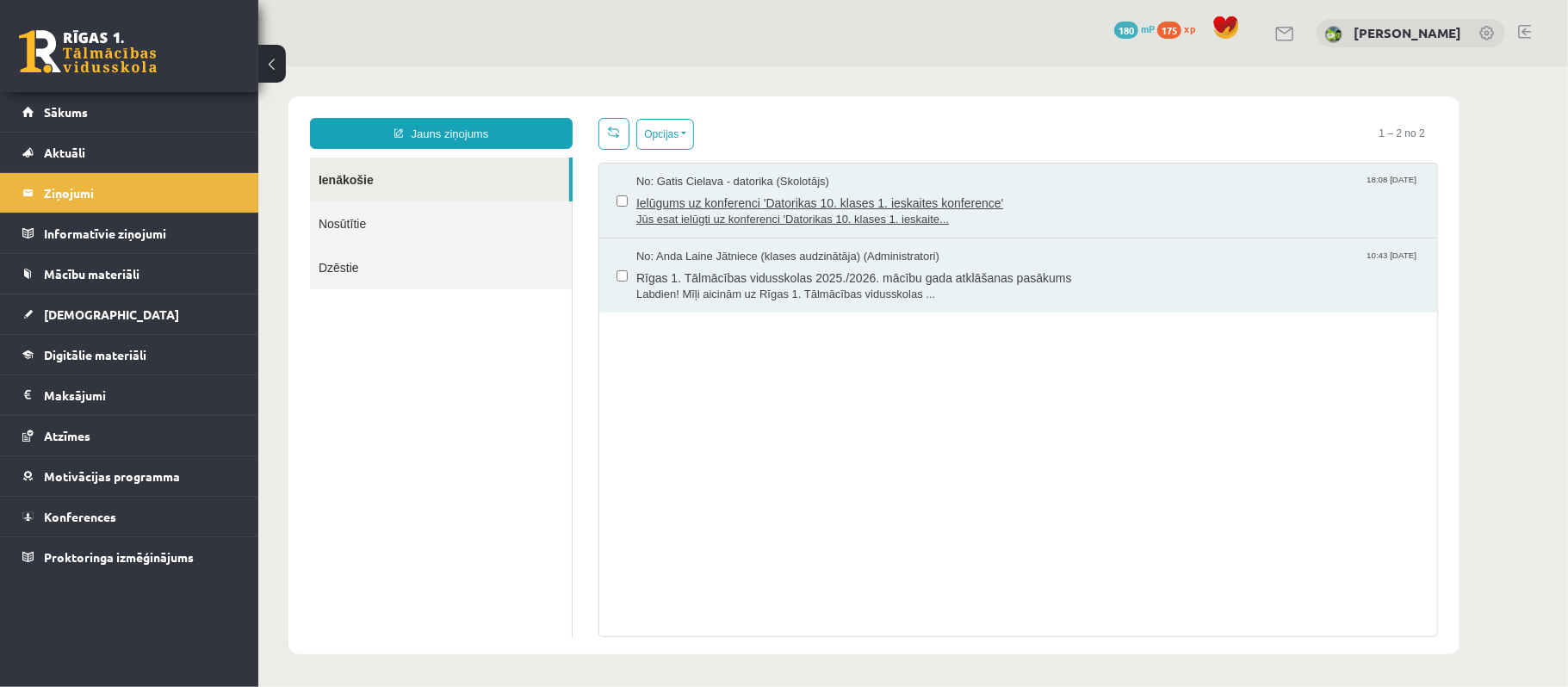
click at [809, 196] on span "Ielūgums uz konferenci 'Datorikas 10. klases 1. ieskaites konference'" at bounding box center [1027, 200] width 784 height 22
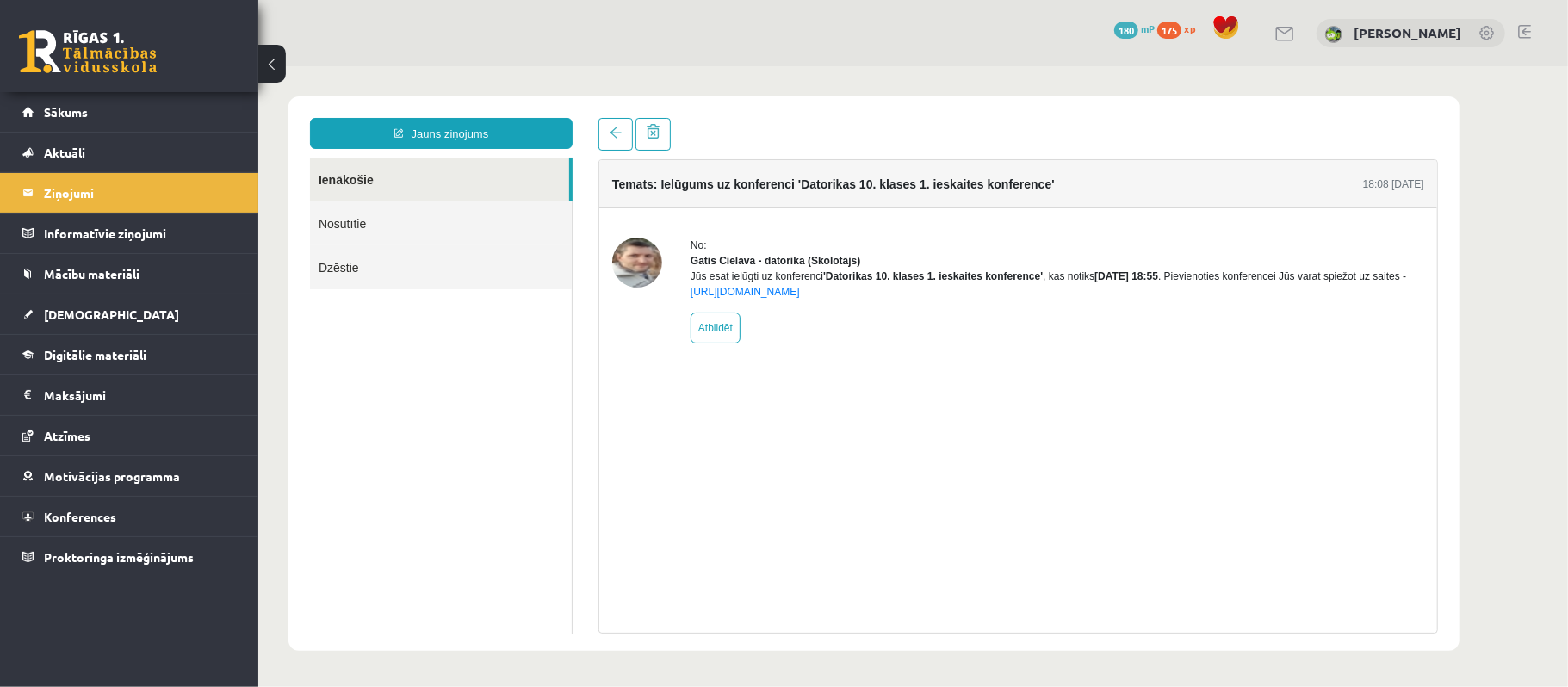
click at [638, 268] on img at bounding box center [635, 261] width 50 height 50
click at [757, 297] on link "[URL][DOMAIN_NAME]" at bounding box center [744, 291] width 110 height 12
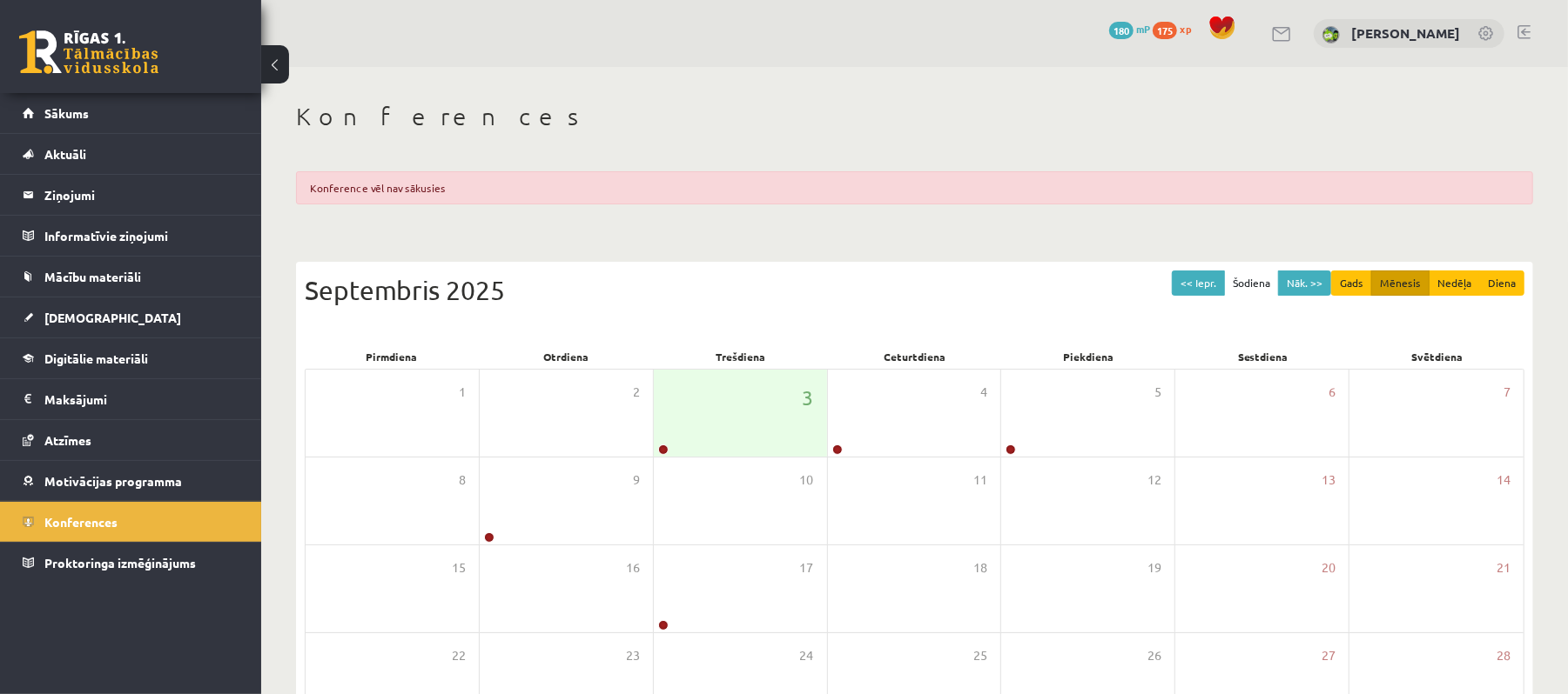
click at [402, 171] on div "Konference vēl nav sākusies" at bounding box center [914, 187] width 1237 height 33
click at [182, 182] on legend "Ziņojumi 0" at bounding box center [142, 195] width 195 height 40
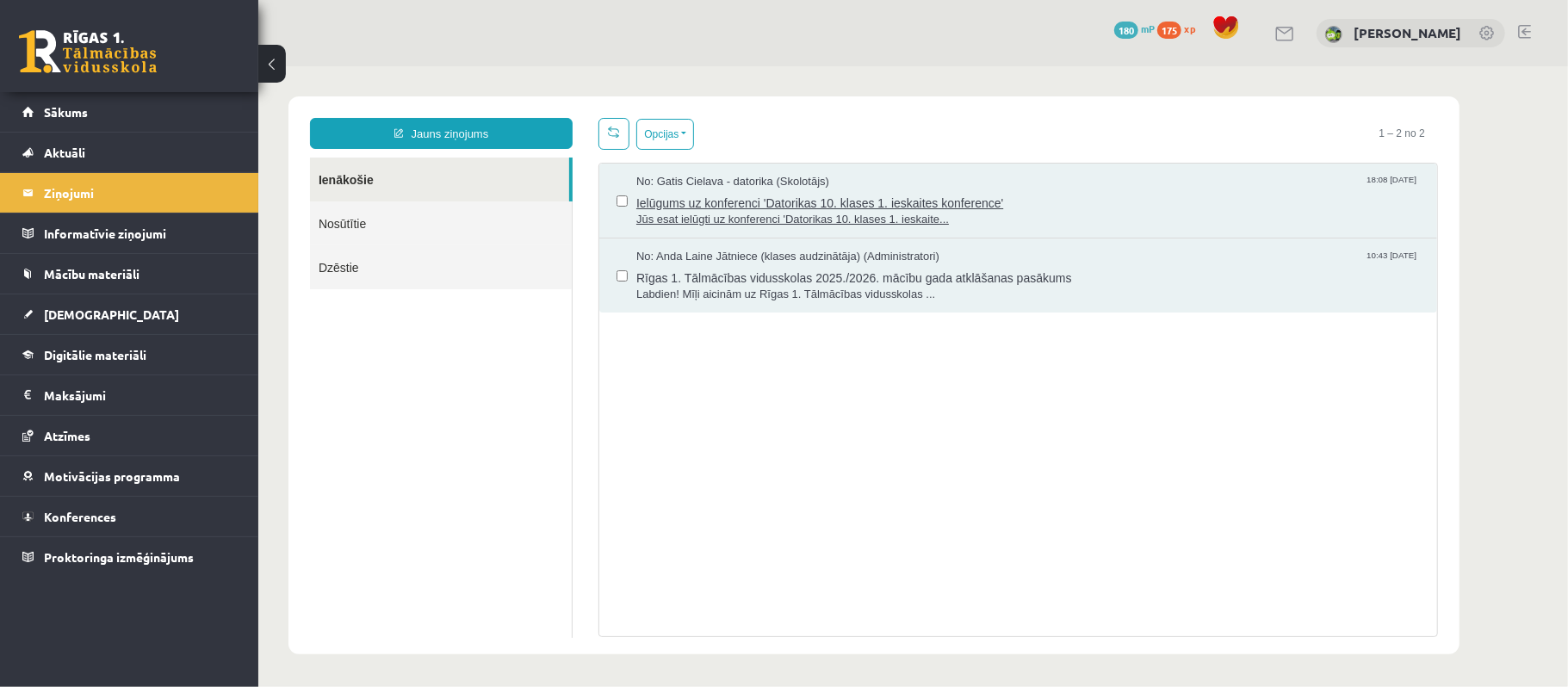
click at [764, 211] on span "Jūs esat ielūgti uz konferenci 'Datorikas 10. klases 1. ieskaite..." at bounding box center [1027, 218] width 784 height 16
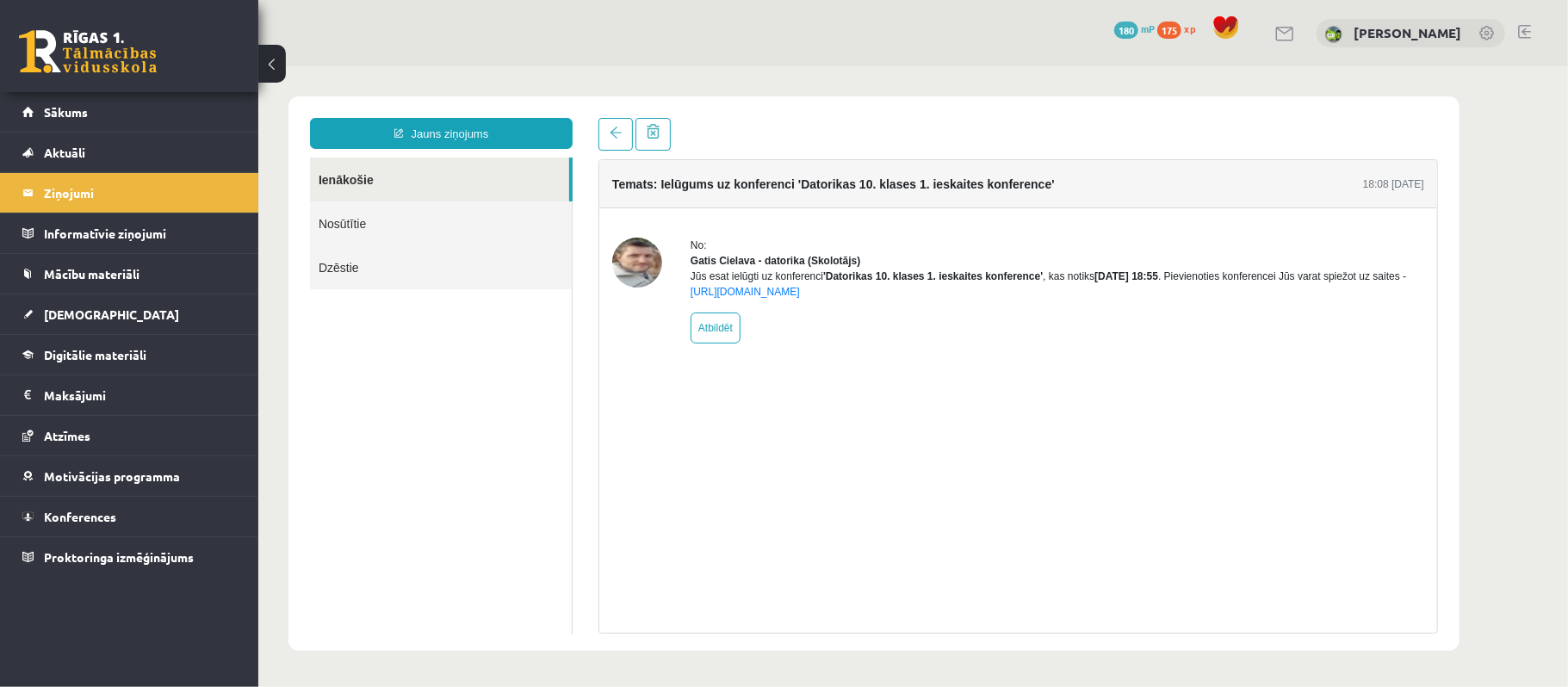
click at [637, 268] on img at bounding box center [635, 261] width 50 height 50
click at [799, 297] on link "[URL][DOMAIN_NAME]" at bounding box center [744, 291] width 110 height 12
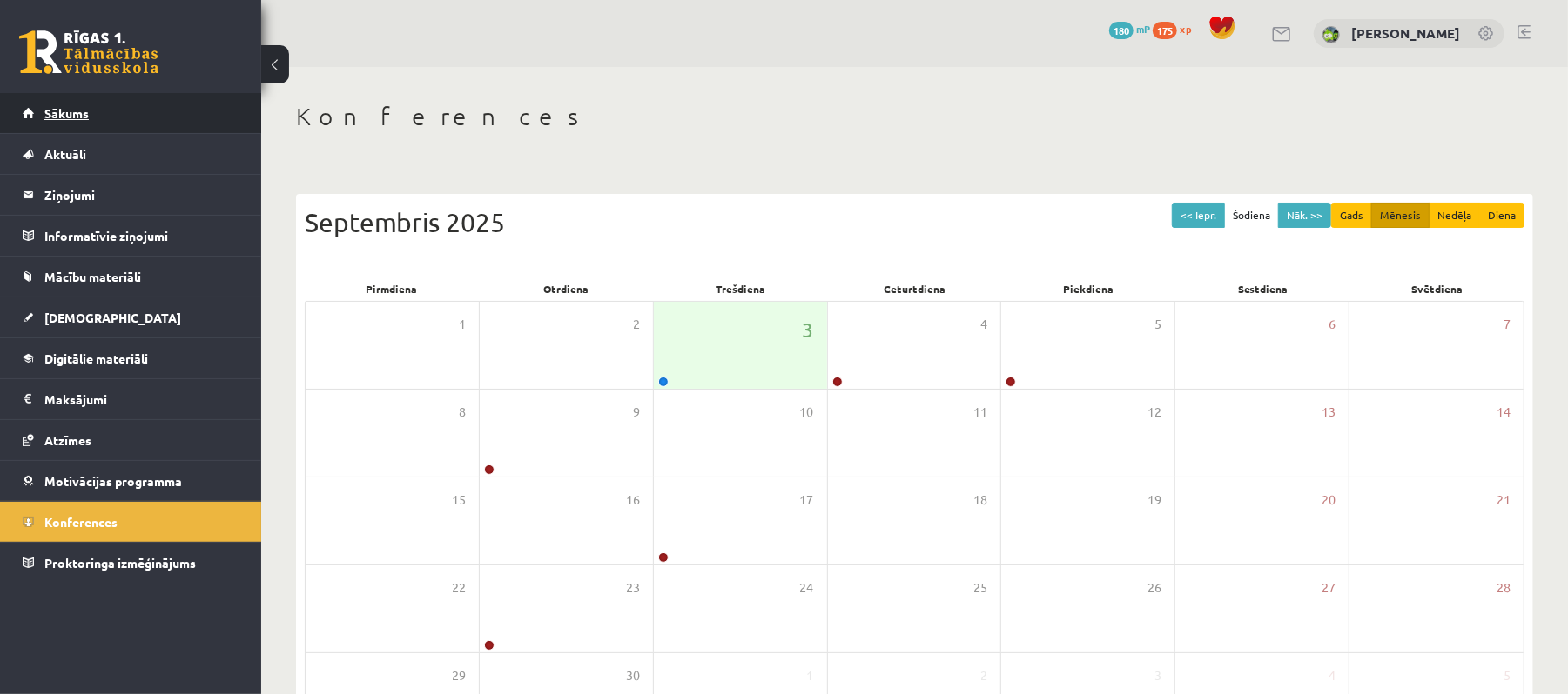
scroll to position [137, 0]
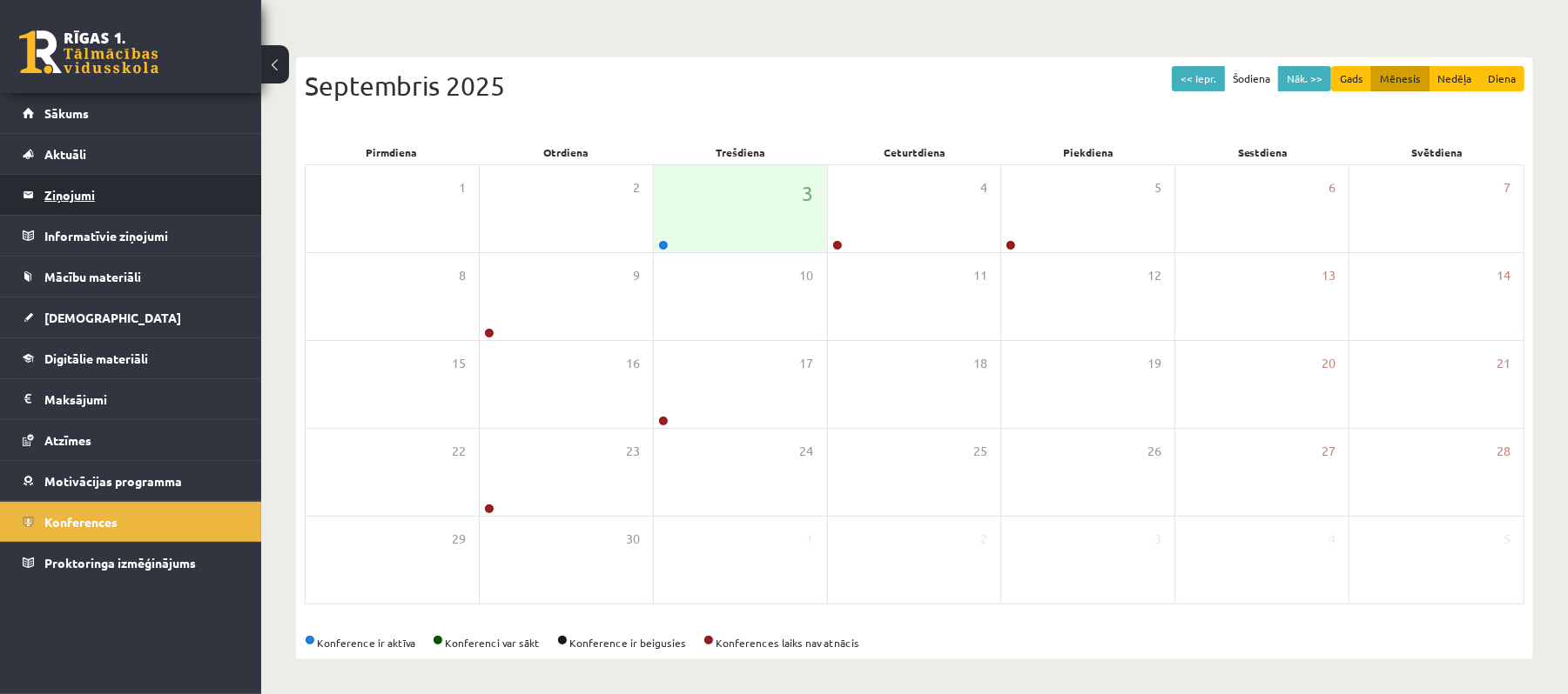
click at [165, 176] on legend "Ziņojumi 0" at bounding box center [142, 195] width 195 height 40
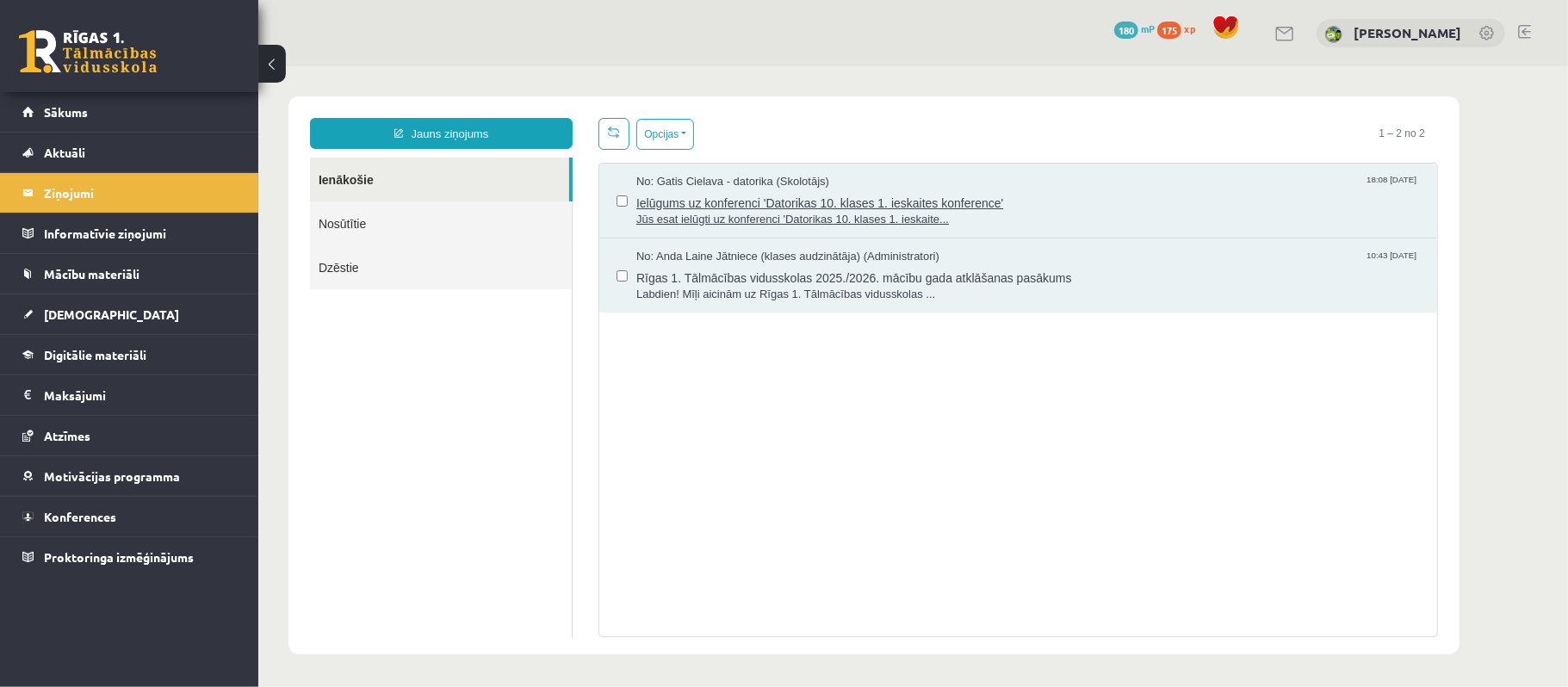
click at [816, 223] on span "Jūs esat ielūgti uz konferenci 'Datorikas 10. klases 1. ieskaite..." at bounding box center [1027, 218] width 784 height 16
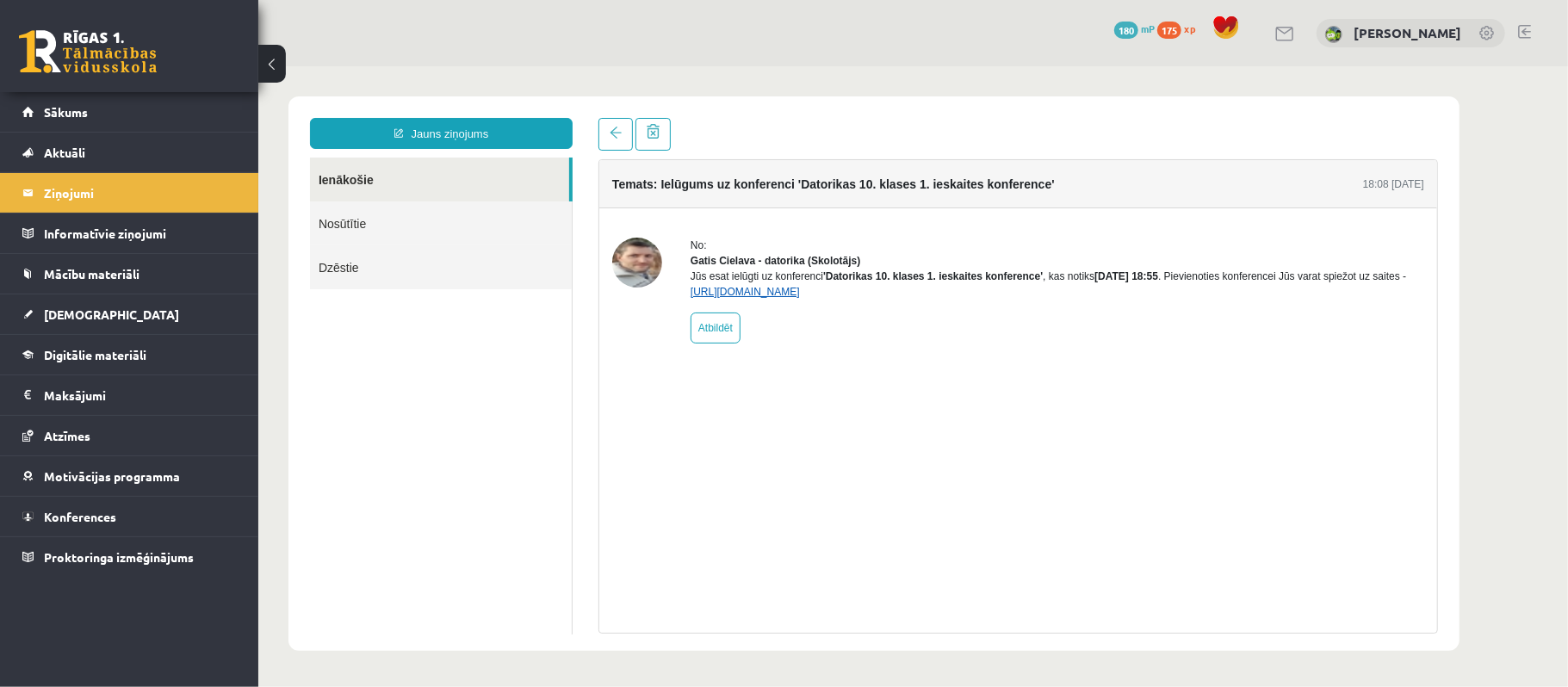
click at [745, 297] on link "[URL][DOMAIN_NAME]" at bounding box center [744, 291] width 110 height 12
